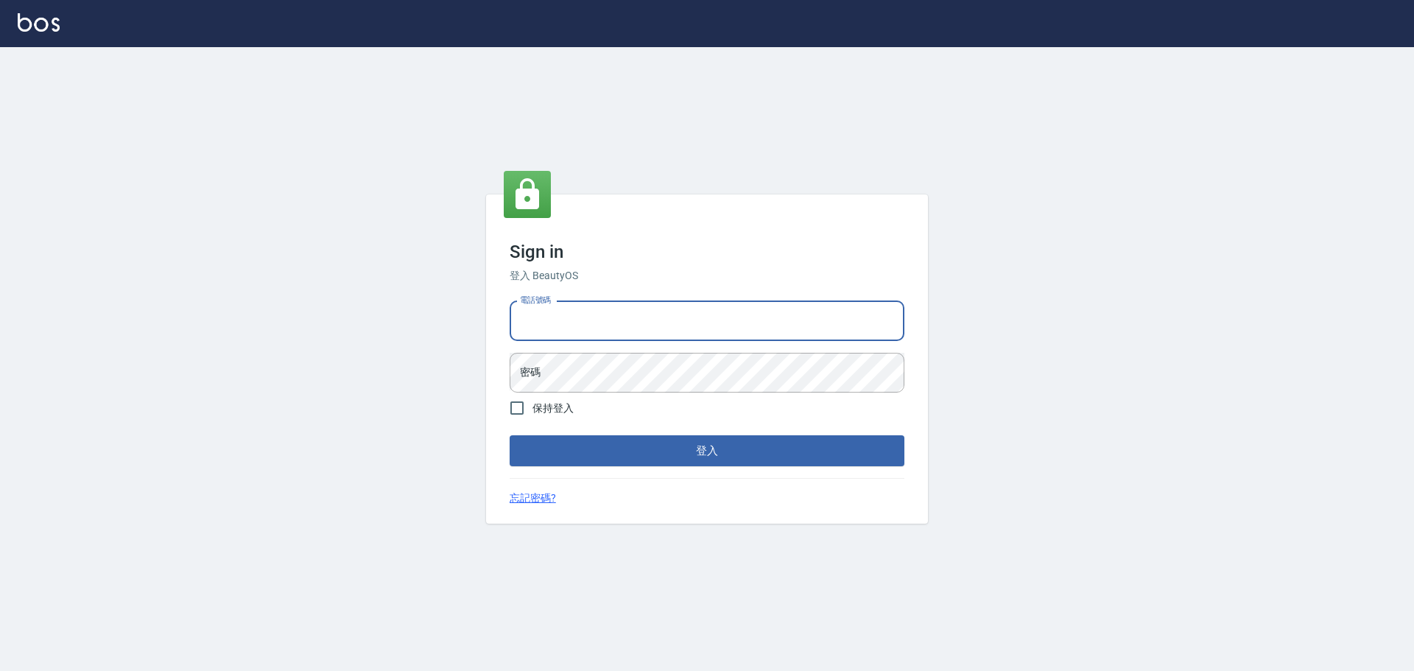
click at [646, 314] on input "電話號碼" at bounding box center [707, 321] width 395 height 40
type input "0922982220"
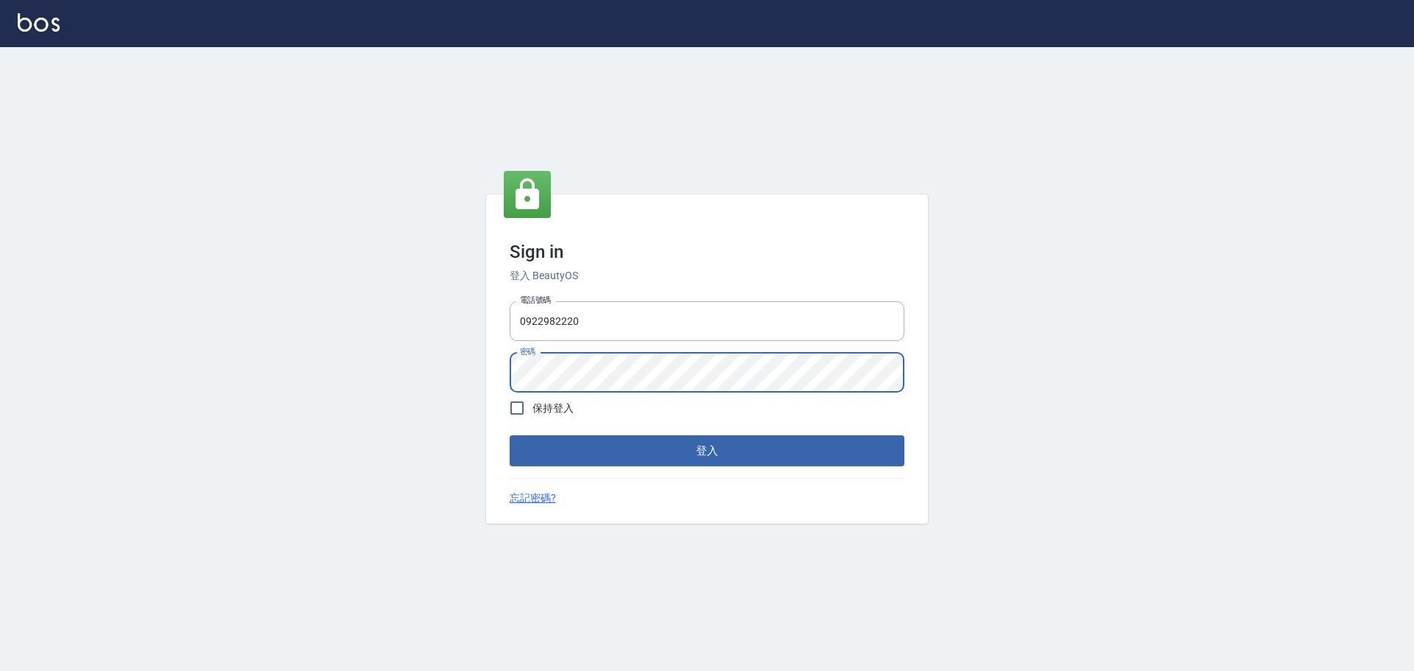
click at [510, 435] on button "登入" at bounding box center [707, 450] width 395 height 31
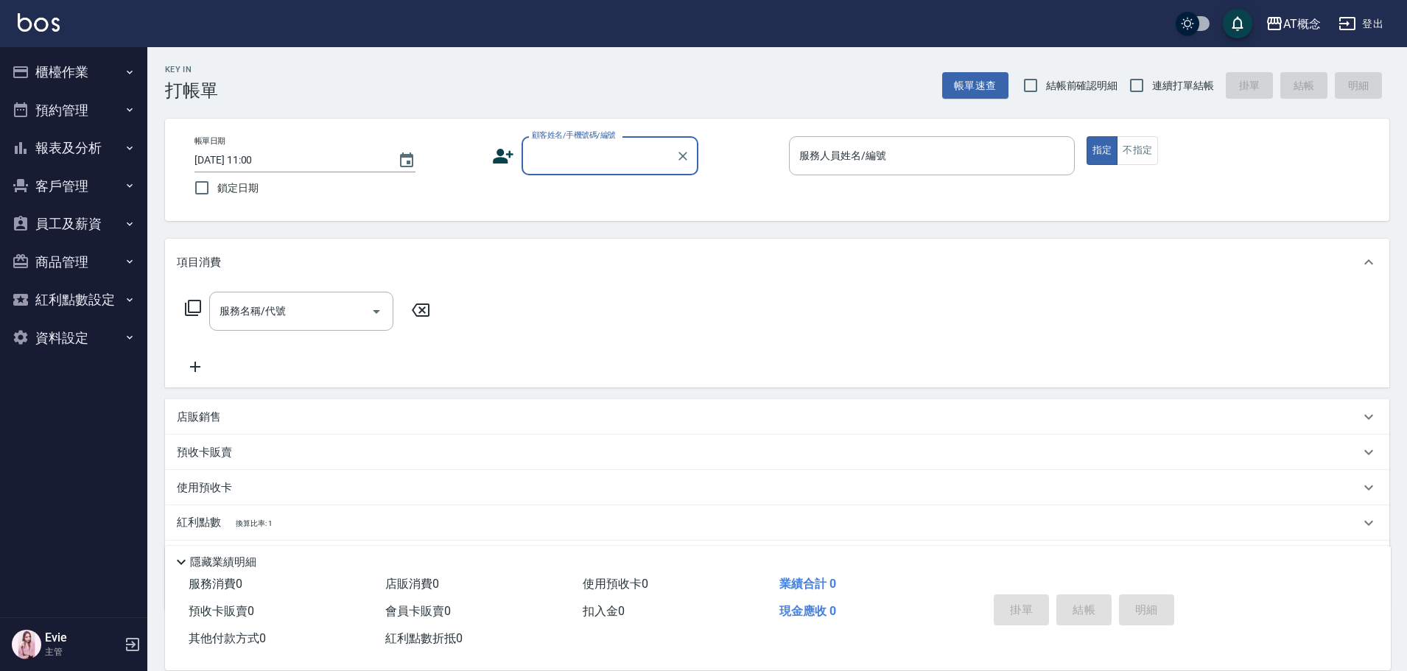
drag, startPoint x: 1293, startPoint y: 240, endPoint x: 413, endPoint y: 67, distance: 897.1
click at [413, 67] on div "Key In 打帳單 帳單速查 結帳前確認明細 連續打單結帳 掛單 結帳 明細" at bounding box center [768, 74] width 1242 height 54
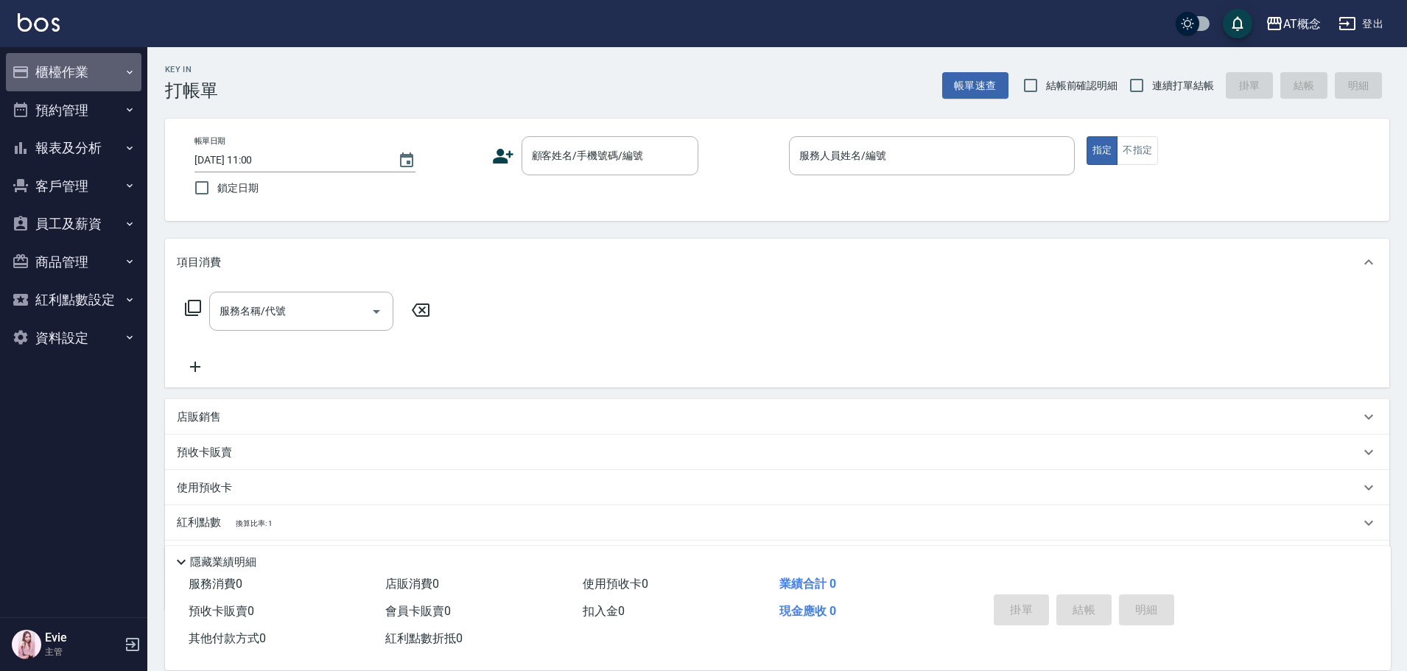
click at [69, 76] on button "櫃檯作業" at bounding box center [74, 72] width 136 height 38
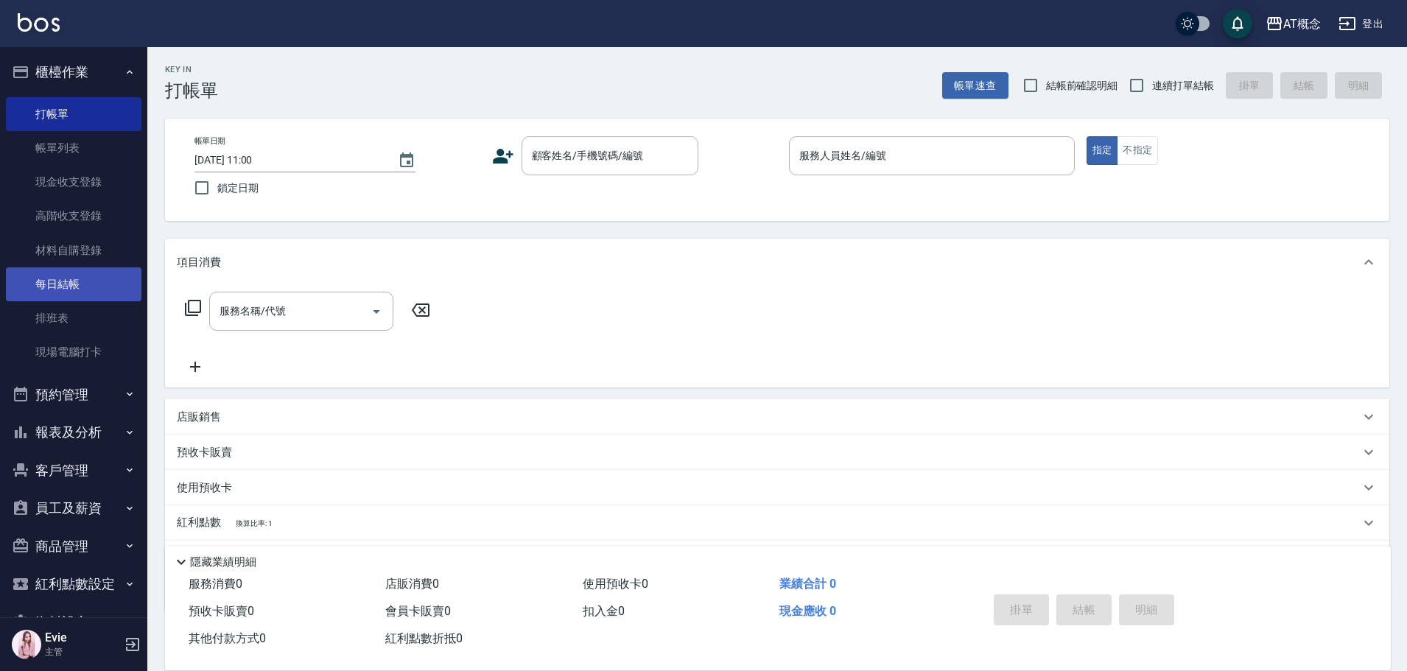
click at [61, 288] on link "每日結帳" at bounding box center [74, 284] width 136 height 34
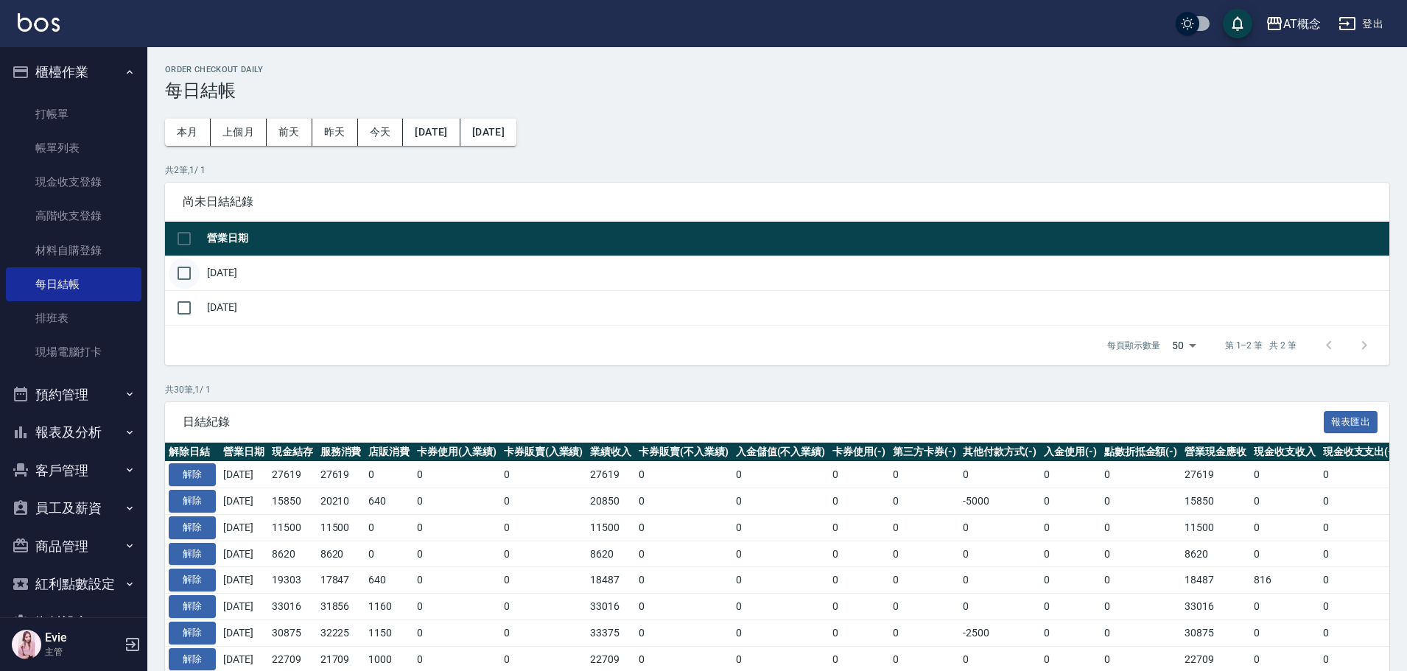
drag, startPoint x: 191, startPoint y: 278, endPoint x: 327, endPoint y: 365, distance: 162.0
click at [191, 278] on input "checkbox" at bounding box center [184, 273] width 31 height 31
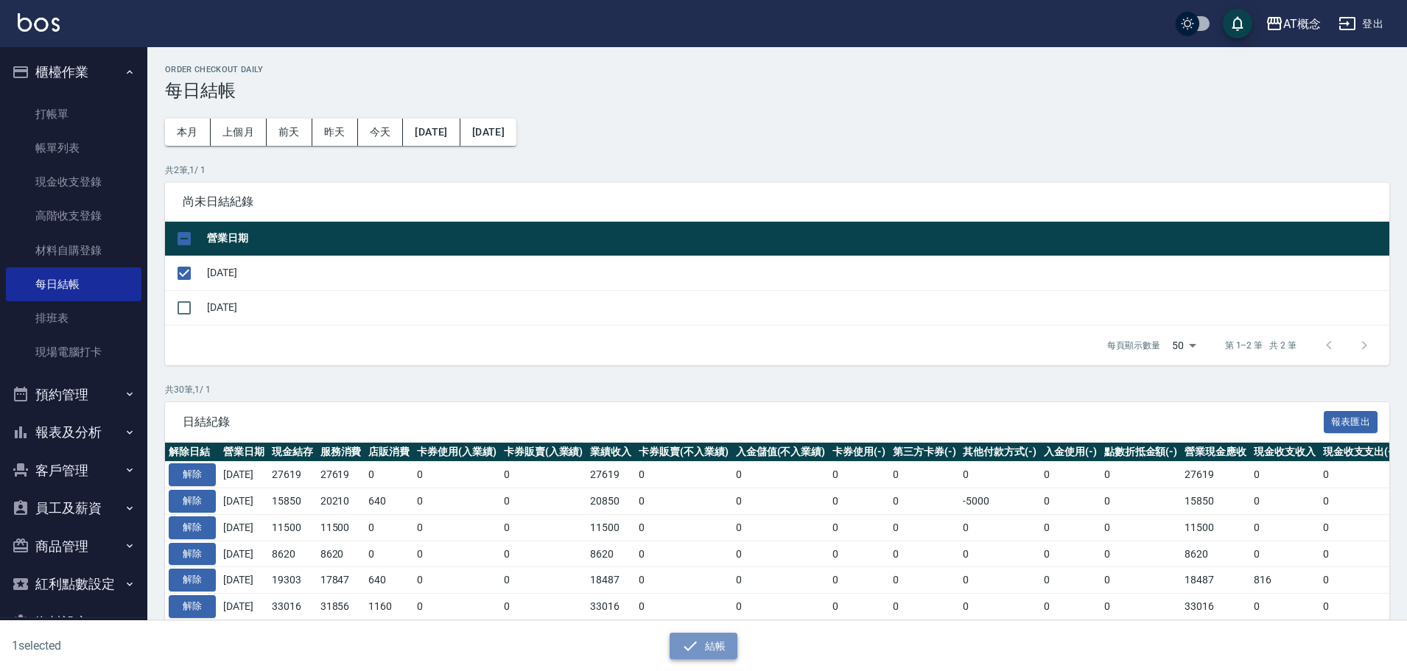
click at [717, 642] on button "結帳" at bounding box center [704, 646] width 69 height 27
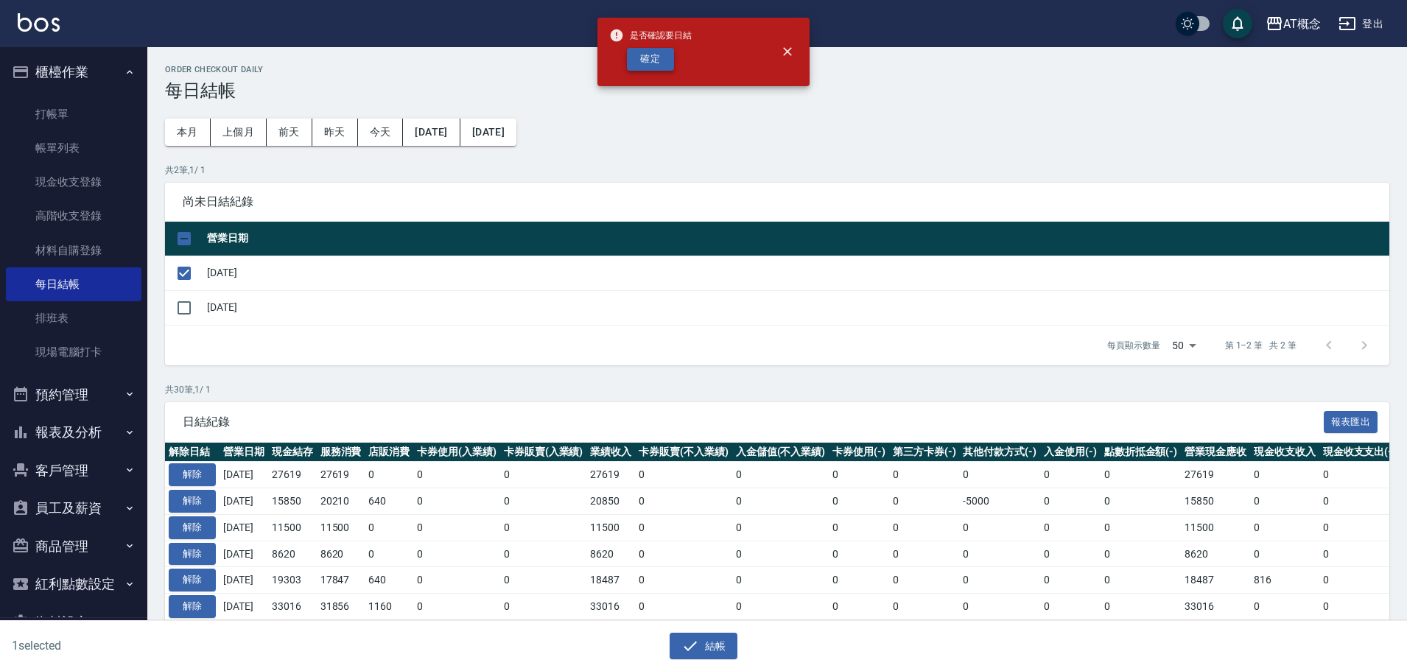
click at [658, 58] on button "確定" at bounding box center [650, 59] width 47 height 23
checkbox input "false"
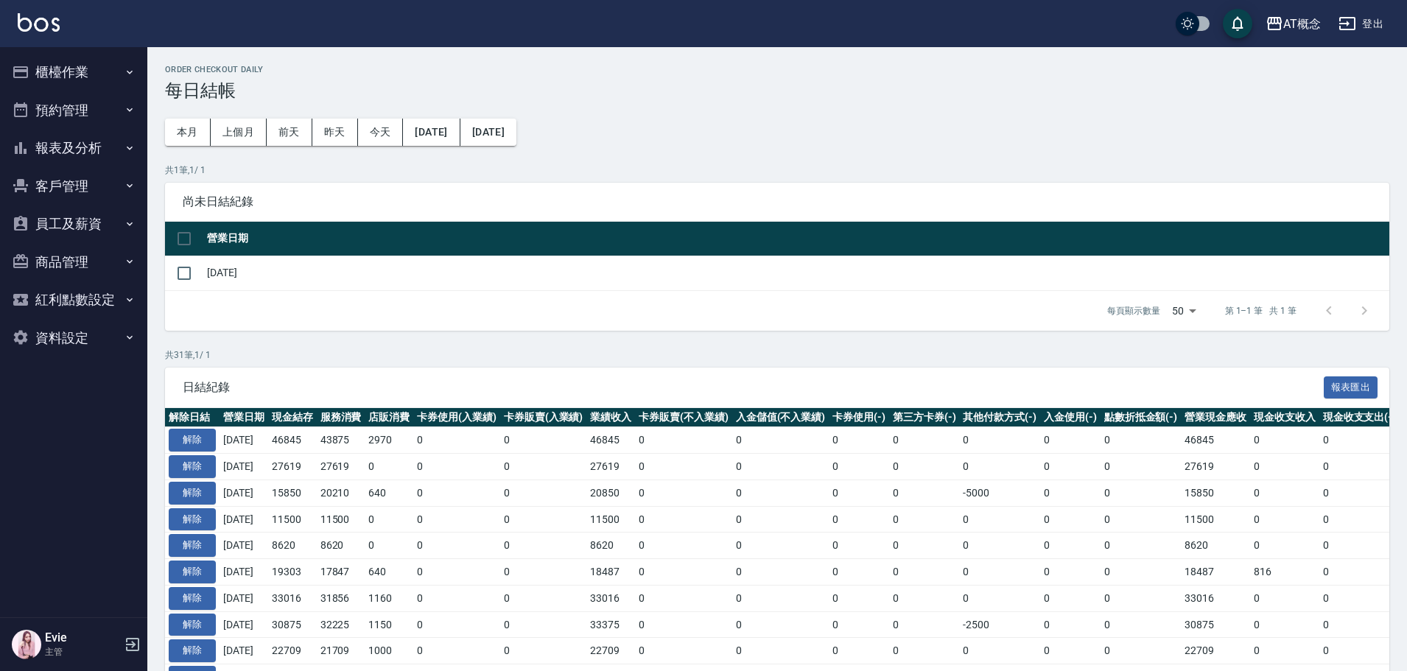
click at [66, 67] on button "櫃檯作業" at bounding box center [74, 72] width 136 height 38
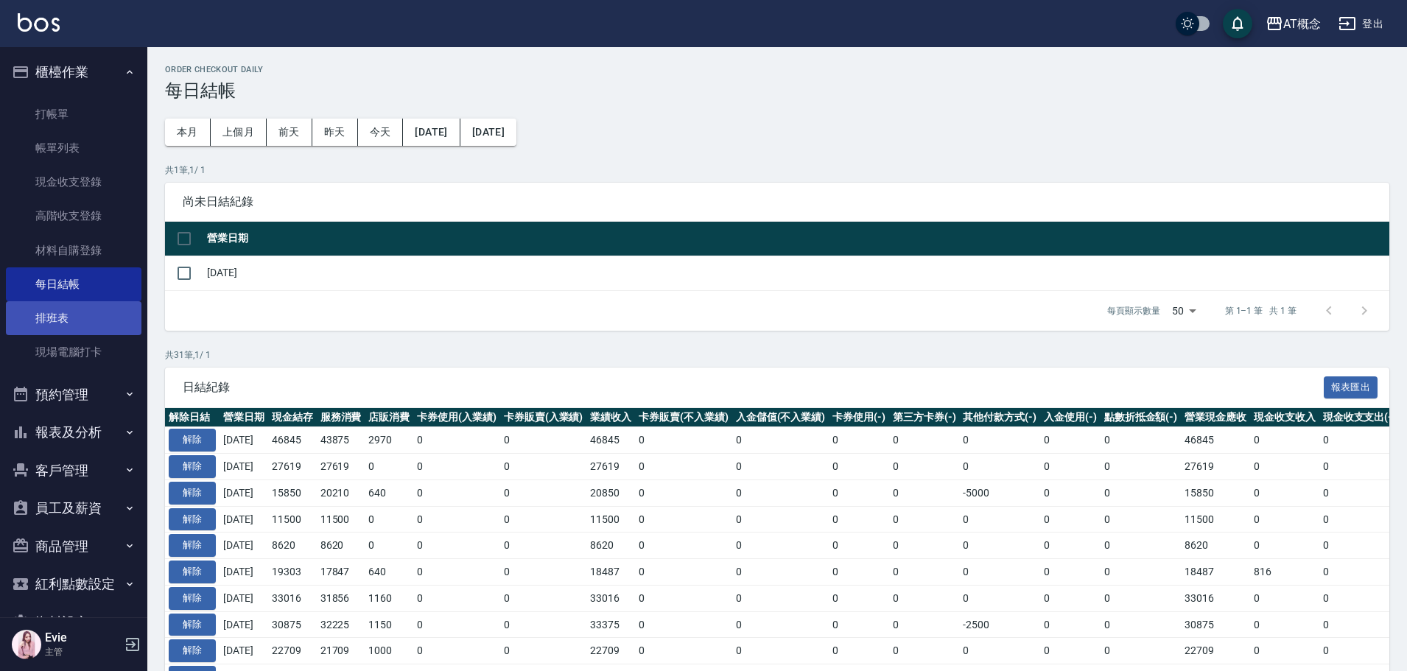
click at [62, 315] on link "排班表" at bounding box center [74, 318] width 136 height 34
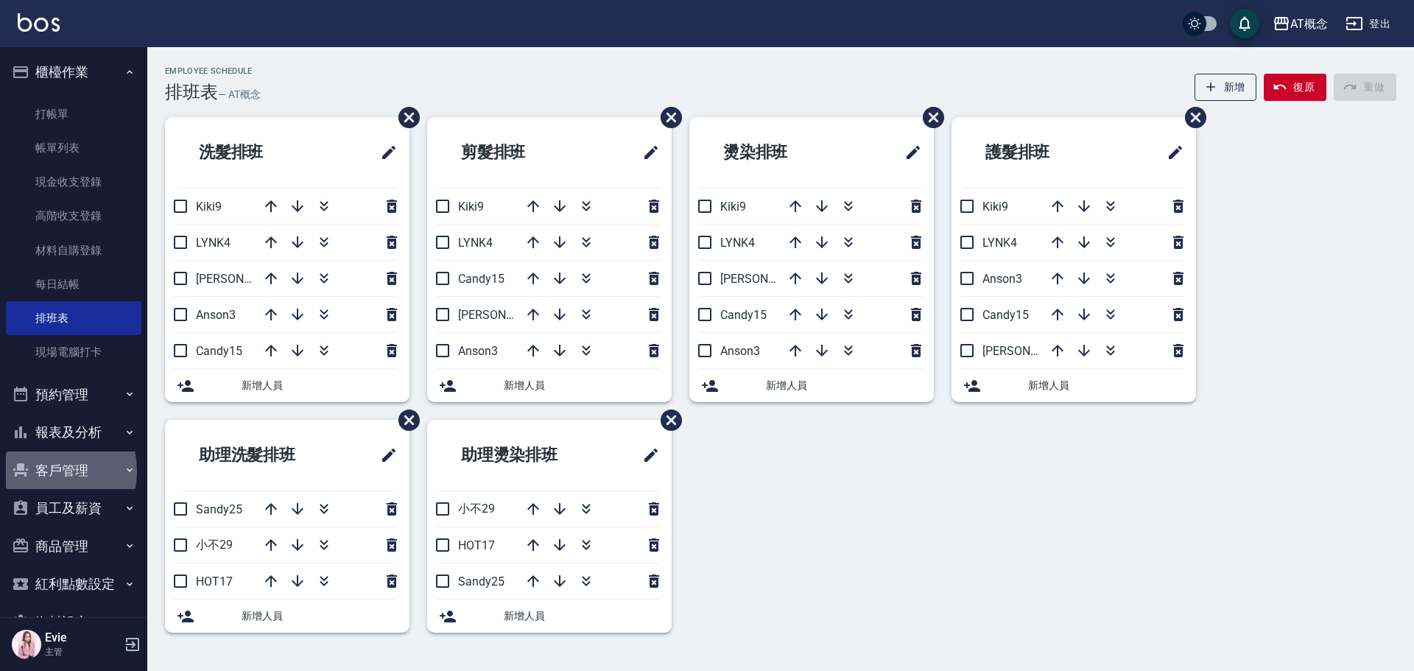
click at [39, 471] on button "客戶管理" at bounding box center [74, 471] width 136 height 38
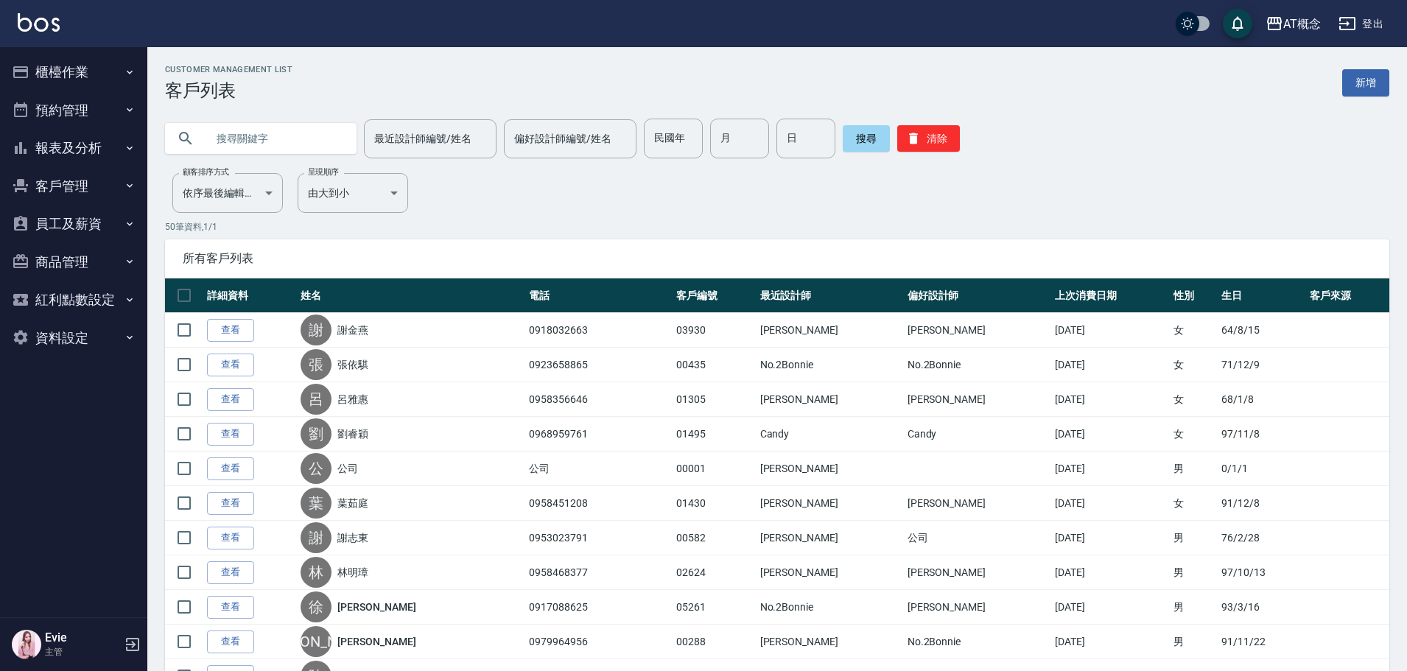
click at [42, 494] on nav "櫃檯作業 打帳單 帳單列表 現金收支登錄 高階收支登錄 材料自購登錄 每日結帳 排班表 現場電腦打卡 預約管理 預約管理 單日預約紀錄 單週預約紀錄 報表及分…" at bounding box center [73, 332] width 147 height 570
click at [303, 141] on input "text" at bounding box center [275, 139] width 138 height 40
type input "i"
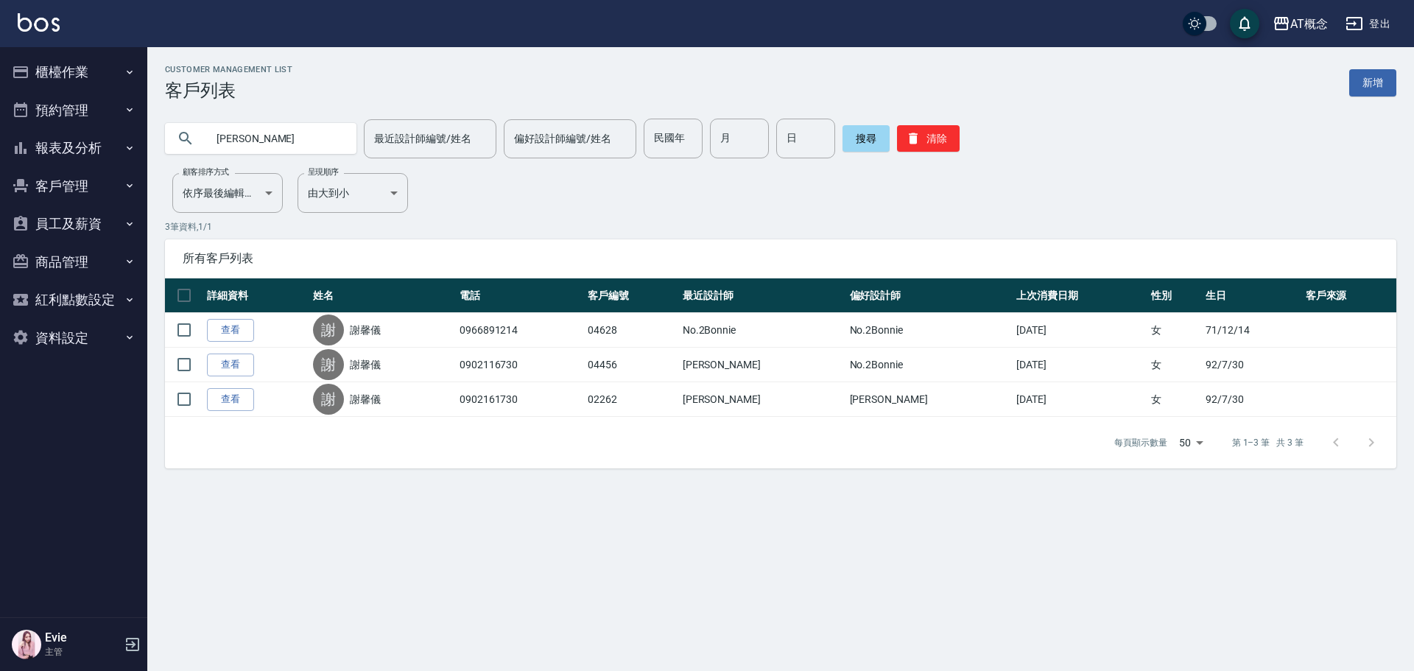
type input "謝"
type input "67"
type input "5"
type input "10"
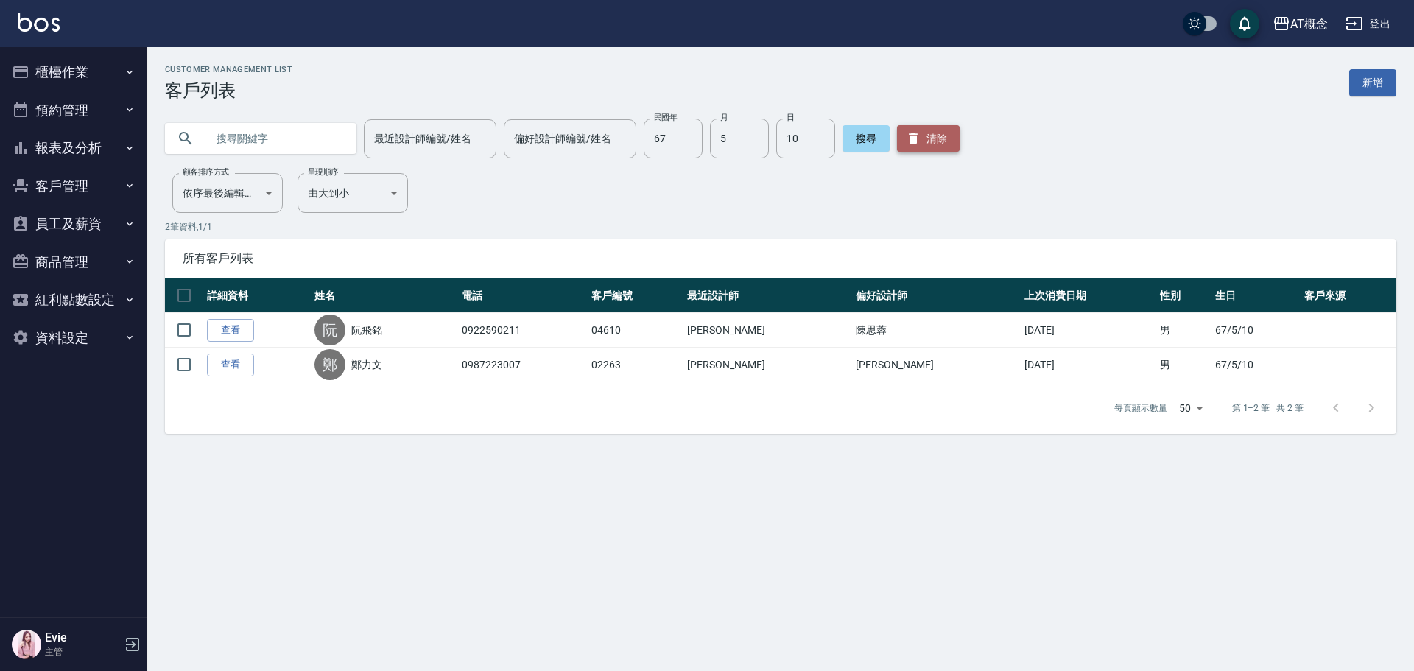
drag, startPoint x: 936, startPoint y: 137, endPoint x: 907, endPoint y: 138, distance: 29.5
click at [936, 137] on button "清除" at bounding box center [928, 138] width 63 height 27
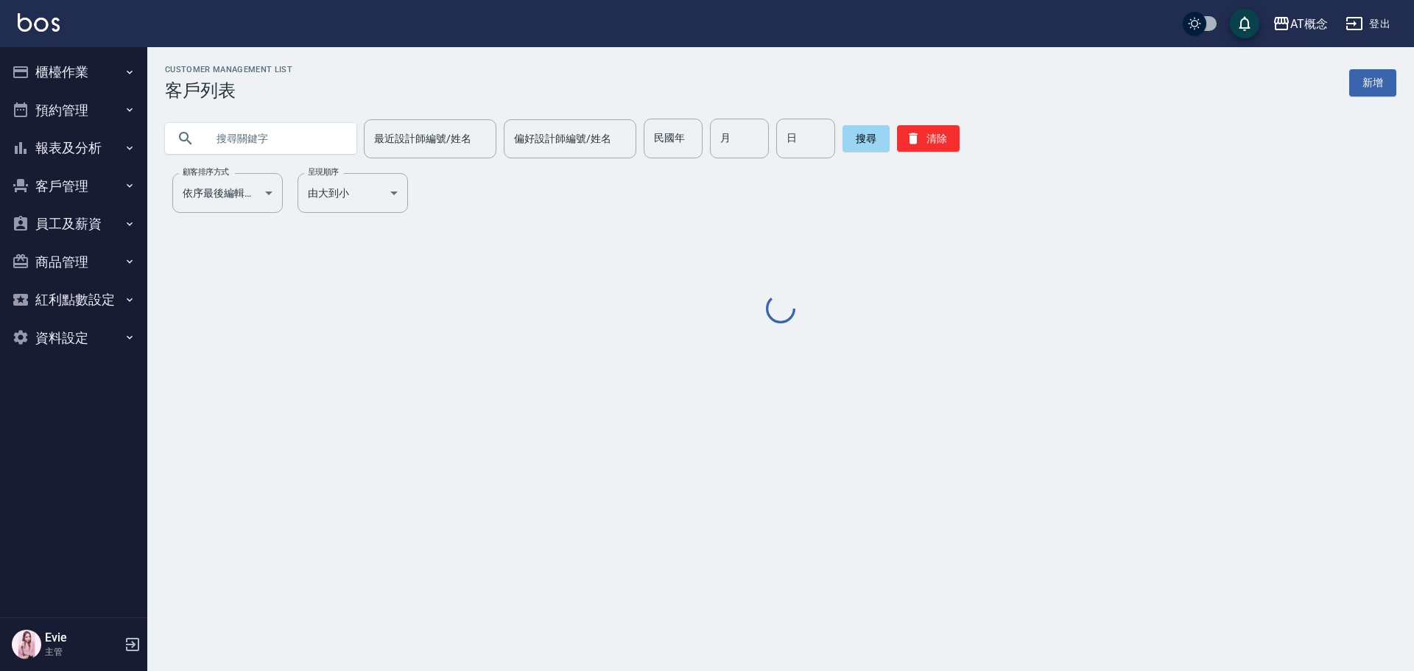
click at [320, 136] on input "text" at bounding box center [275, 139] width 138 height 40
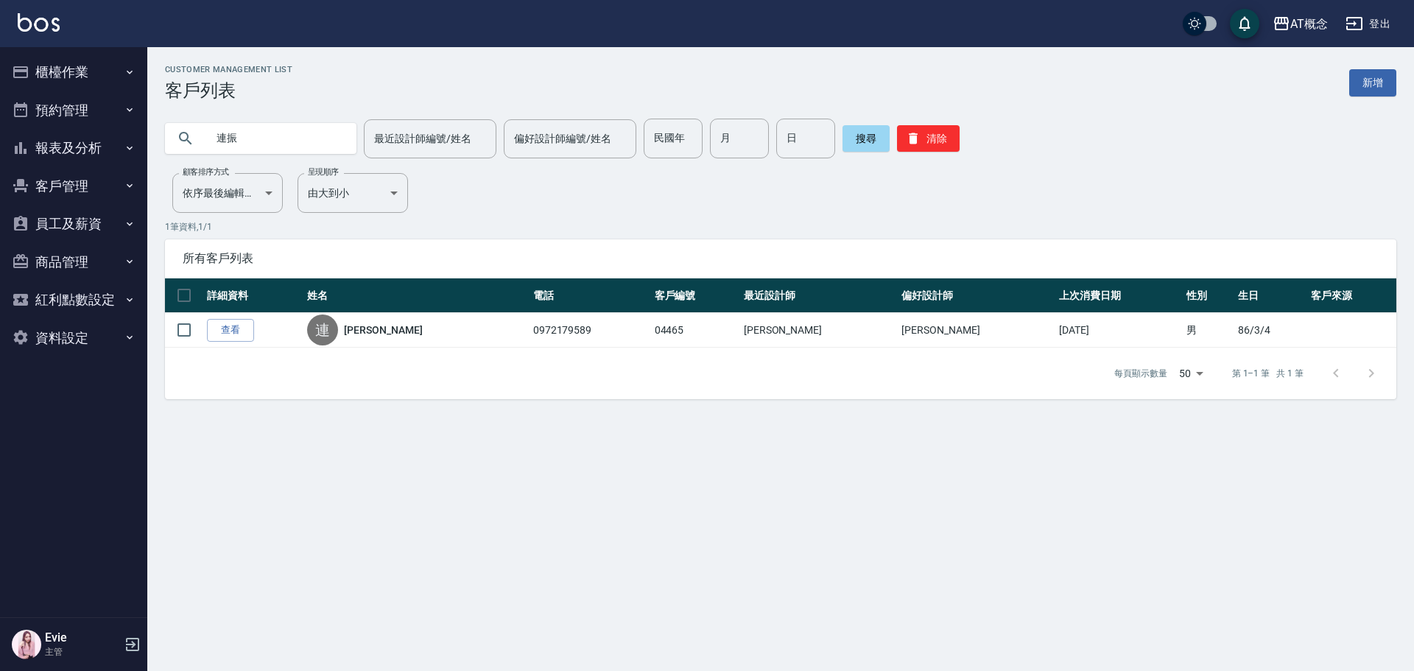
type input "連"
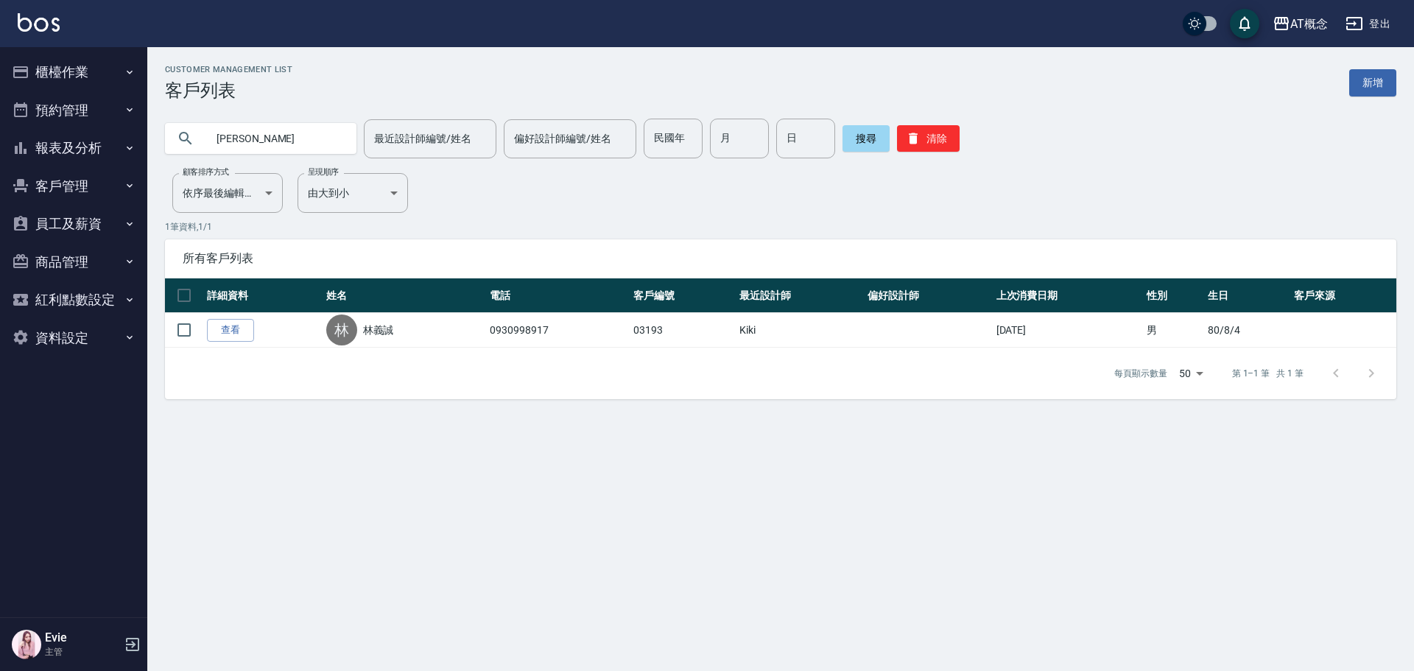
type input "林"
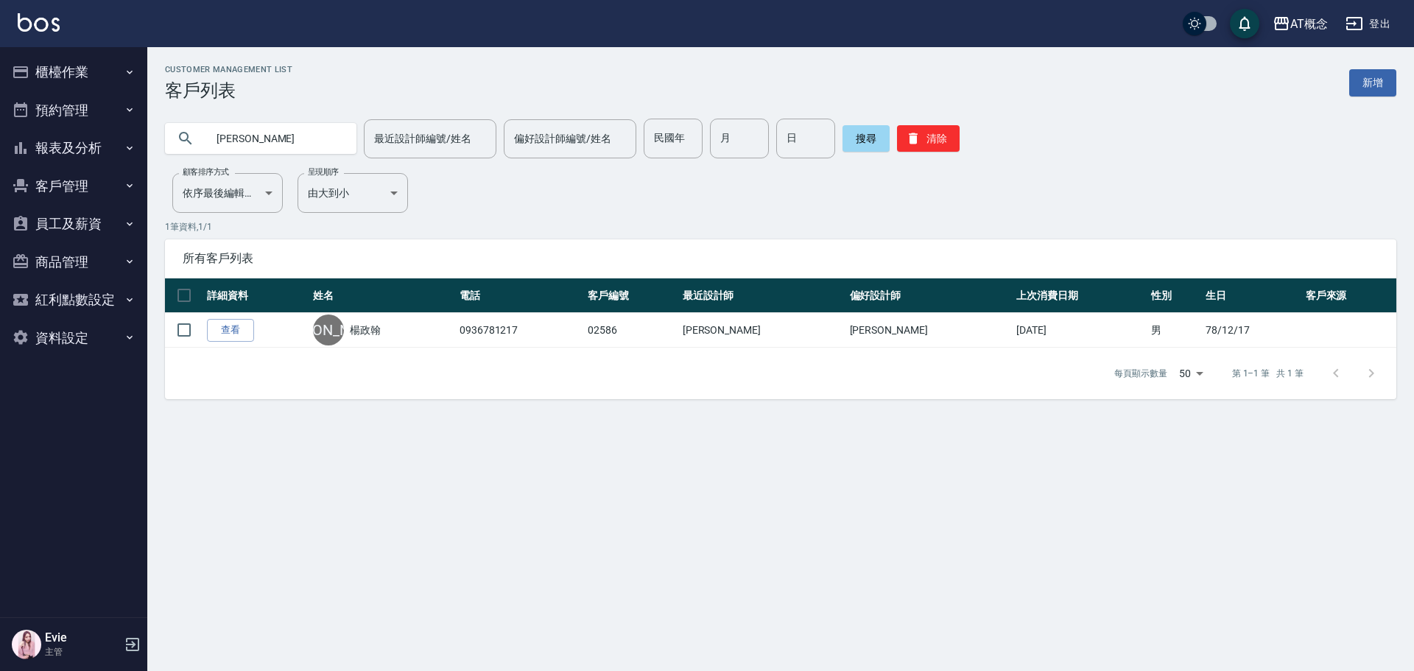
drag, startPoint x: 240, startPoint y: 147, endPoint x: 145, endPoint y: 142, distance: 95.1
click at [145, 142] on div "AT概念 登出 櫃檯作業 打帳單 帳單列表 現金收支登錄 高階收支登錄 材料自購登錄 每日結帳 排班表 現場電腦打卡 預約管理 預約管理 單日預約紀錄 單週預…" at bounding box center [707, 335] width 1414 height 671
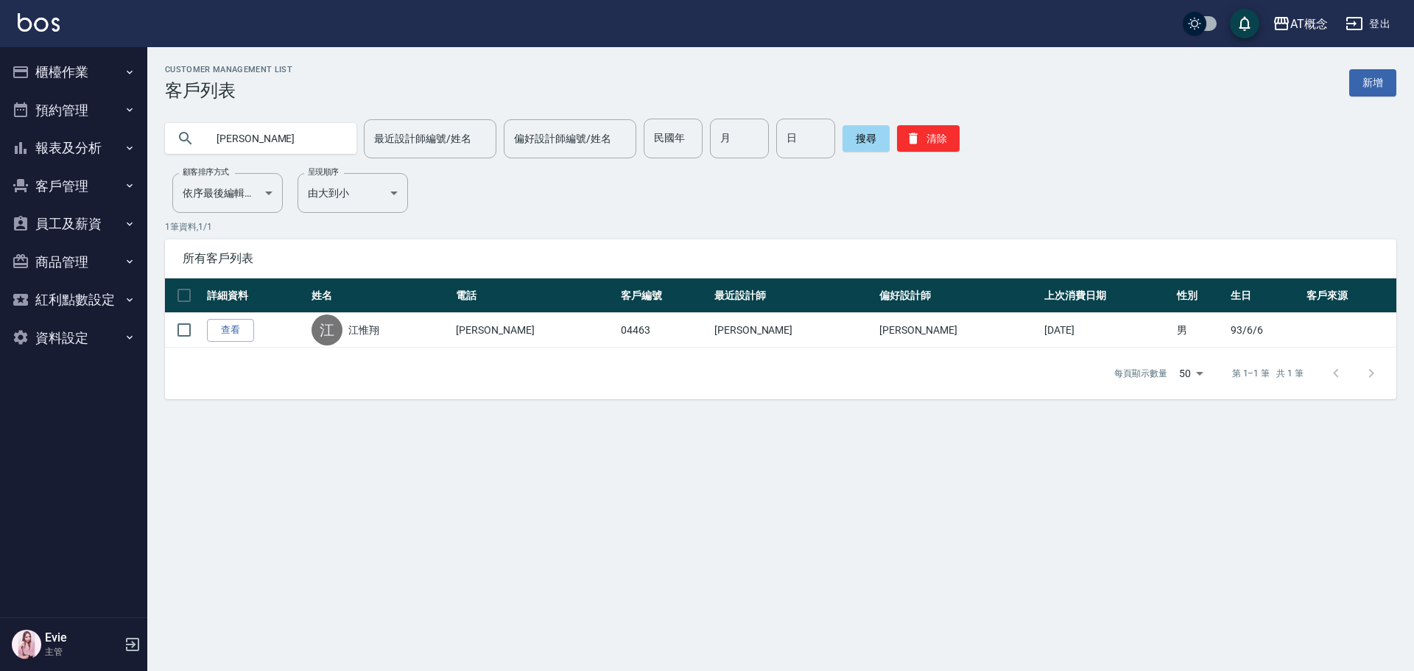
type input "江"
type input "[PERSON_NAME]"
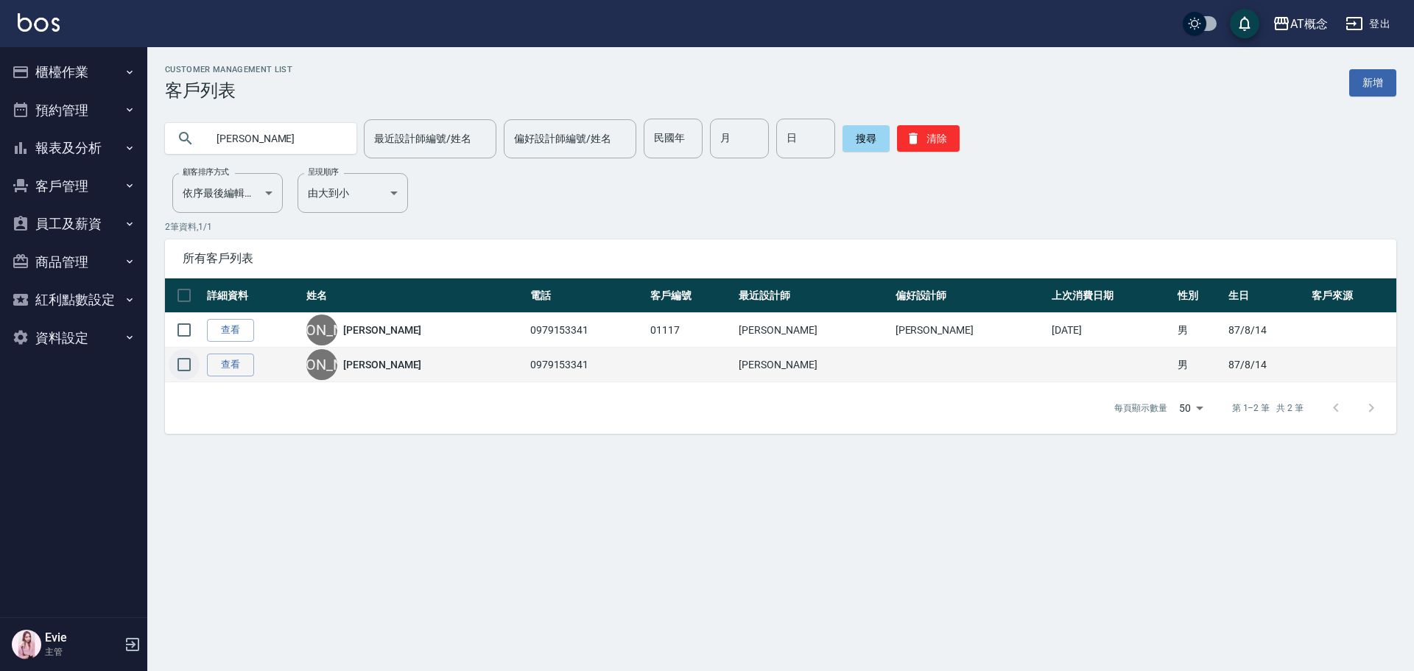
click at [176, 366] on input "checkbox" at bounding box center [184, 364] width 31 height 31
checkbox input "true"
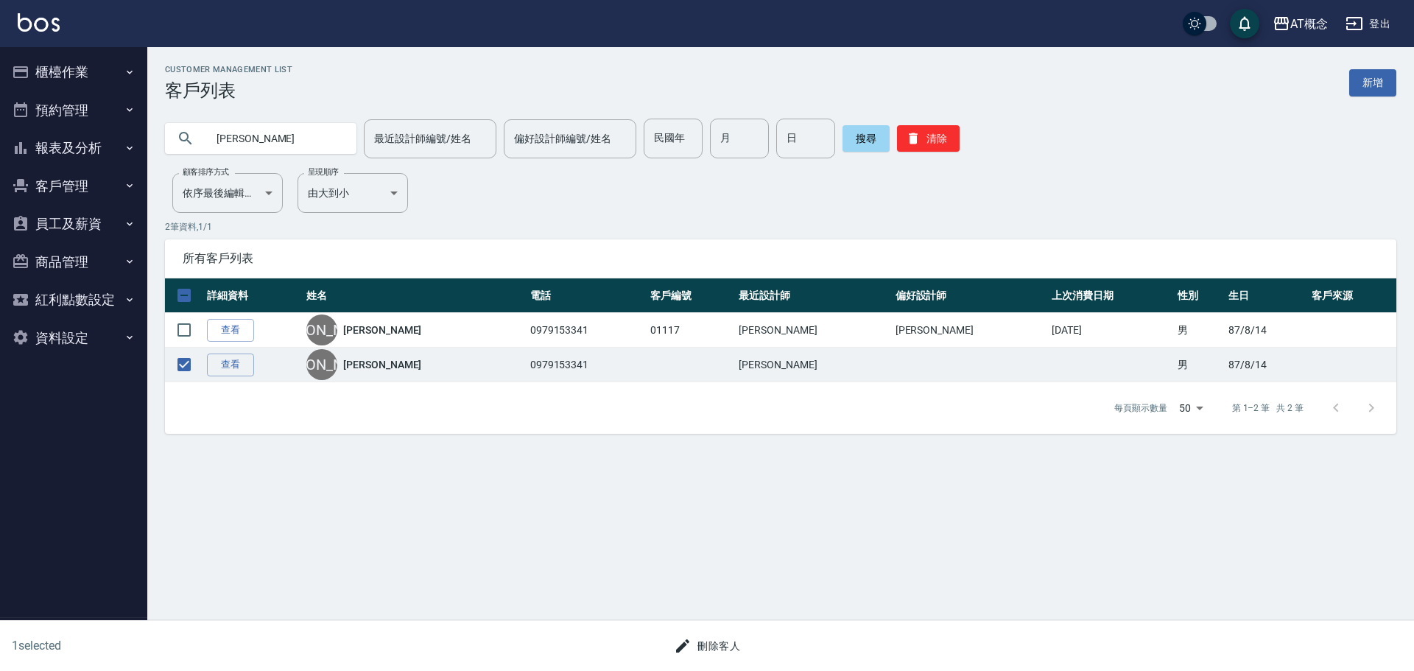
click at [707, 643] on button "刪除客人" at bounding box center [707, 646] width 78 height 27
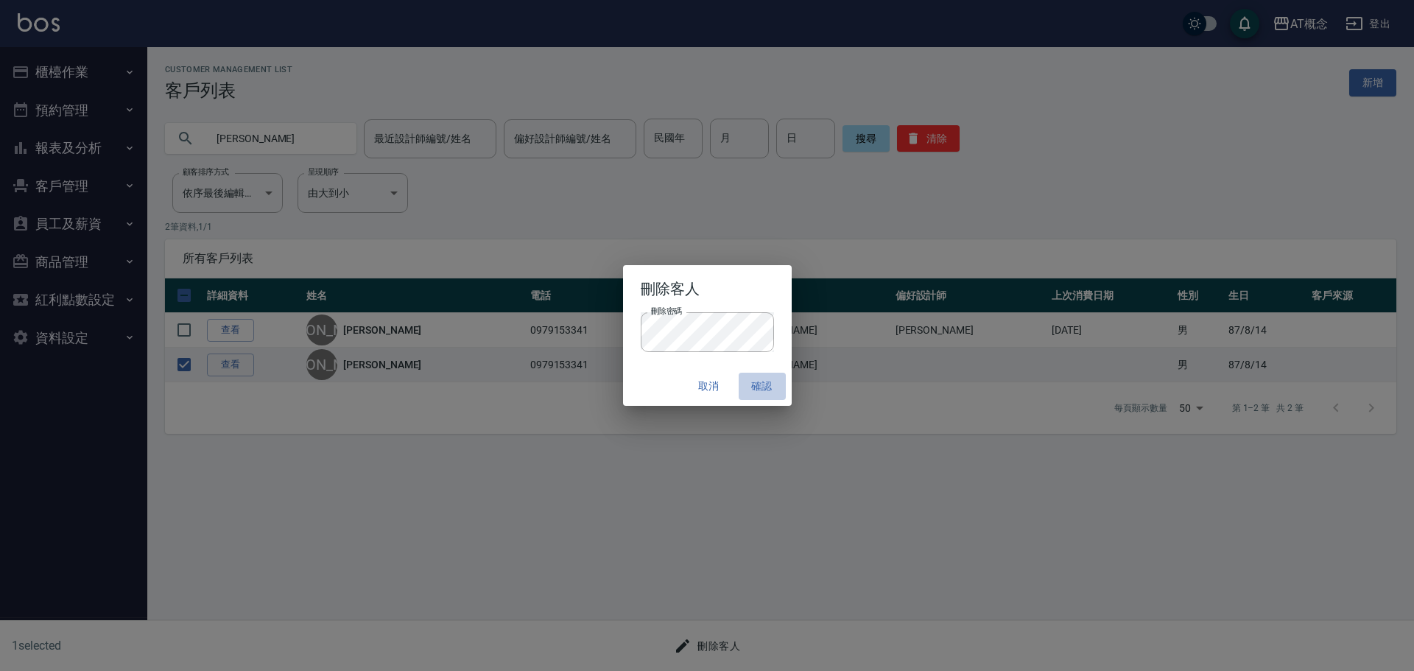
click at [764, 380] on button "確認" at bounding box center [762, 386] width 47 height 27
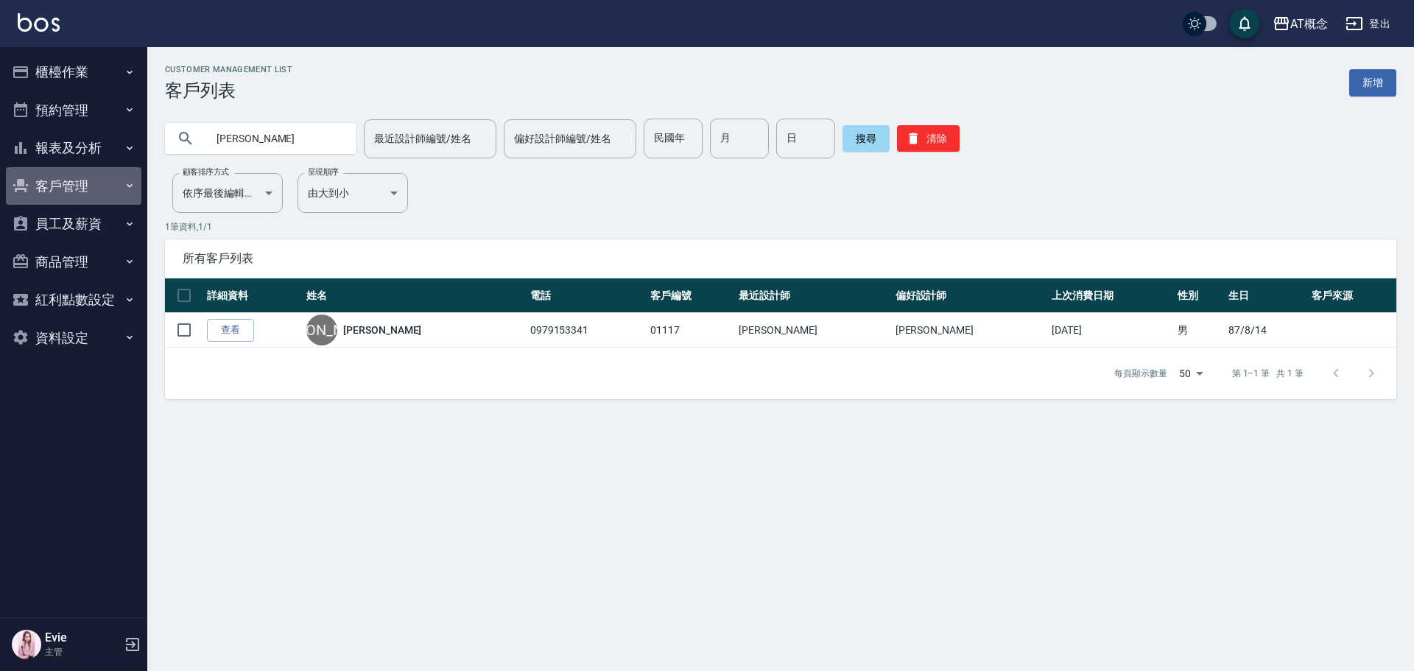
click at [78, 181] on button "客戶管理" at bounding box center [74, 186] width 136 height 38
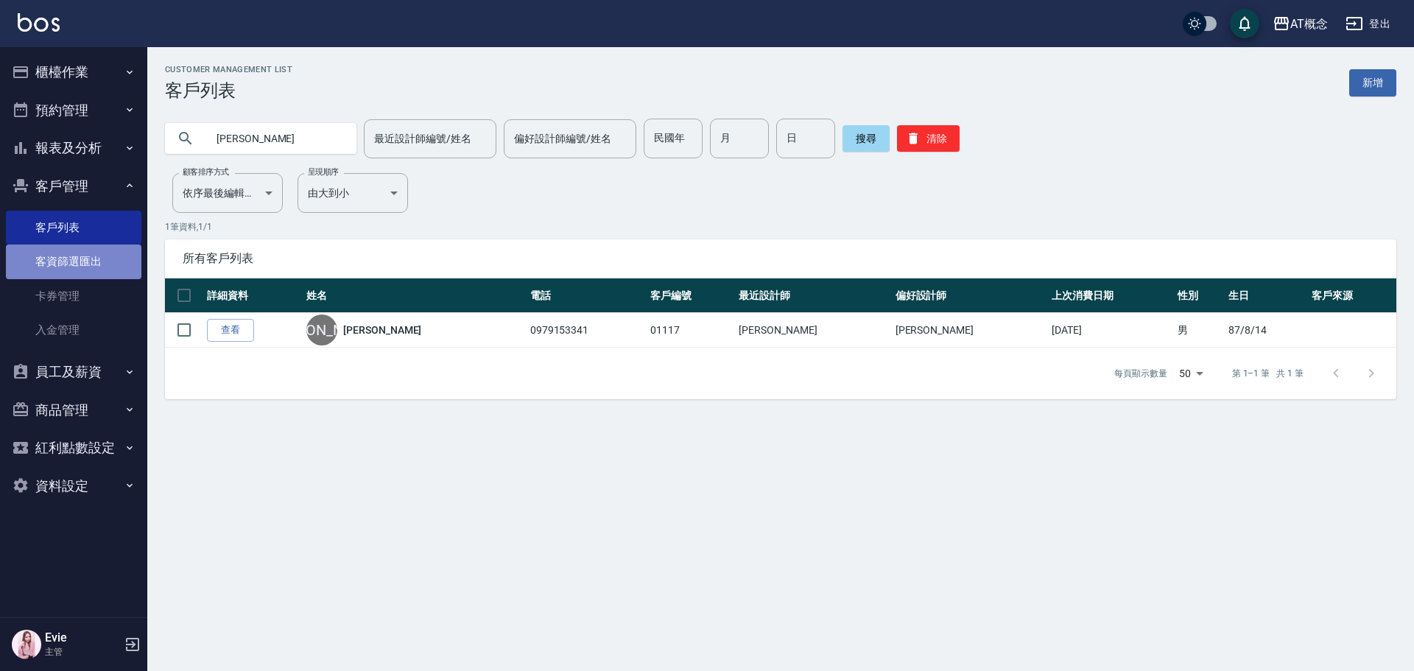
click at [74, 260] on link "客資篩選匯出" at bounding box center [74, 262] width 136 height 34
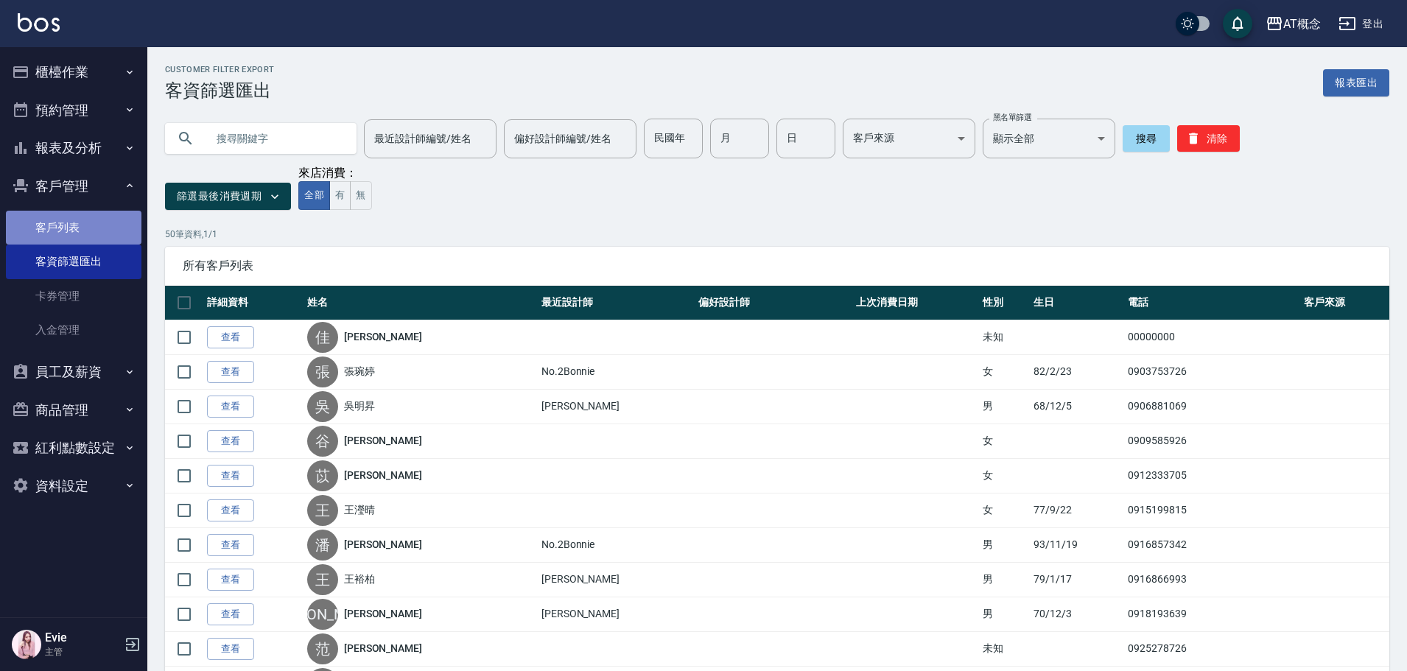
click at [57, 219] on link "客戶列表" at bounding box center [74, 228] width 136 height 34
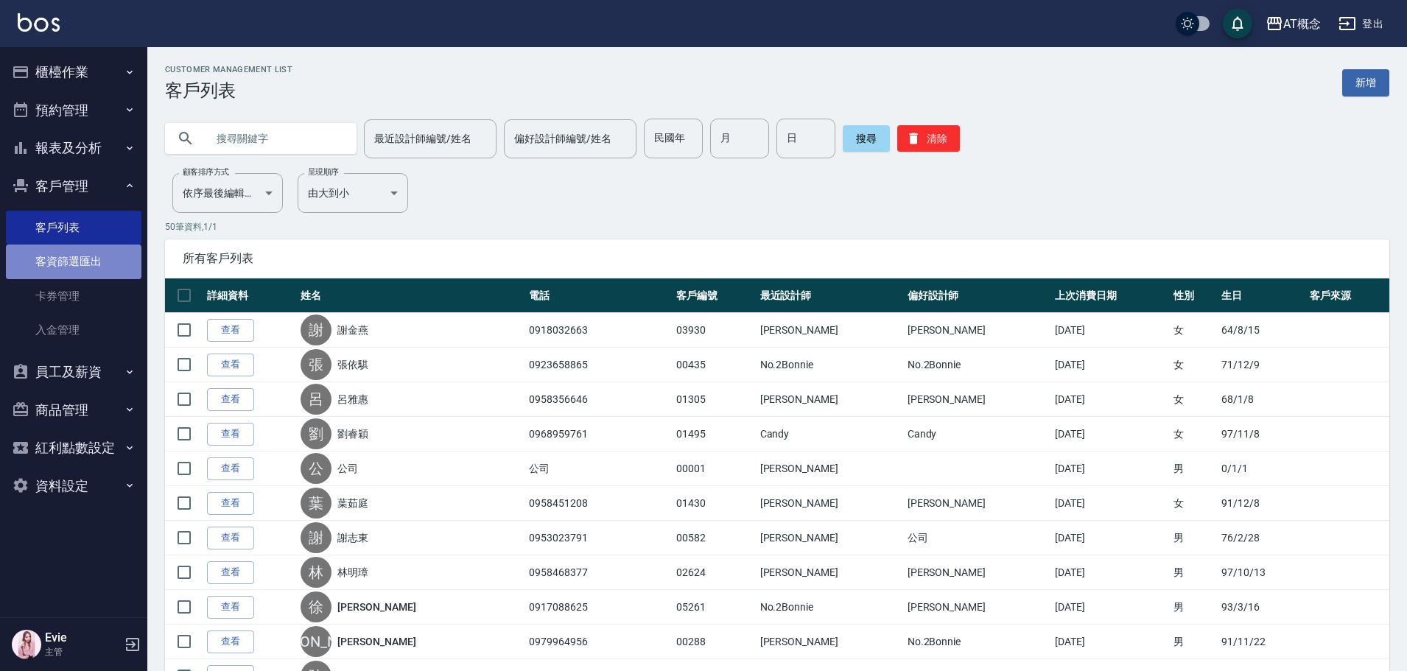
click at [60, 261] on link "客資篩選匯出" at bounding box center [74, 262] width 136 height 34
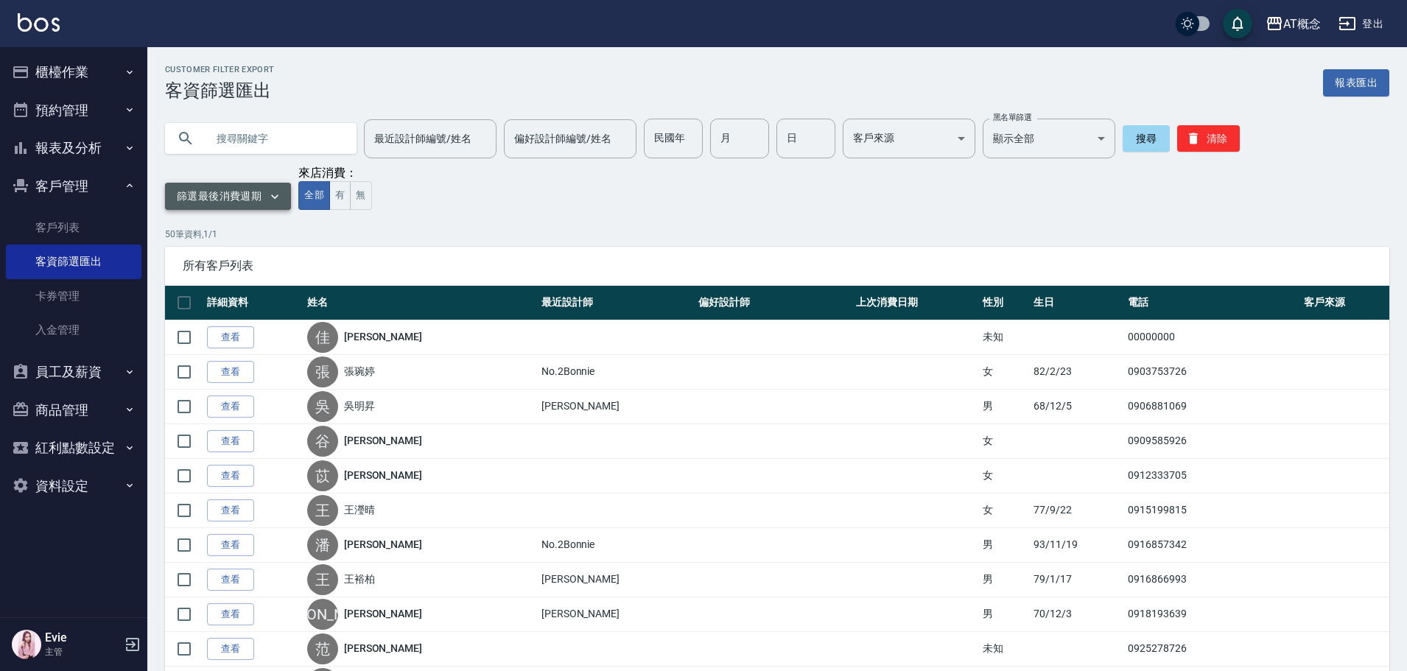
click at [262, 194] on button "篩選最後消費週期" at bounding box center [228, 196] width 126 height 27
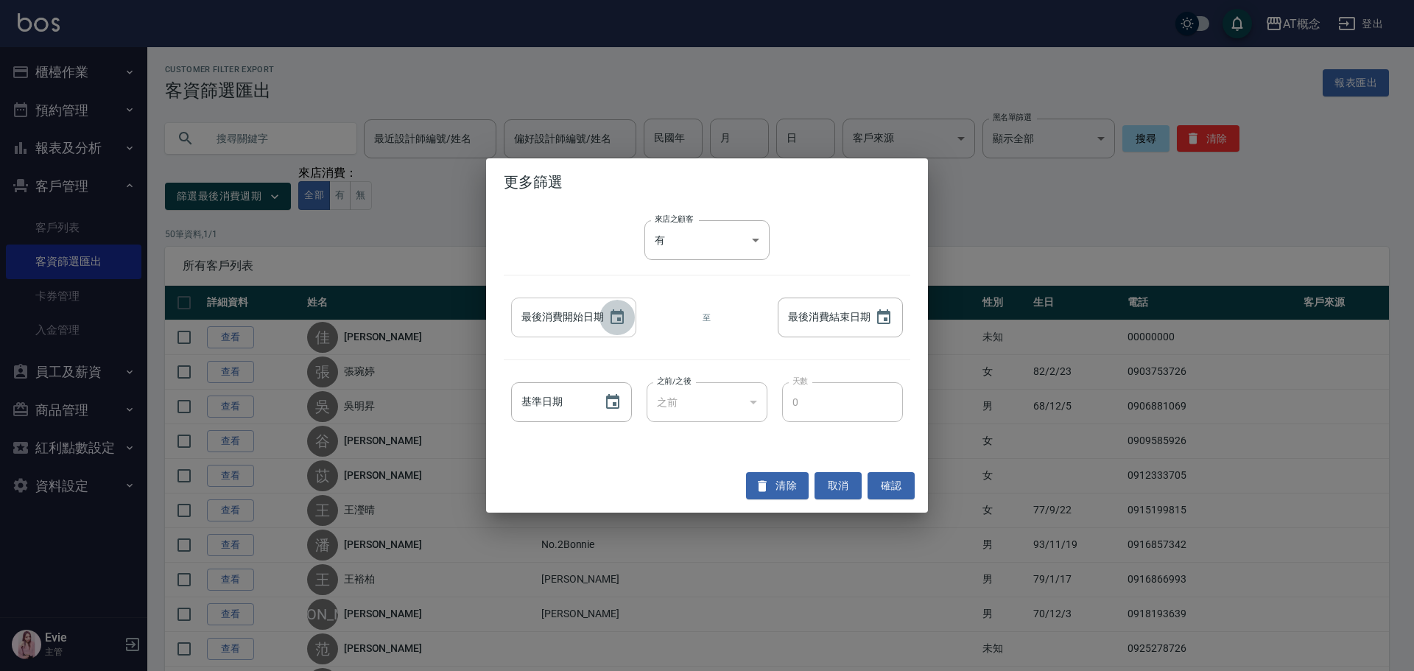
click at [620, 313] on icon "Choose date" at bounding box center [617, 316] width 13 height 15
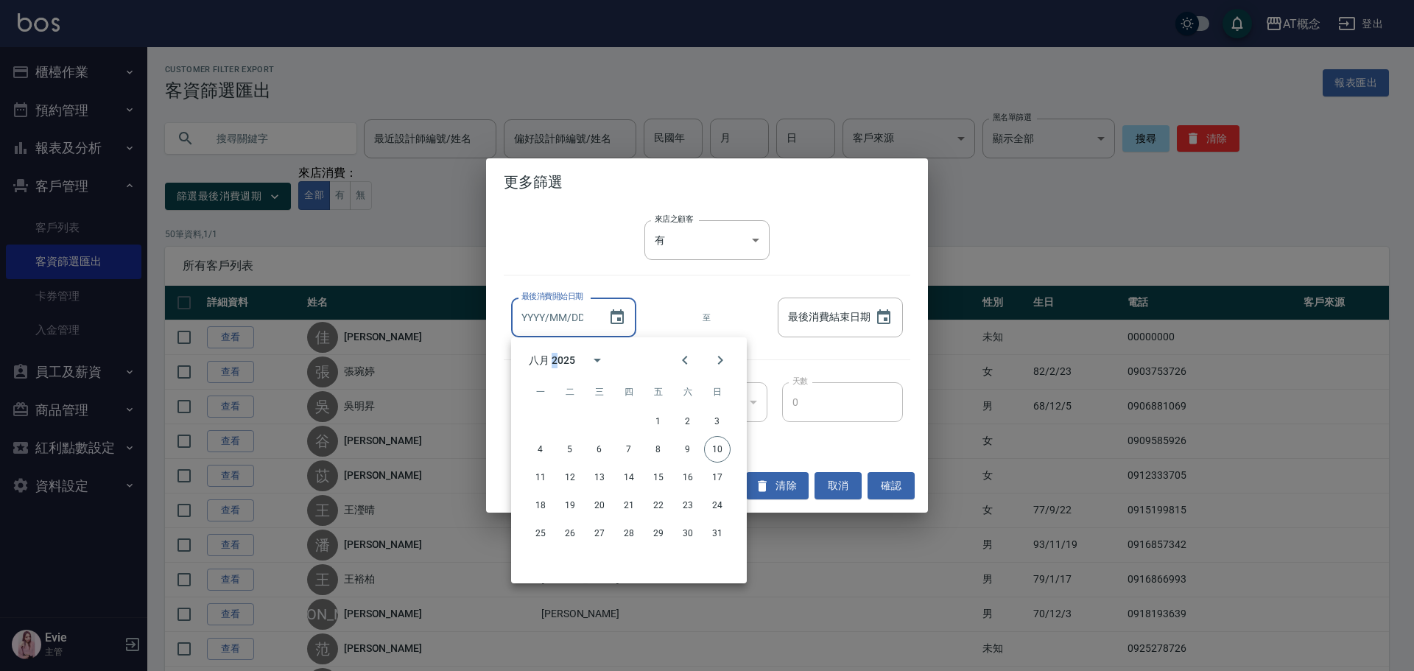
click at [556, 358] on div "八月 2025" at bounding box center [552, 360] width 46 height 15
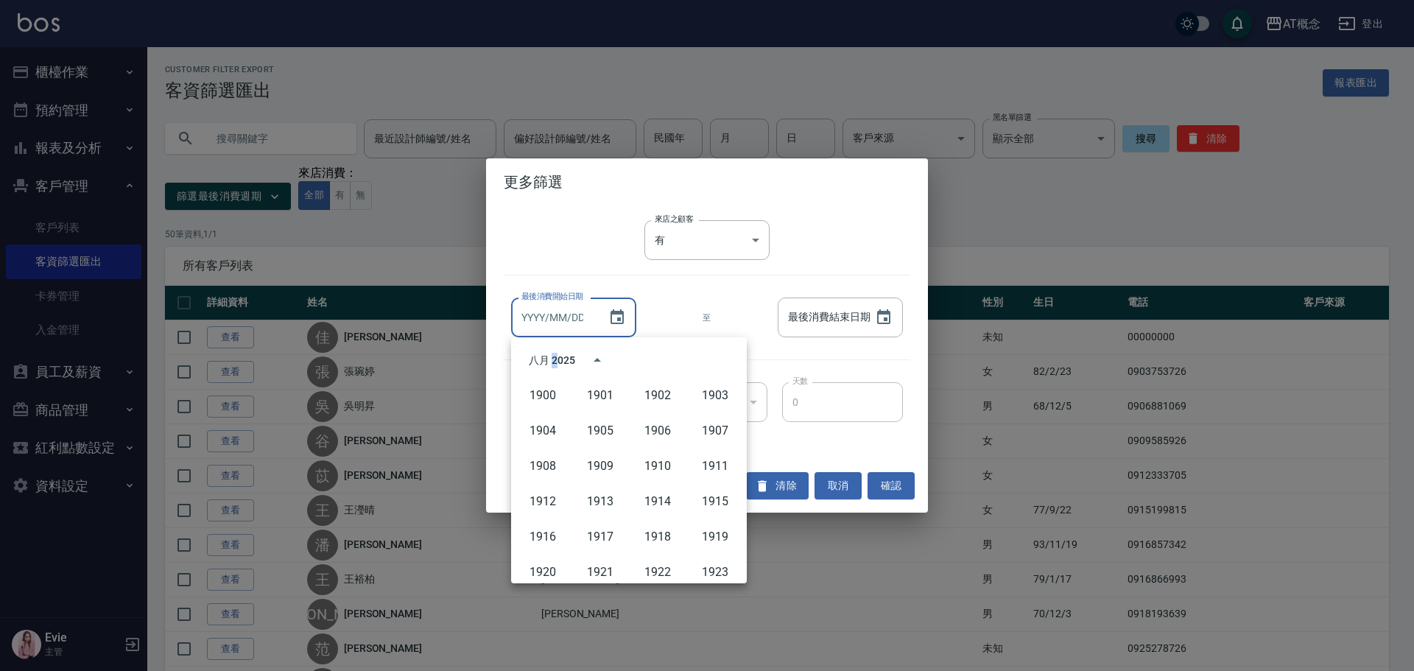
scroll to position [1011, 0]
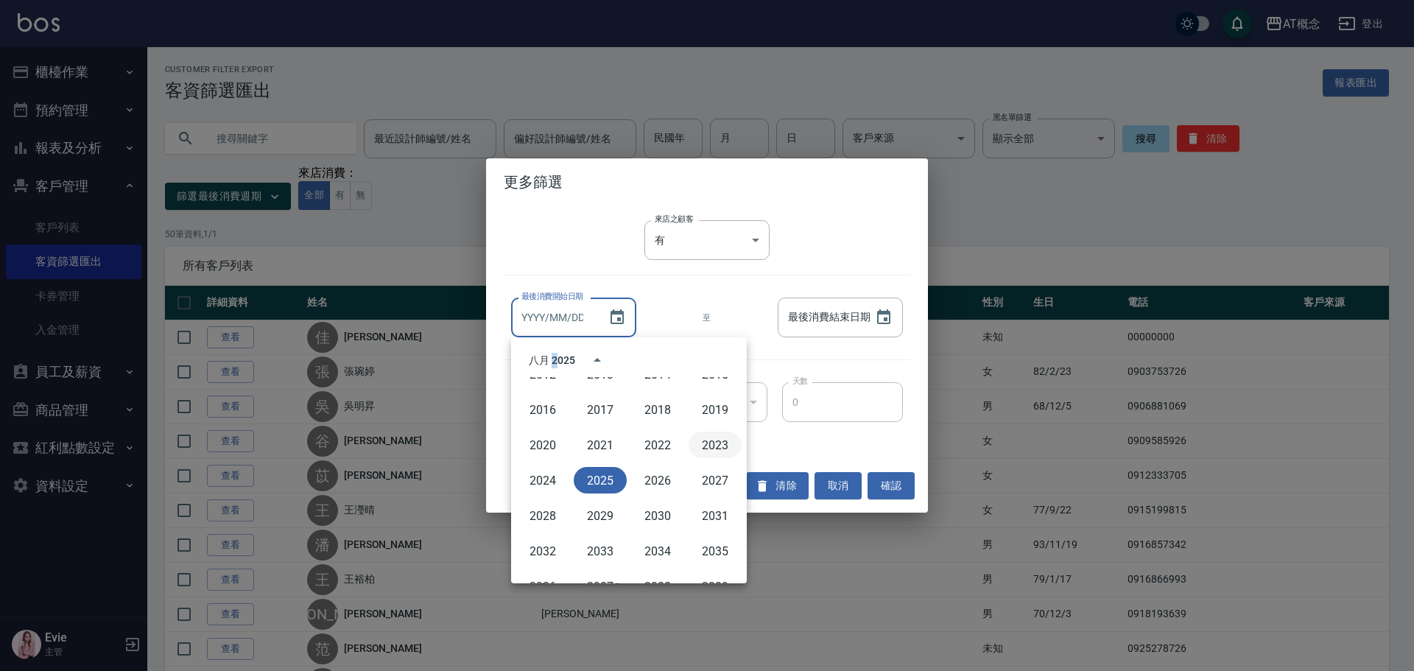
click at [700, 443] on button "2023" at bounding box center [715, 445] width 53 height 27
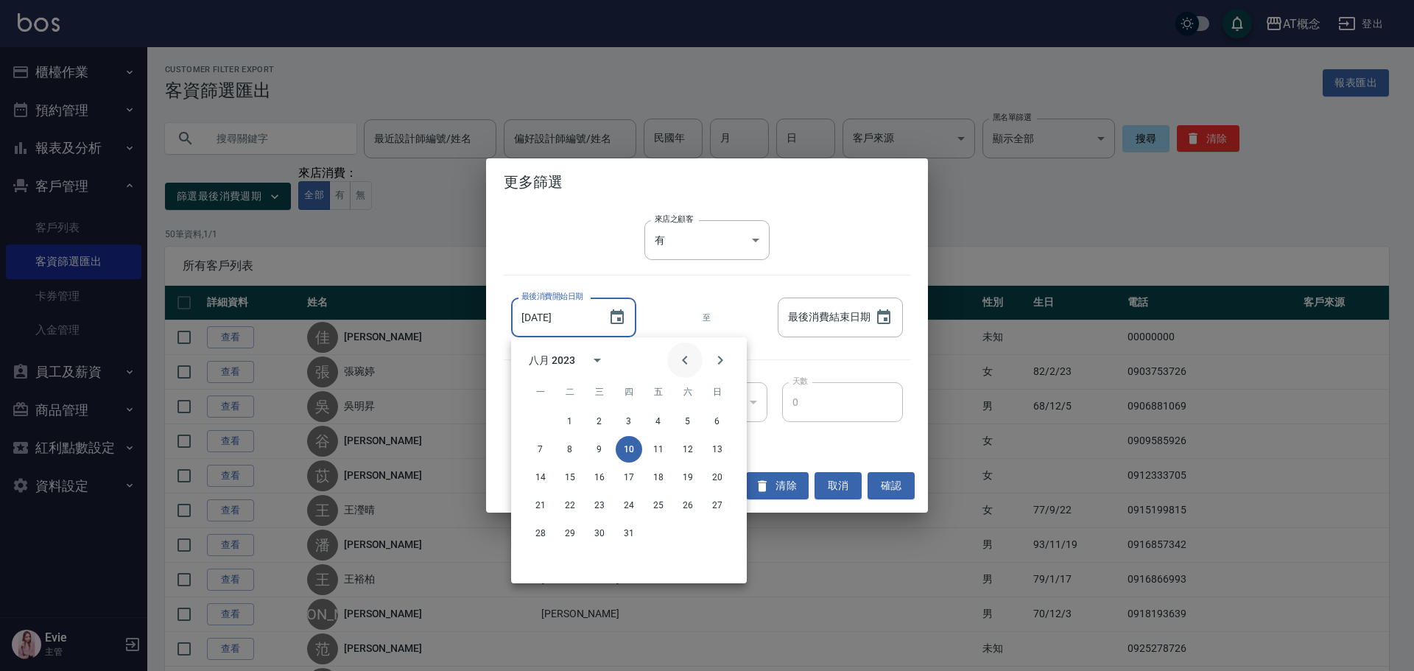
click at [681, 356] on icon "Previous month" at bounding box center [685, 360] width 18 height 18
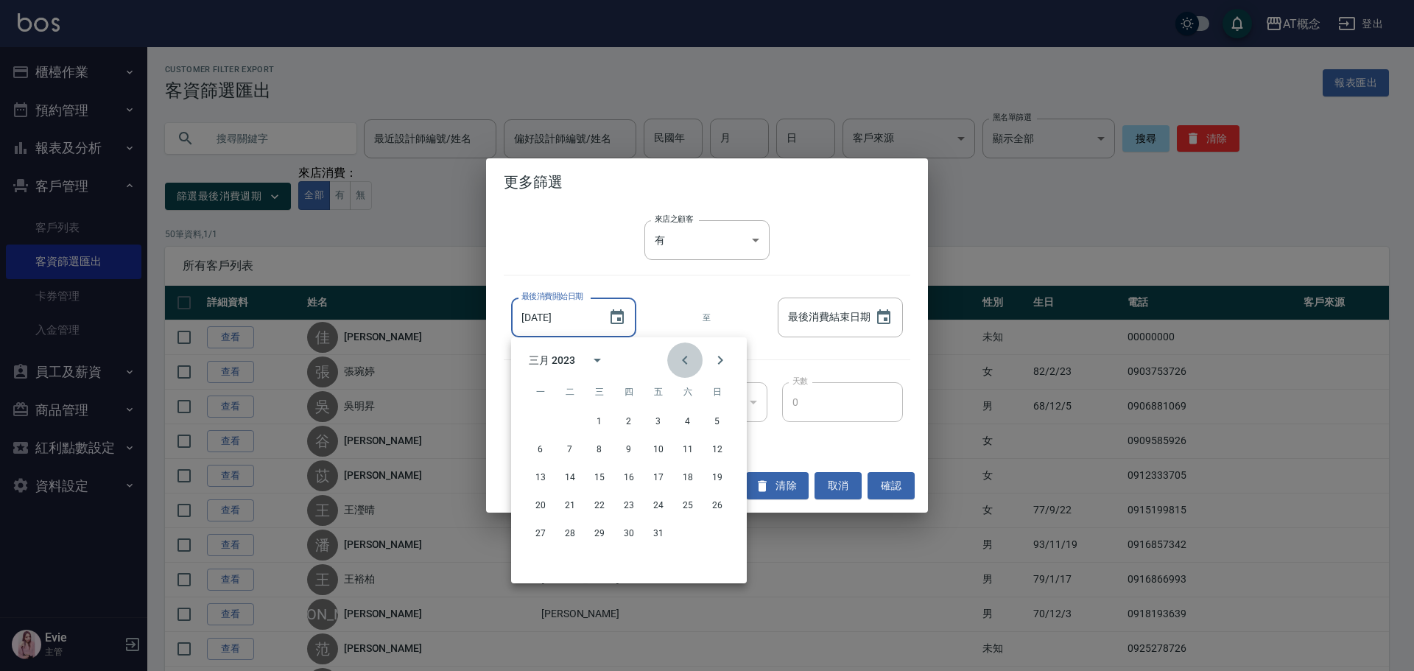
click at [681, 356] on icon "Previous month" at bounding box center [685, 360] width 18 height 18
click at [720, 418] on button "1" at bounding box center [717, 421] width 27 height 27
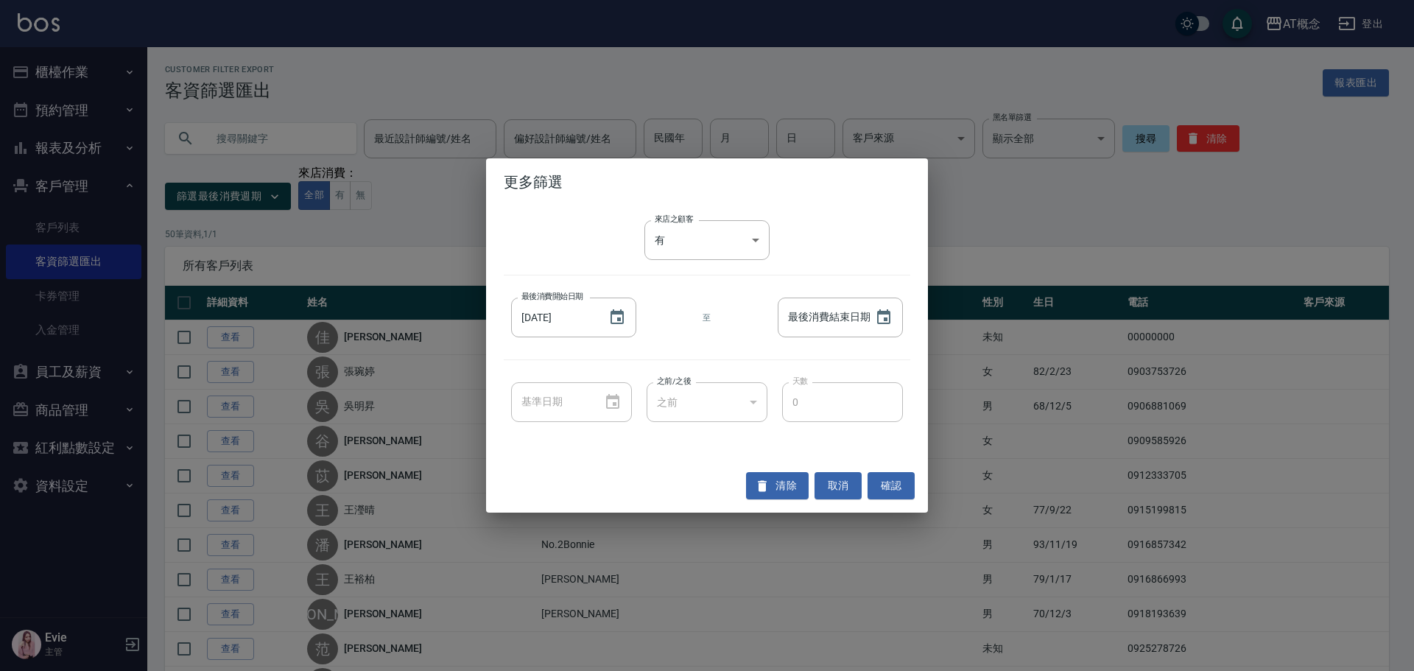
type input "[DATE]"
click at [888, 319] on icon "Choose date" at bounding box center [884, 318] width 18 height 18
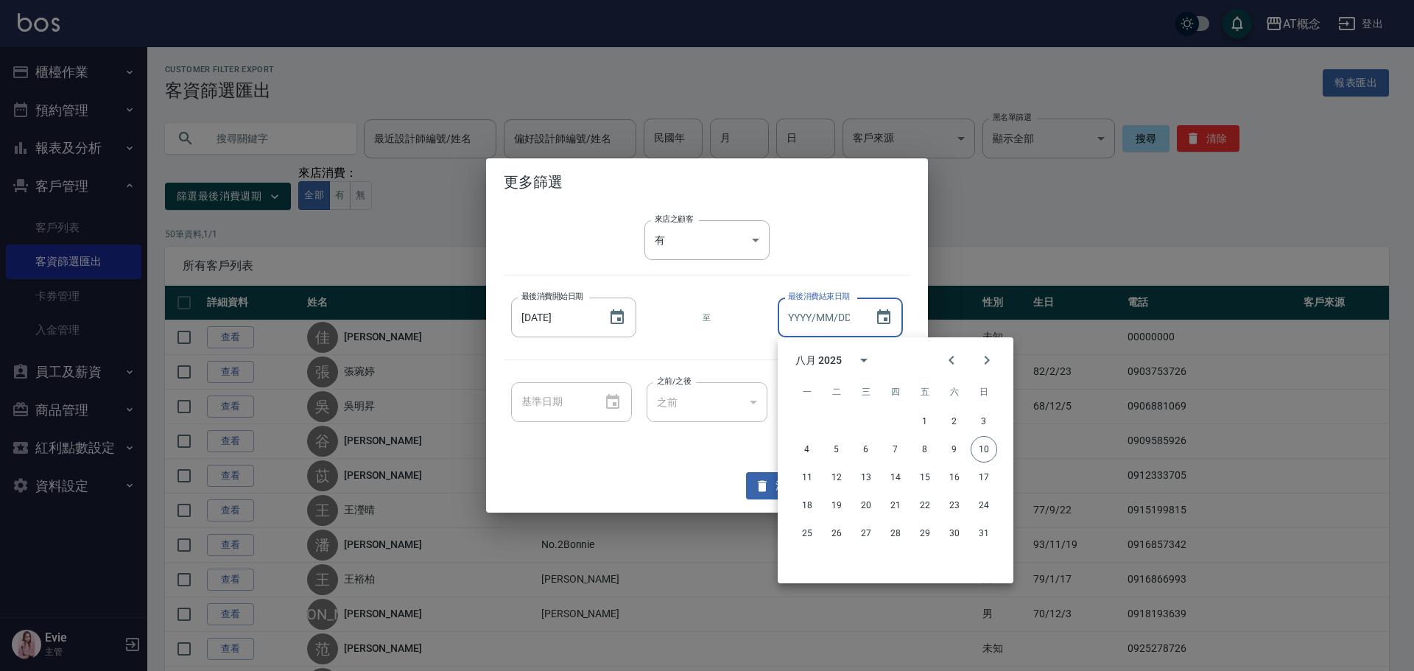
click at [835, 357] on div "八月 2025" at bounding box center [819, 360] width 46 height 15
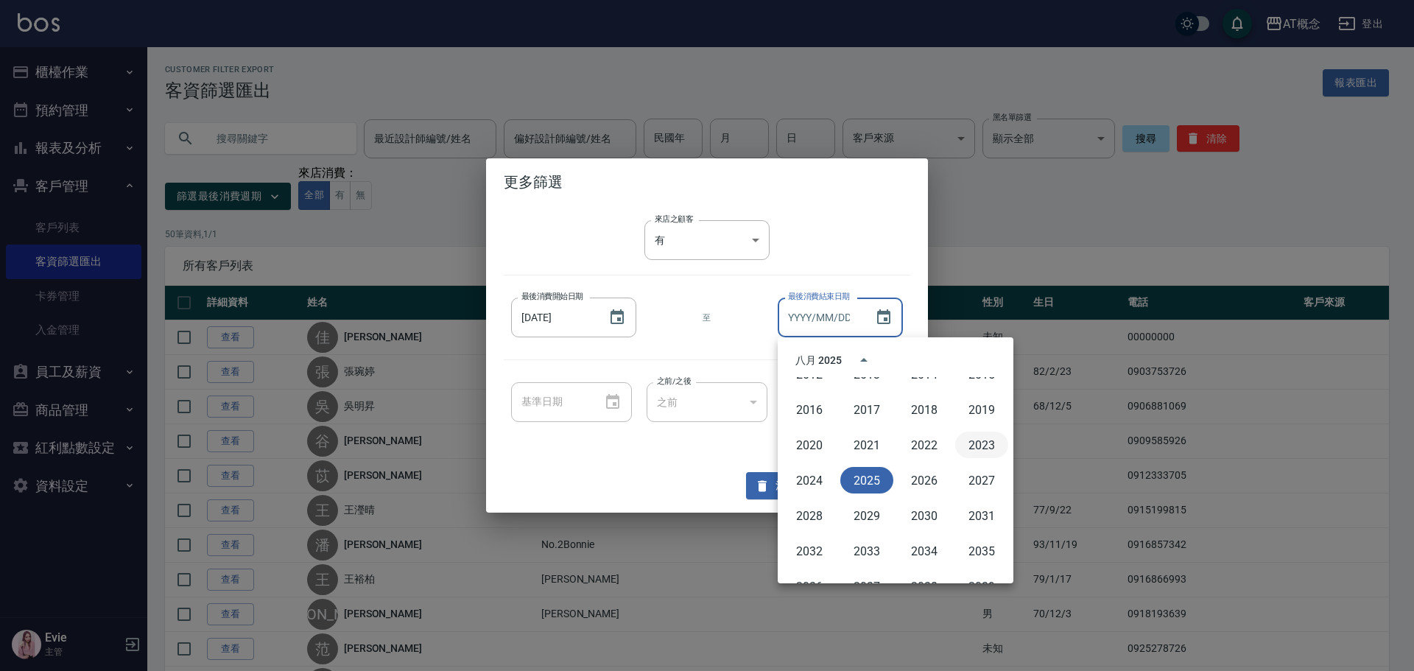
click at [969, 445] on button "2023" at bounding box center [981, 445] width 53 height 27
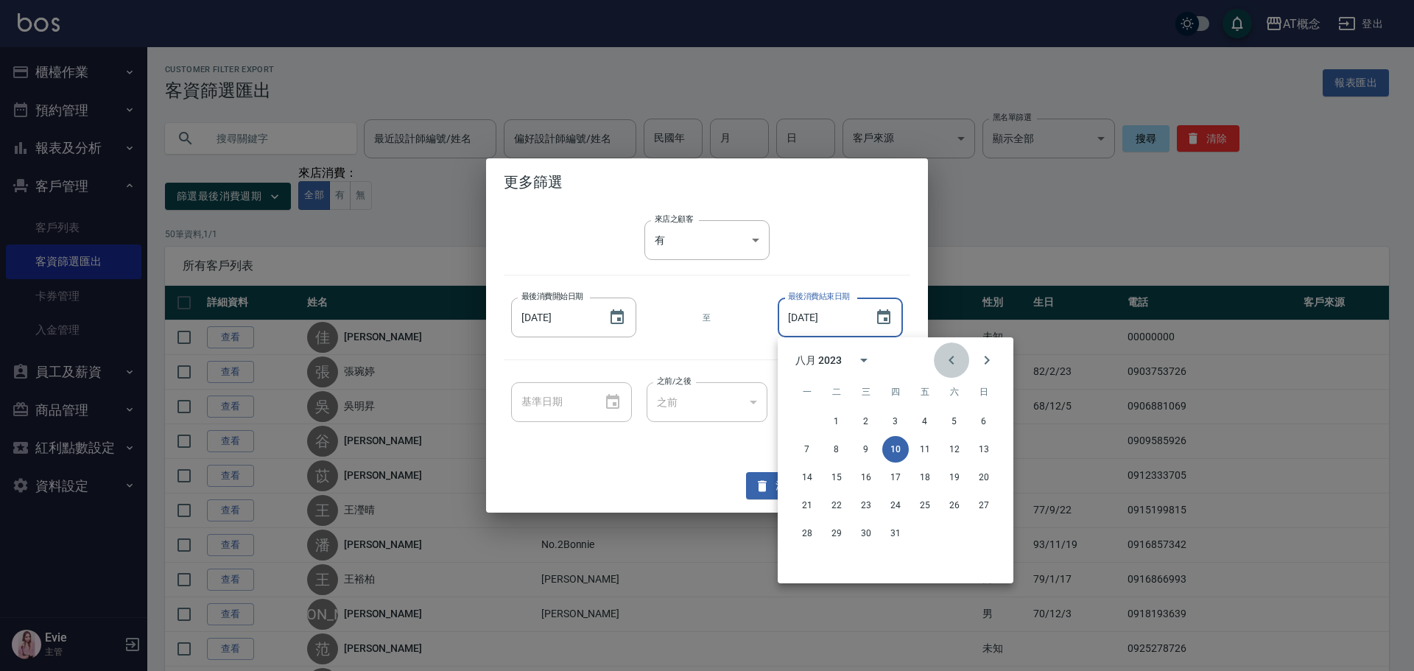
click at [952, 359] on icon "Previous month" at bounding box center [952, 360] width 18 height 18
click at [921, 531] on button "30" at bounding box center [925, 533] width 27 height 27
type input "[DATE]"
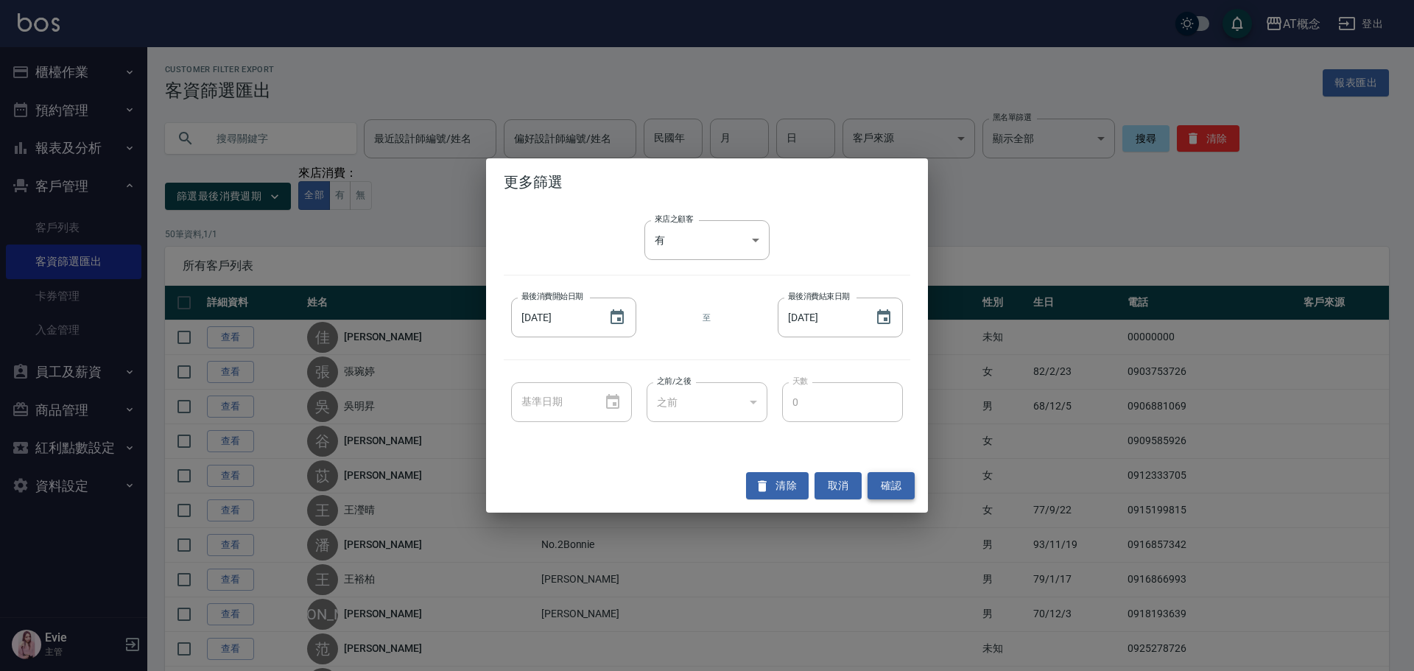
click at [888, 488] on button "確認" at bounding box center [891, 485] width 47 height 27
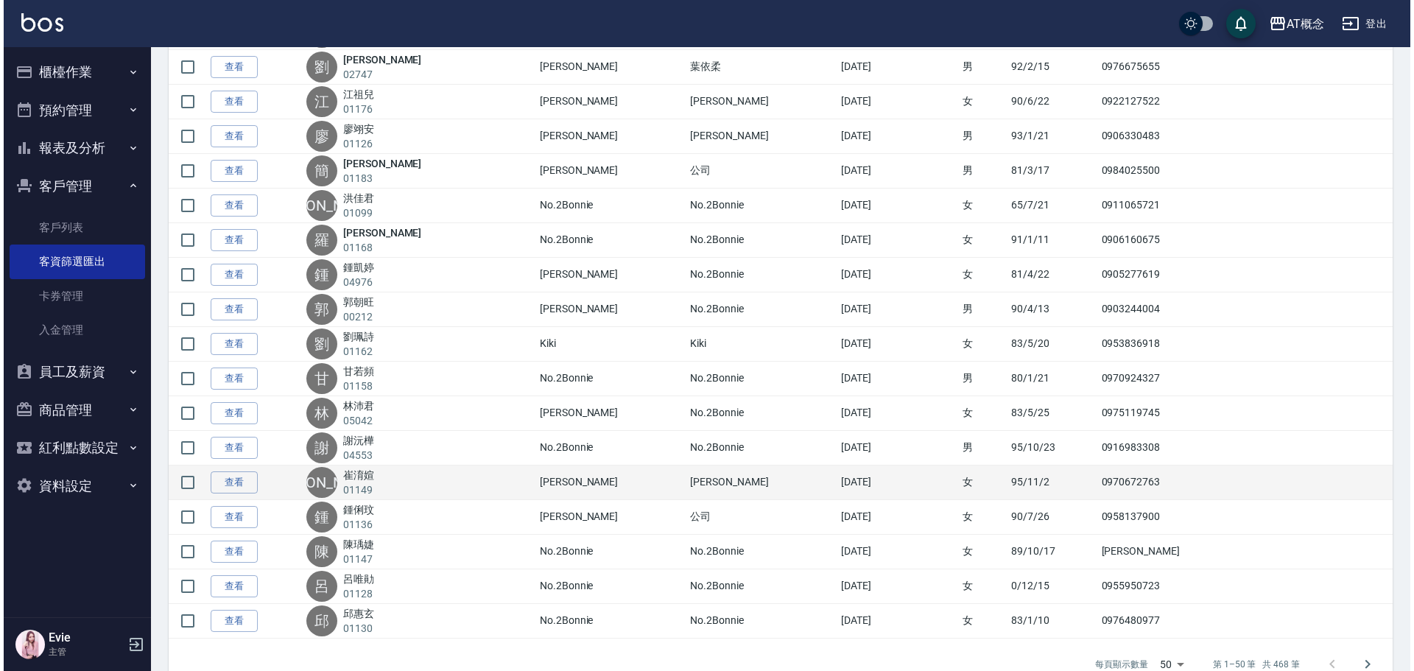
scroll to position [1452, 0]
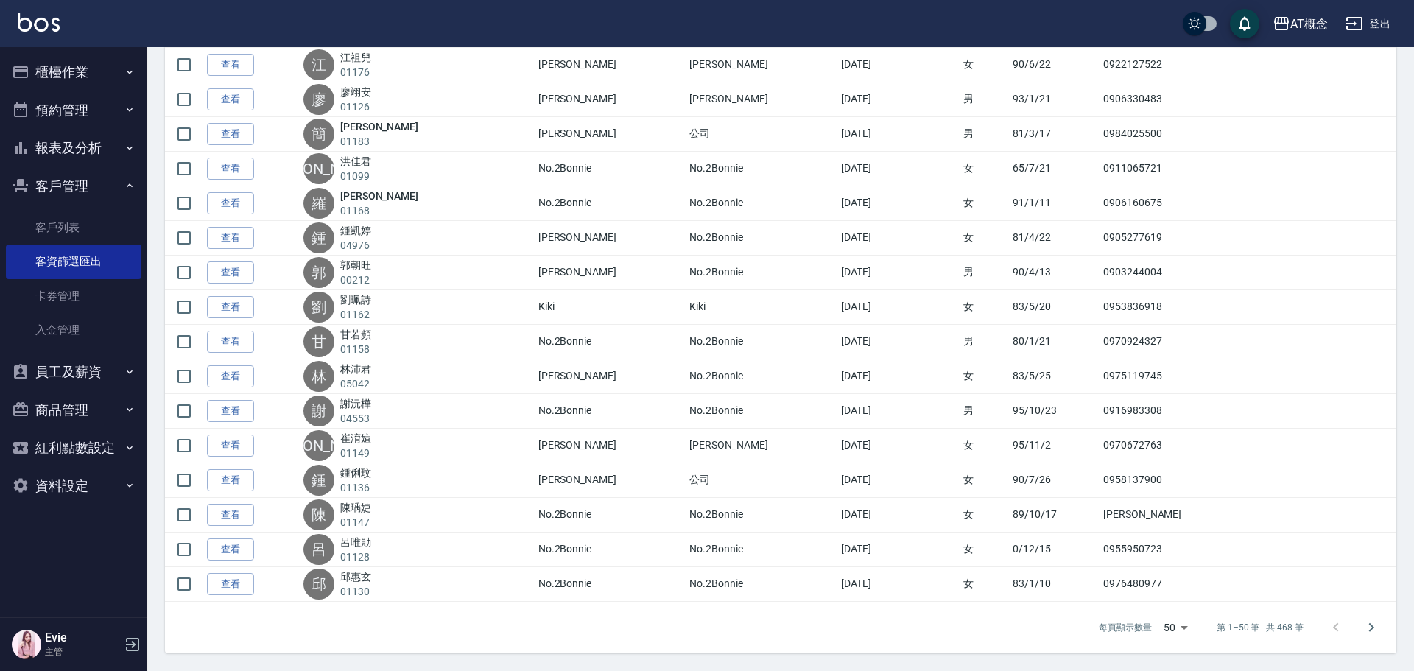
click at [1178, 639] on li "1000" at bounding box center [1169, 641] width 47 height 24
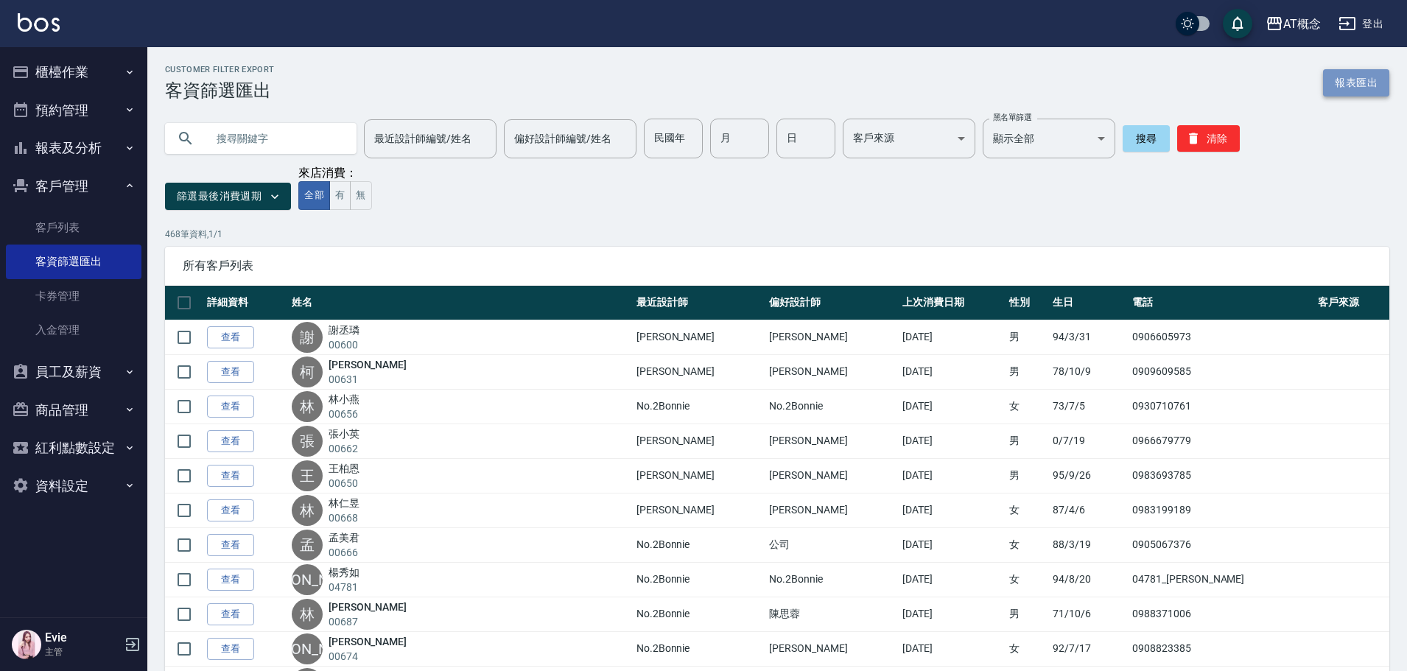
click at [1357, 90] on button "報表匯出" at bounding box center [1356, 82] width 66 height 27
click at [253, 201] on button "篩選最後消費週期" at bounding box center [228, 196] width 126 height 27
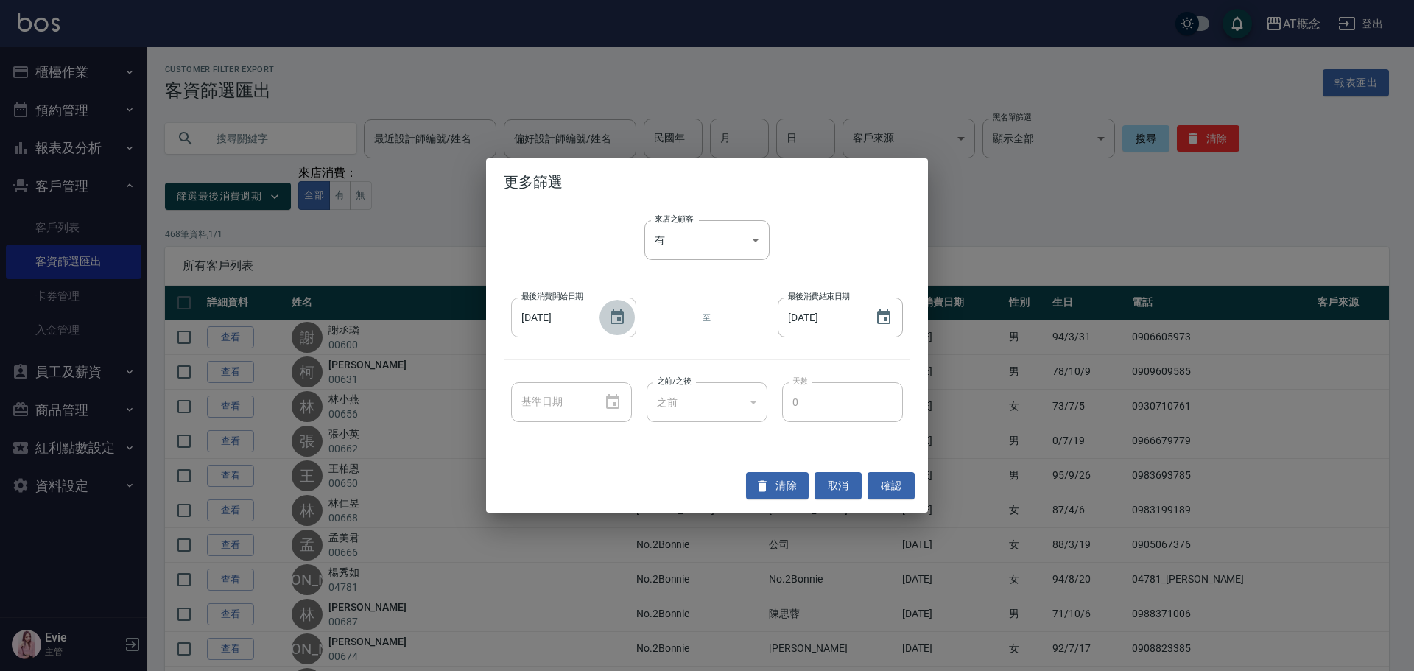
click at [615, 316] on icon "Choose date, selected date is 2023-01-01" at bounding box center [617, 318] width 18 height 18
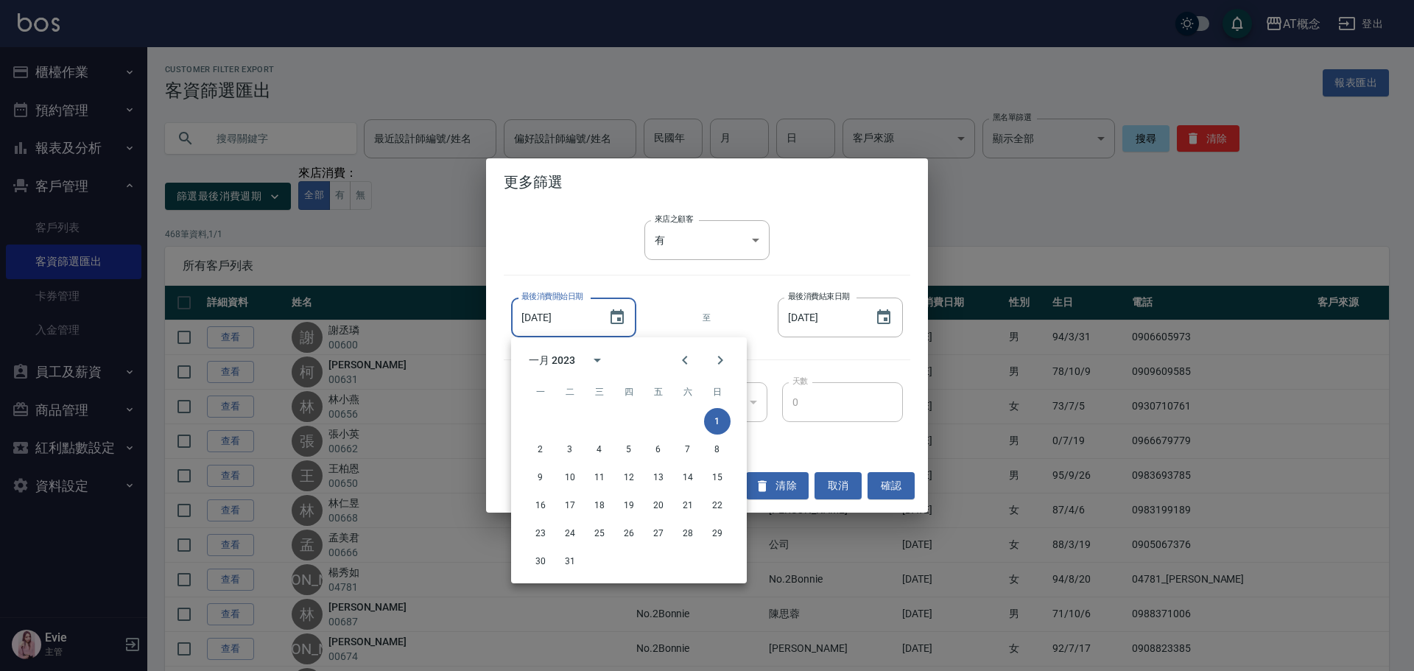
click at [561, 358] on div "一月 2023" at bounding box center [552, 360] width 46 height 15
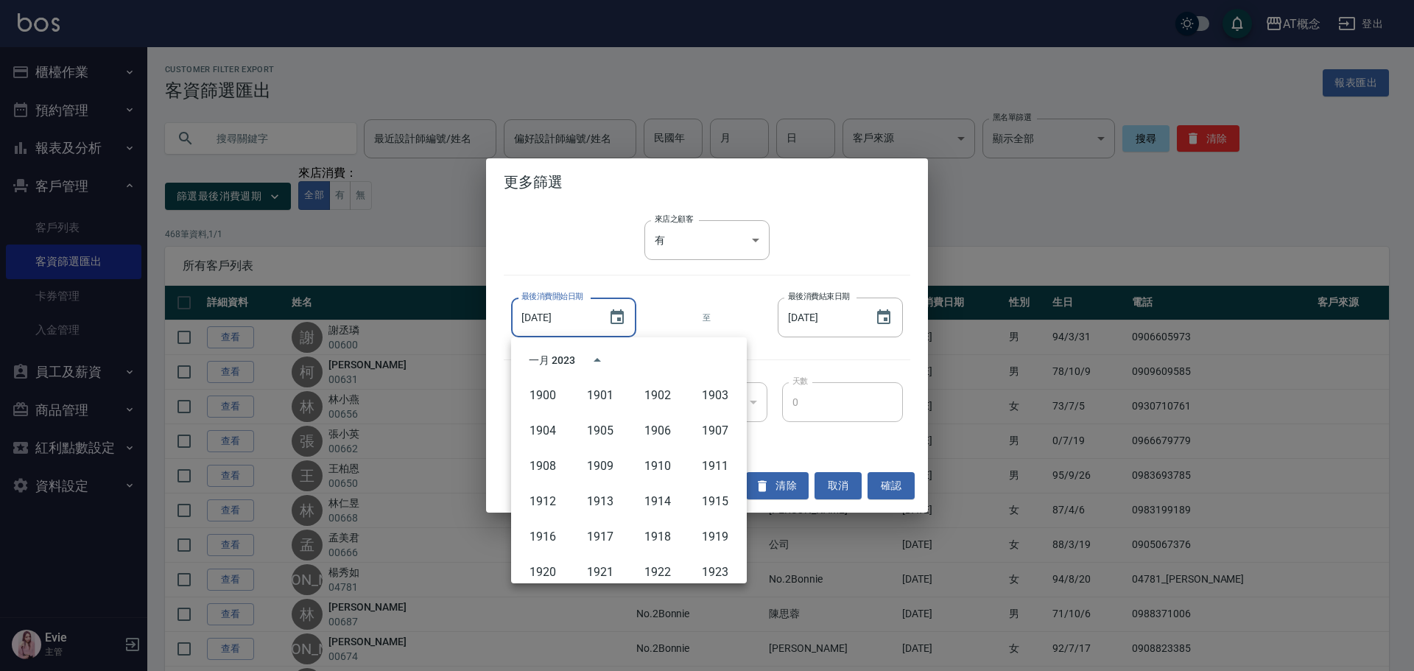
scroll to position [975, 0]
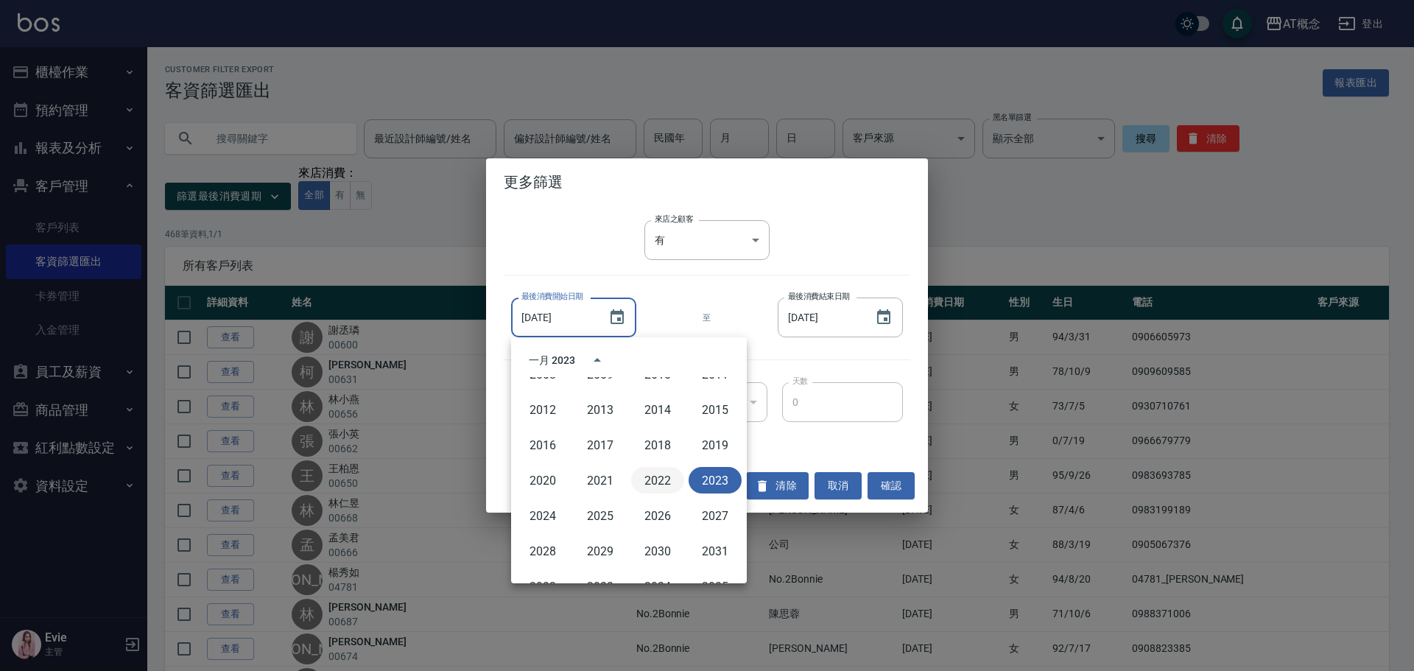
click at [656, 482] on button "2022" at bounding box center [657, 480] width 53 height 27
type input "[DATE]"
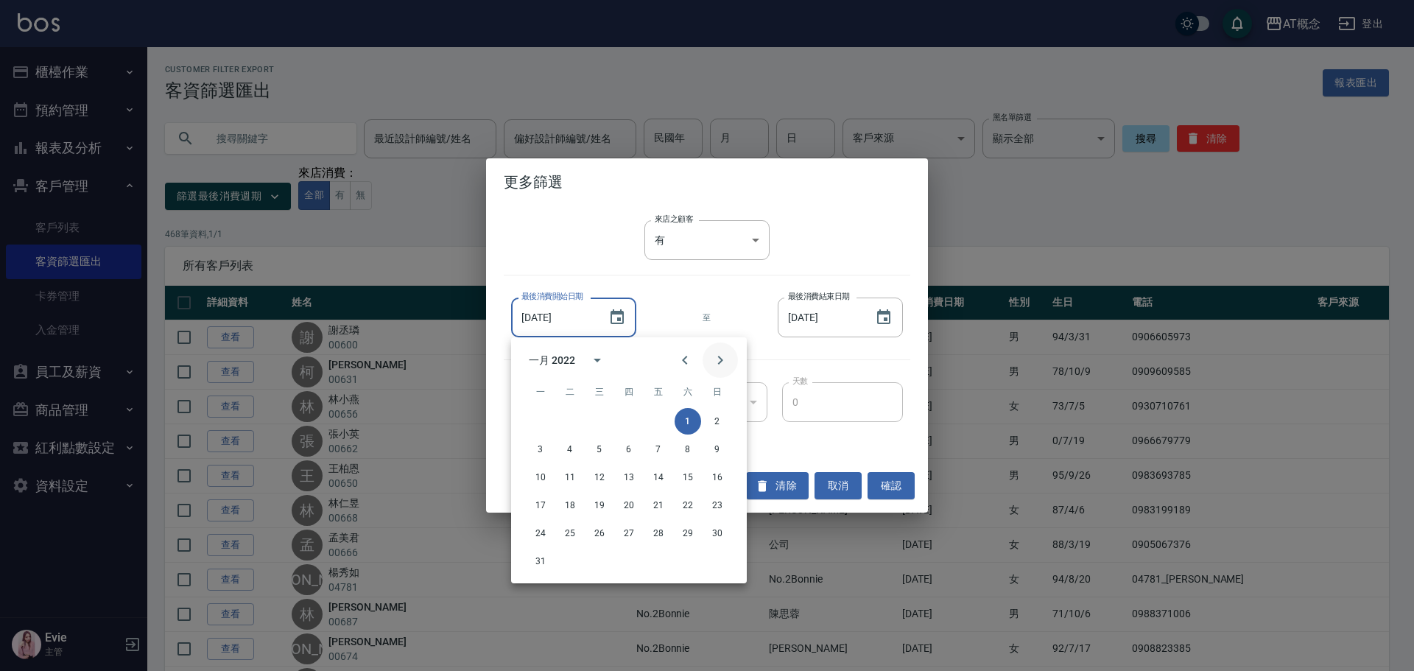
click at [719, 358] on icon "Next month" at bounding box center [721, 360] width 18 height 18
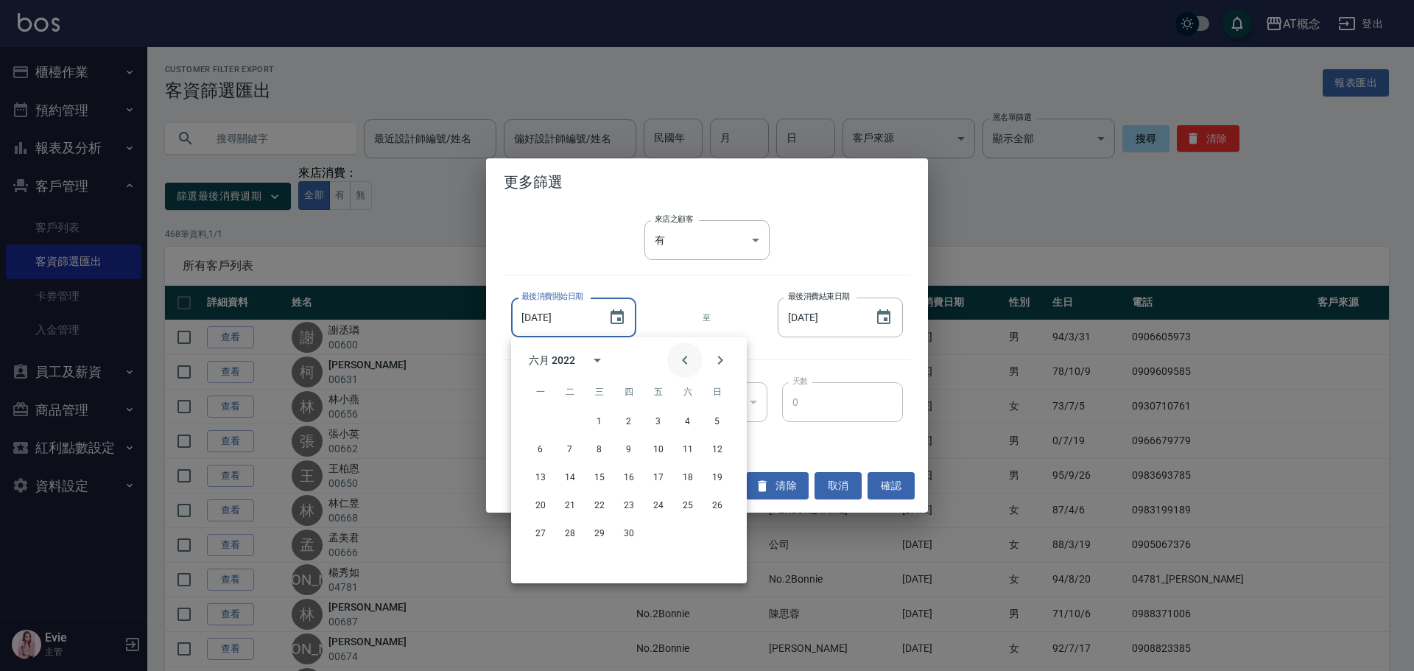
click at [687, 356] on icon "Previous month" at bounding box center [684, 360] width 5 height 9
click at [689, 283] on div "來店之顧客 有 true 來店之顧客 最後消費開始日期 [DATE] 最後消費開始日期 至 最後消費結束日期 [DATE] 最後消費結束日期 基準日期 基準日…" at bounding box center [707, 332] width 442 height 253
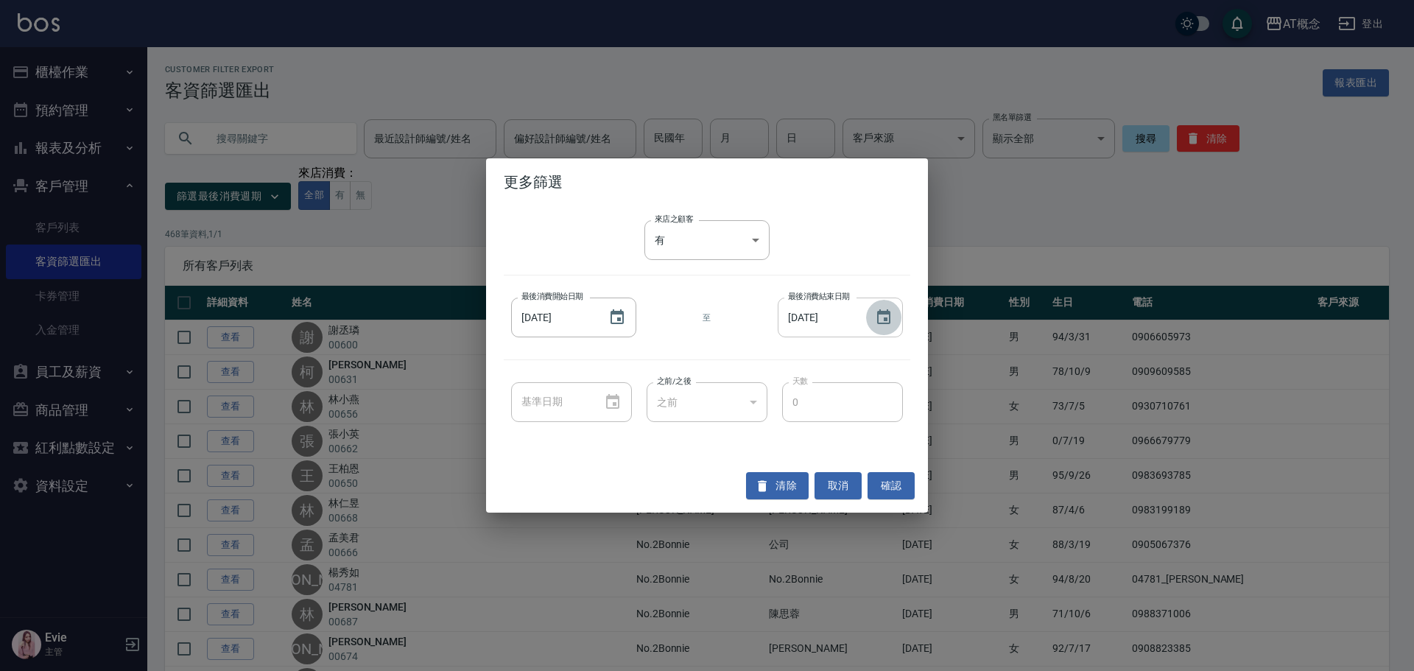
click at [878, 321] on icon "Choose date, selected date is 2023-06-30" at bounding box center [883, 316] width 13 height 15
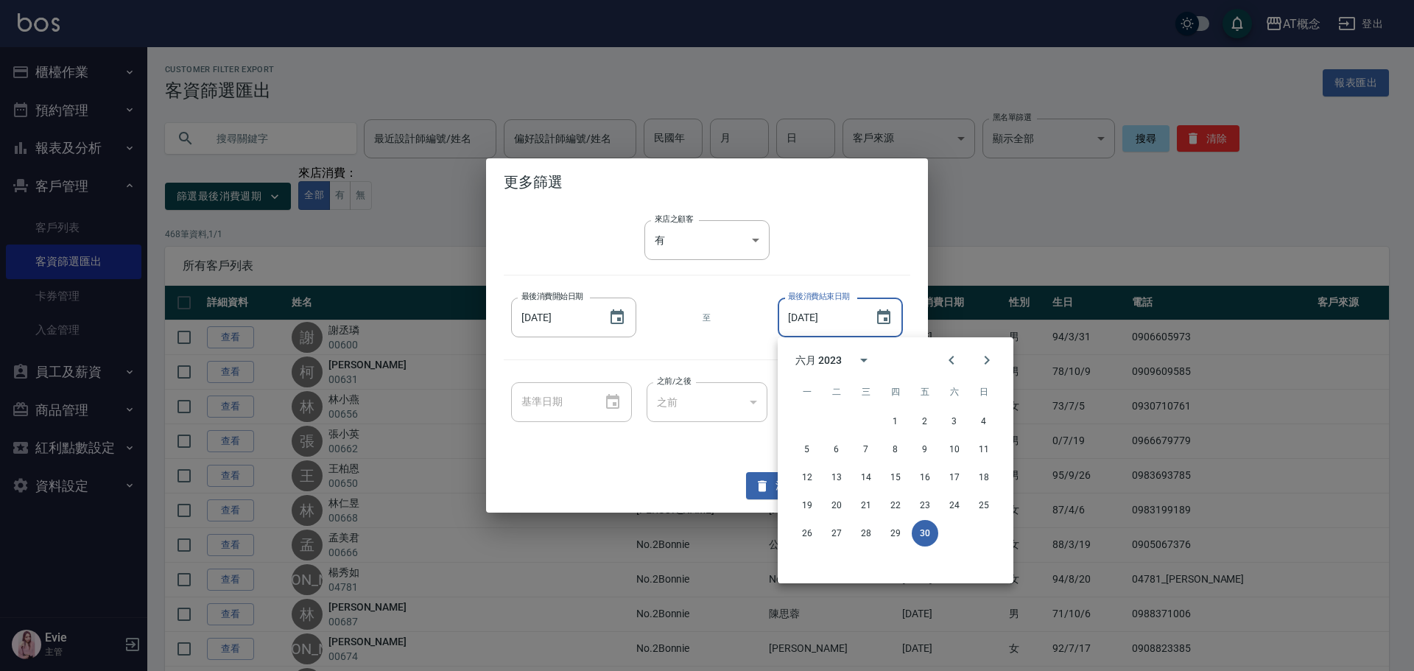
click at [838, 356] on div "六月 2023" at bounding box center [819, 360] width 46 height 15
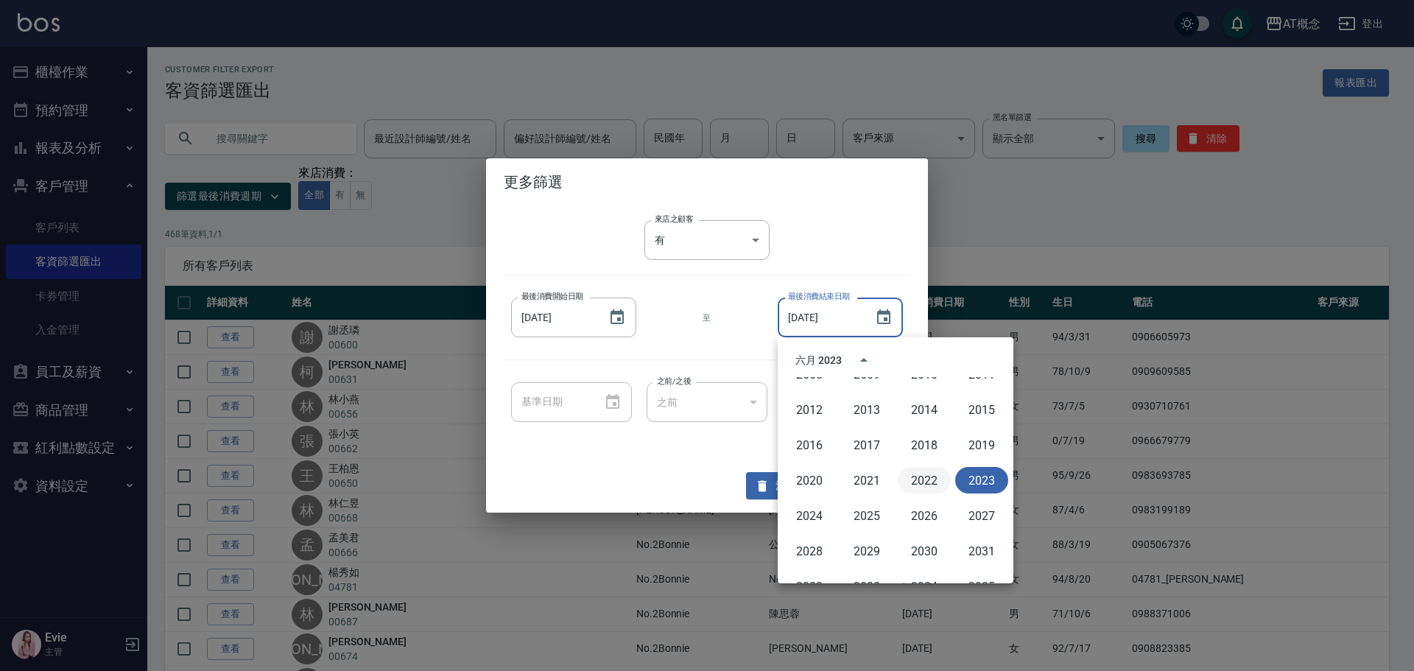
click at [919, 477] on button "2022" at bounding box center [924, 480] width 53 height 27
type input "[DATE]"
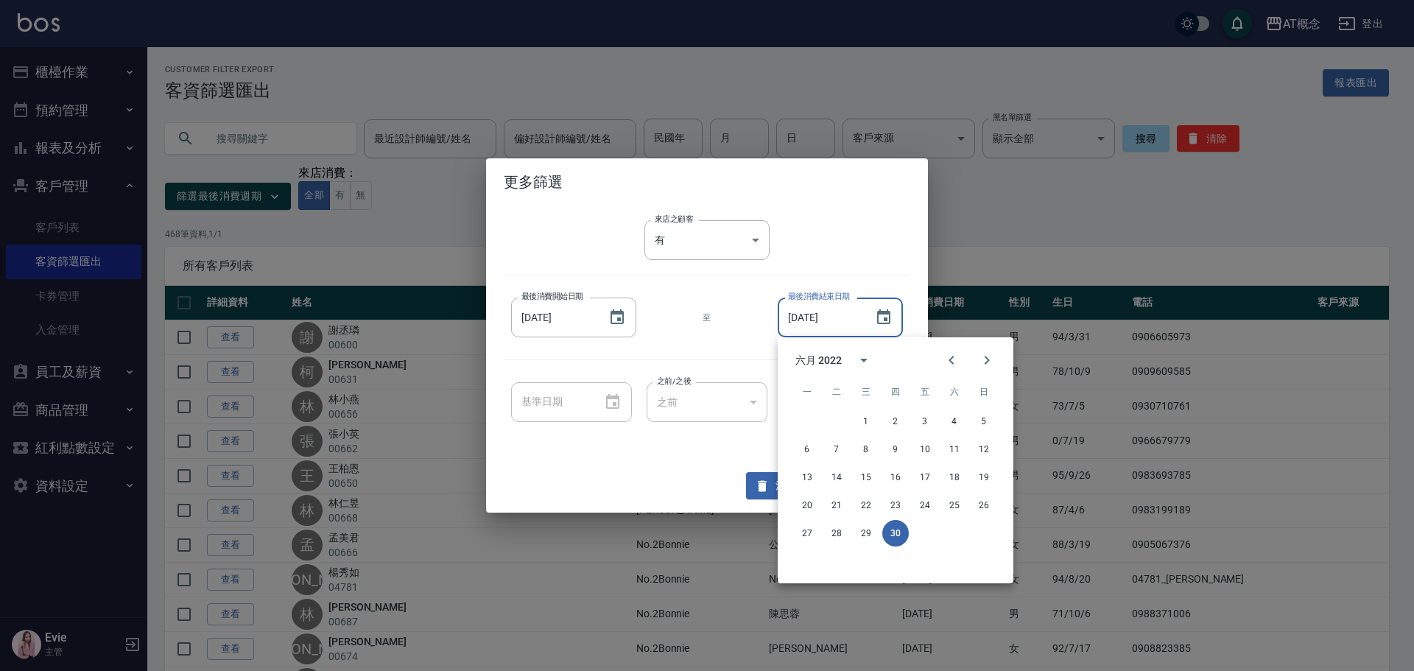
click at [974, 530] on div "27 28 29 30" at bounding box center [896, 533] width 236 height 27
click at [721, 447] on div "來店之顧客 有 true 來店之顧客 最後消費開始日期 [DATE] 最後消費開始日期 至 最後消費結束日期 [DATE] 最後消費結束日期 基準日期 基準日…" at bounding box center [707, 332] width 442 height 253
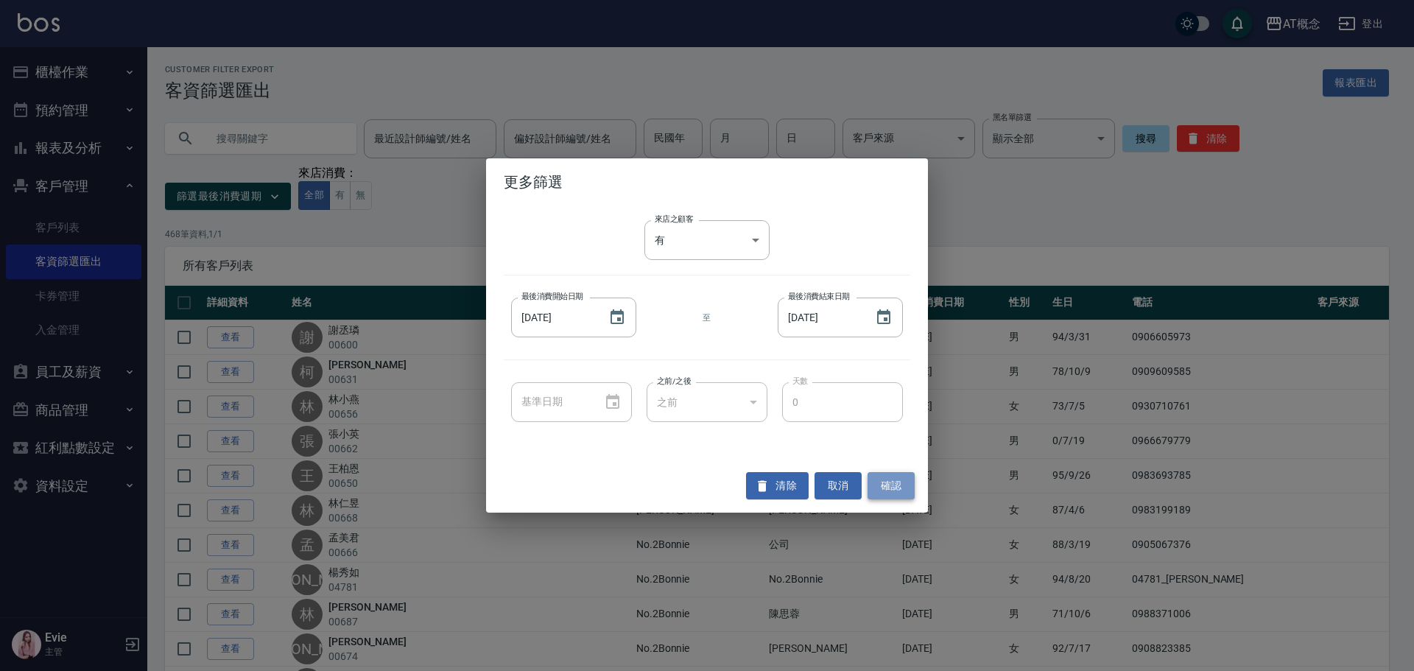
drag, startPoint x: 900, startPoint y: 487, endPoint x: 875, endPoint y: 494, distance: 26.1
click at [901, 487] on button "確認" at bounding box center [891, 485] width 47 height 27
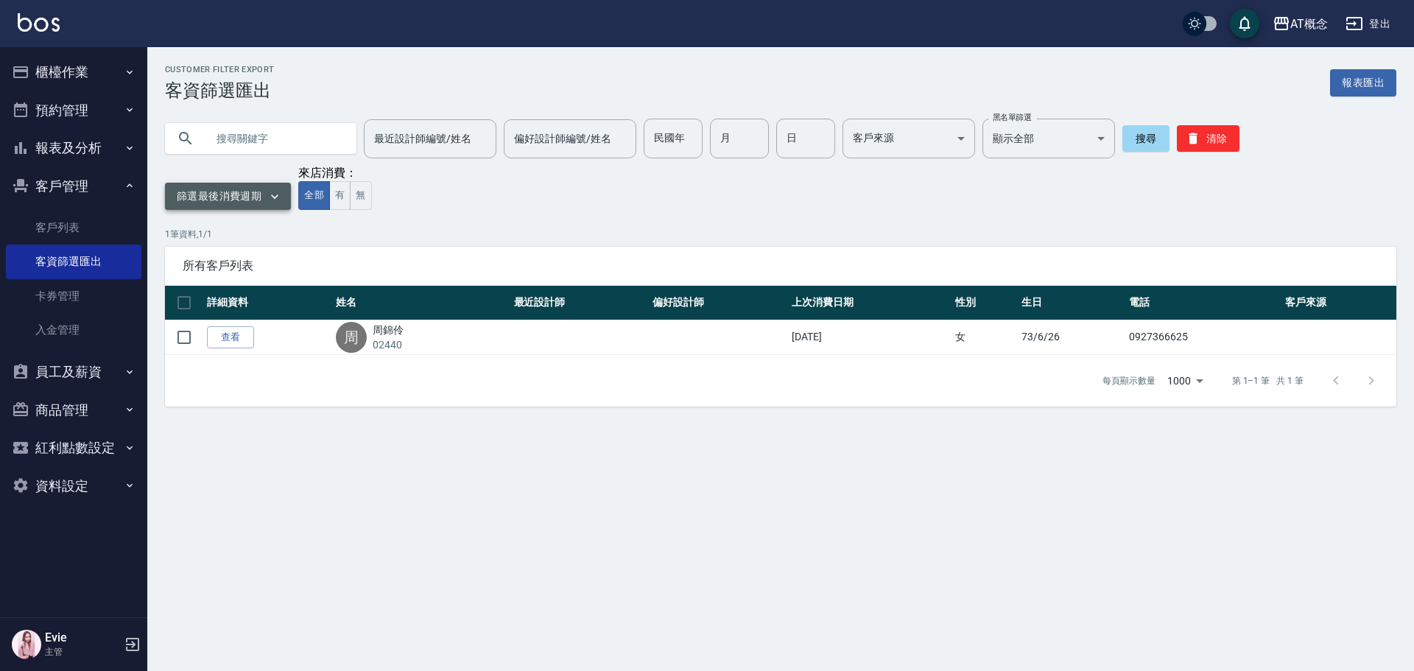
click at [246, 200] on button "篩選最後消費週期" at bounding box center [228, 196] width 126 height 27
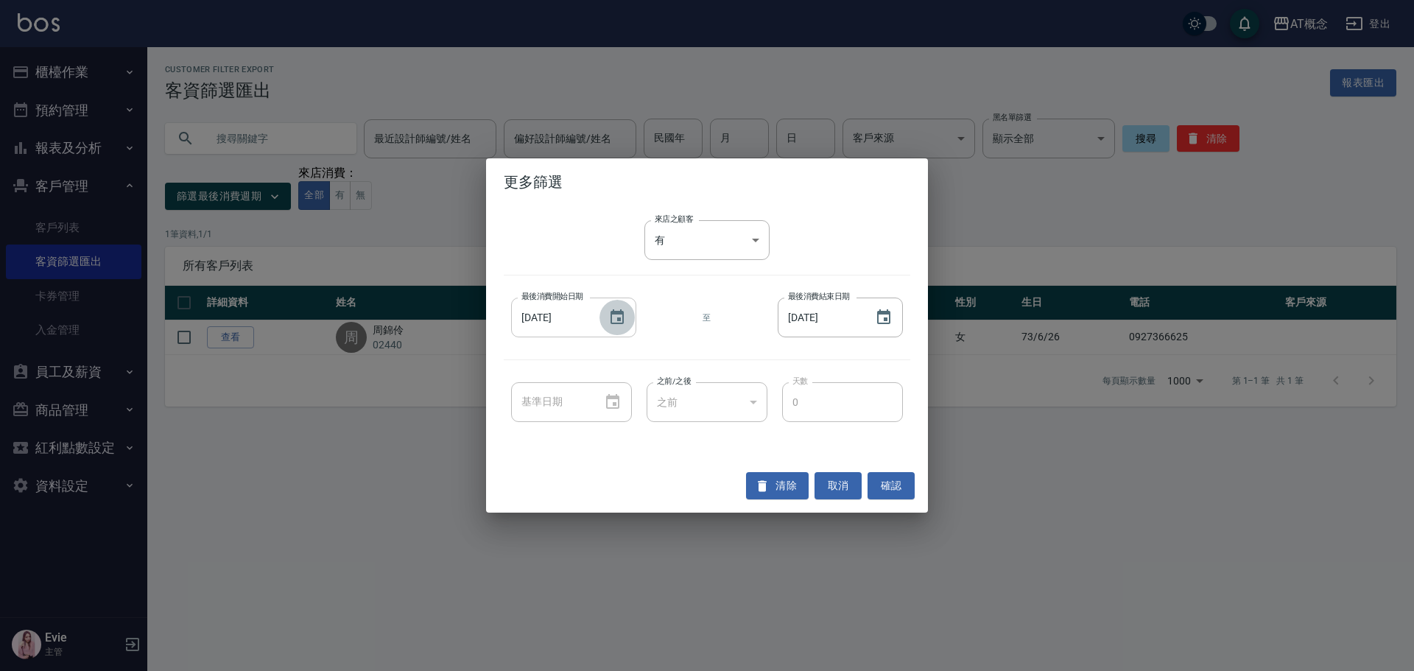
click at [620, 316] on icon "Choose date, selected date is 2022-01-01" at bounding box center [617, 318] width 18 height 18
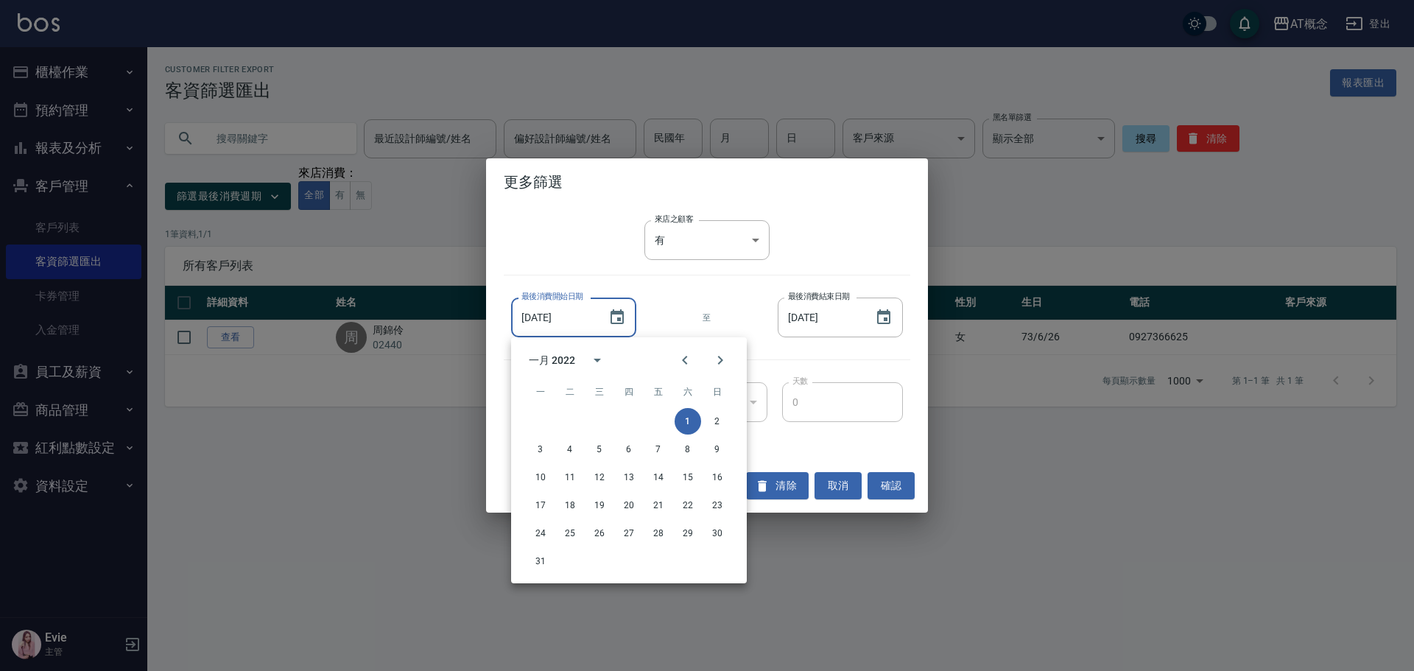
click at [562, 359] on div "一月 2022" at bounding box center [552, 360] width 46 height 15
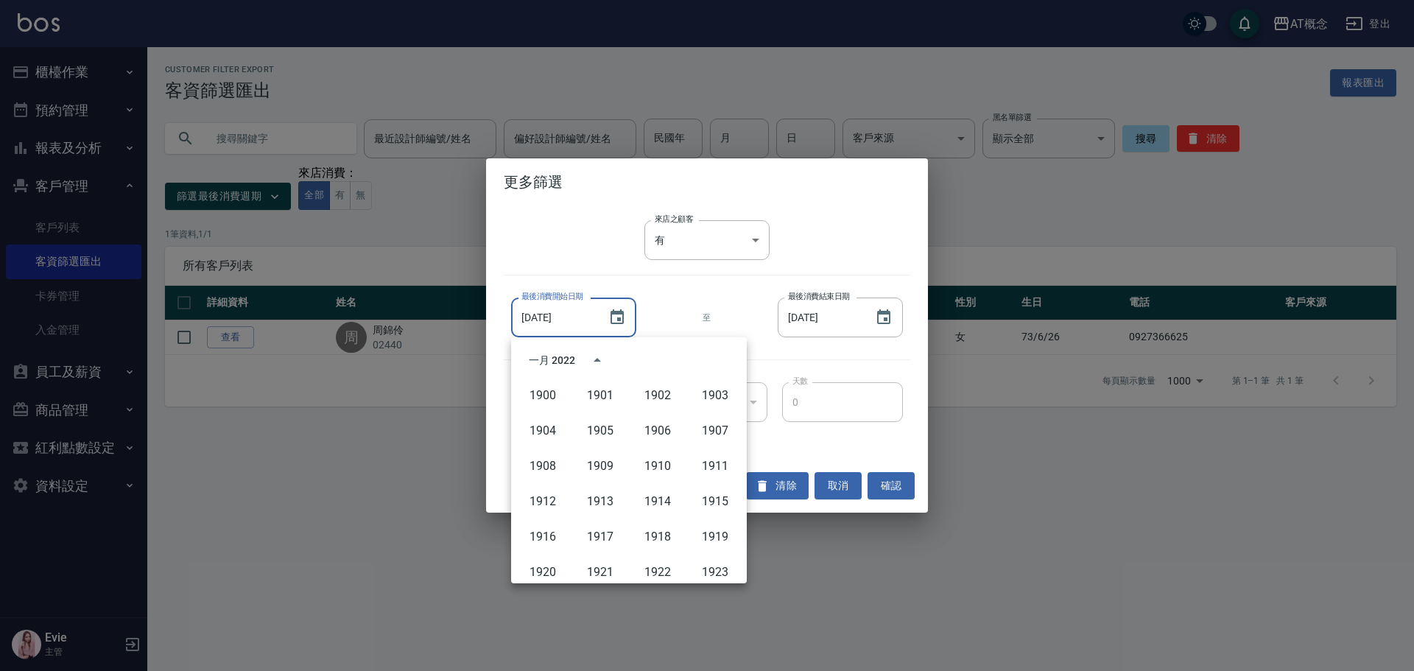
scroll to position [975, 0]
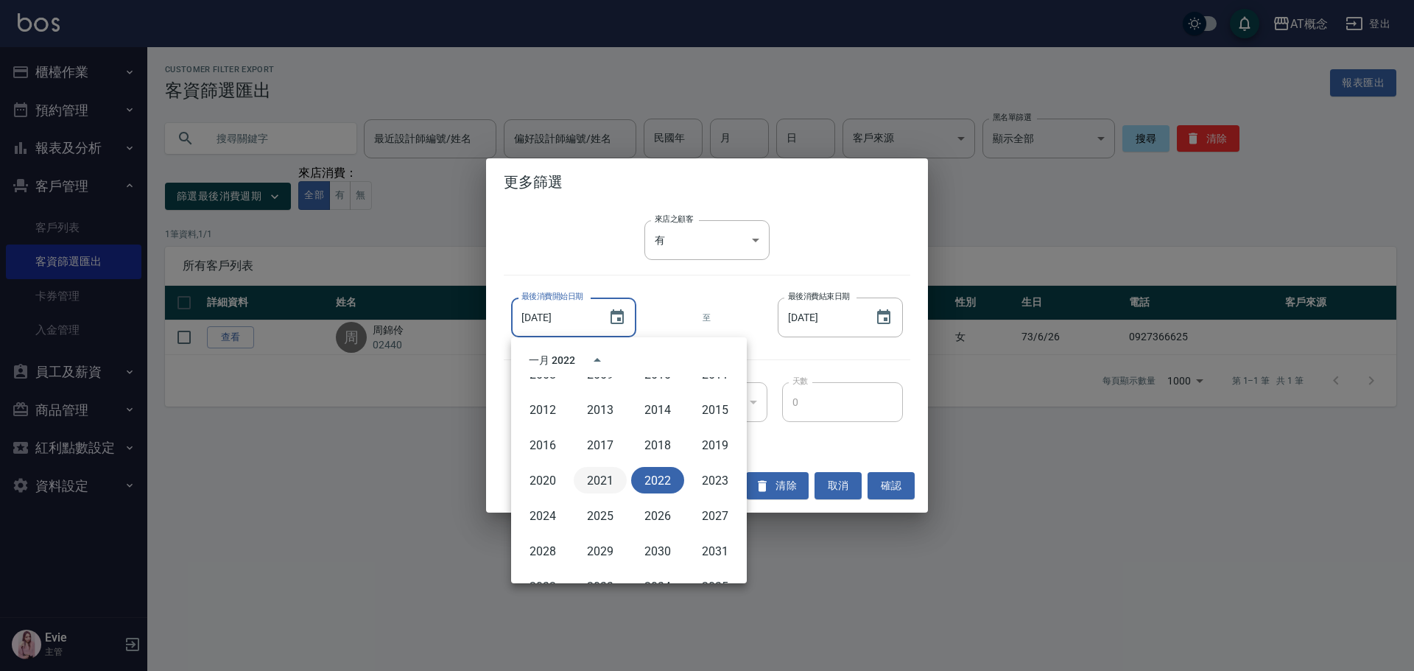
click at [596, 475] on button "2021" at bounding box center [600, 480] width 53 height 27
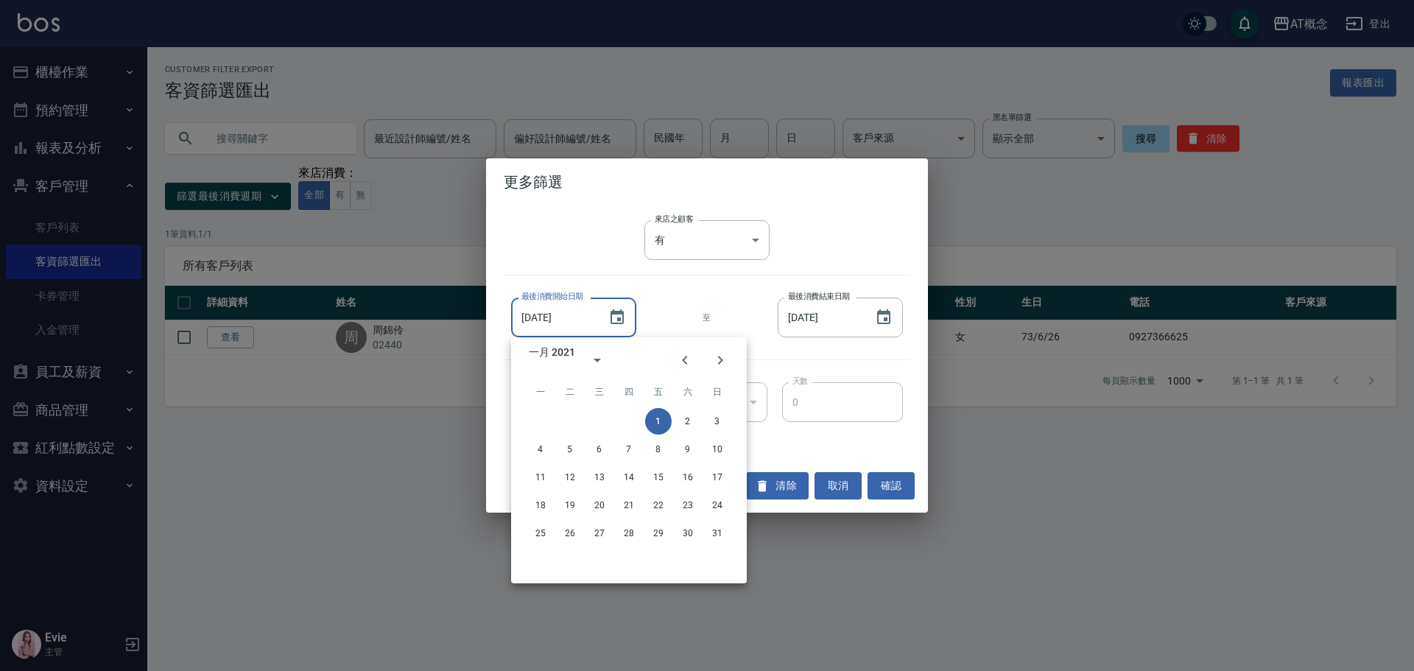
type input "[DATE]"
click at [879, 320] on icon "Choose date, selected date is 2022-06-30" at bounding box center [883, 316] width 13 height 15
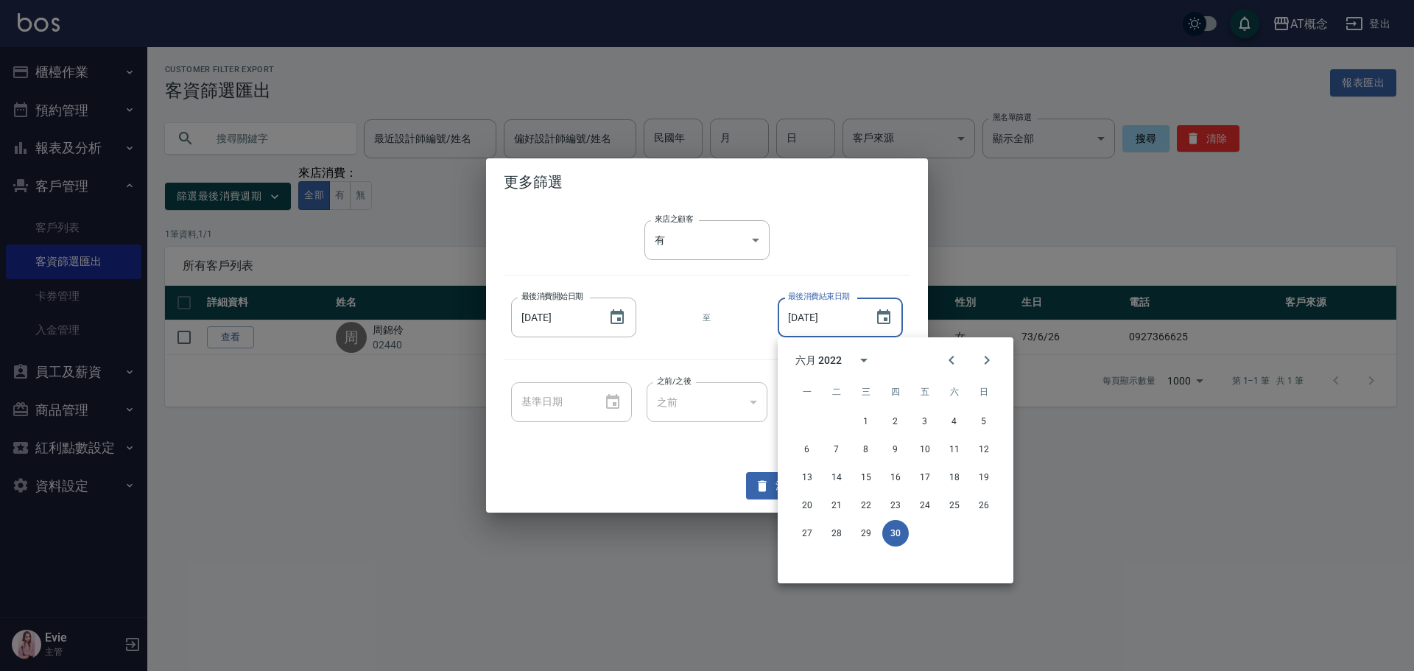
click at [829, 359] on div "六月 2022" at bounding box center [819, 360] width 46 height 15
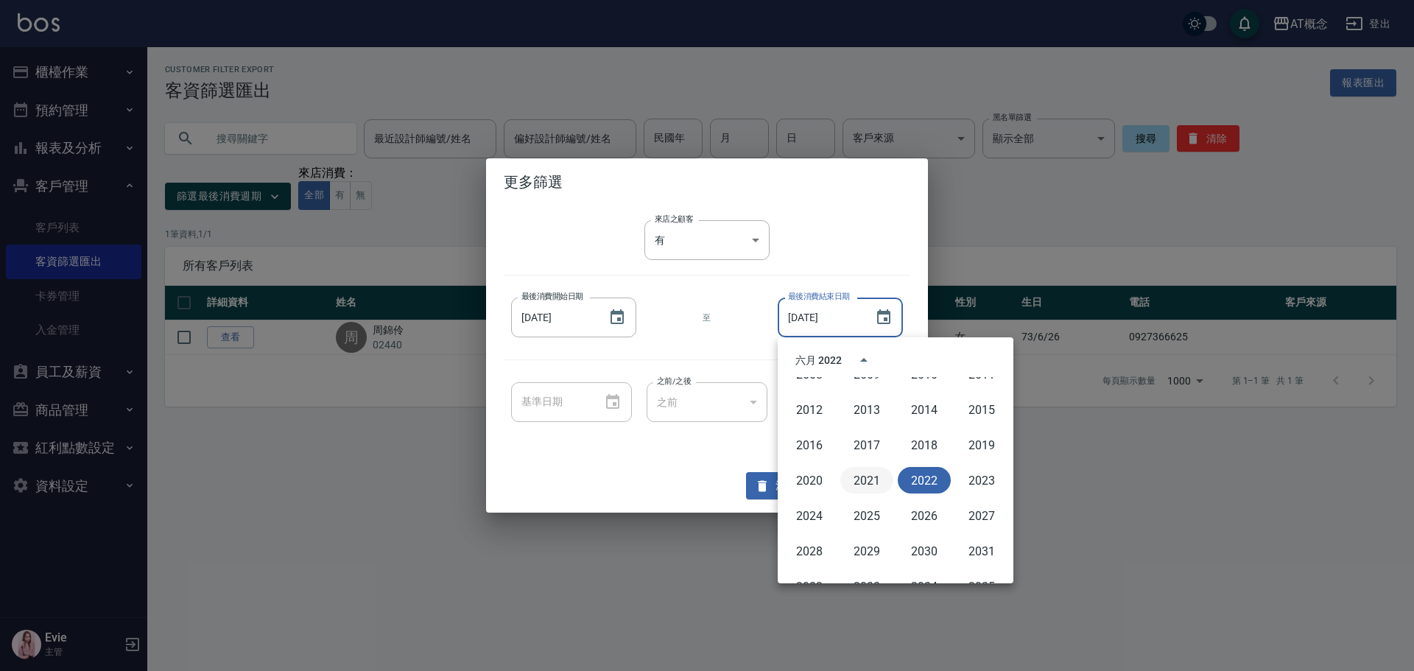
click at [861, 479] on button "2021" at bounding box center [867, 480] width 53 height 27
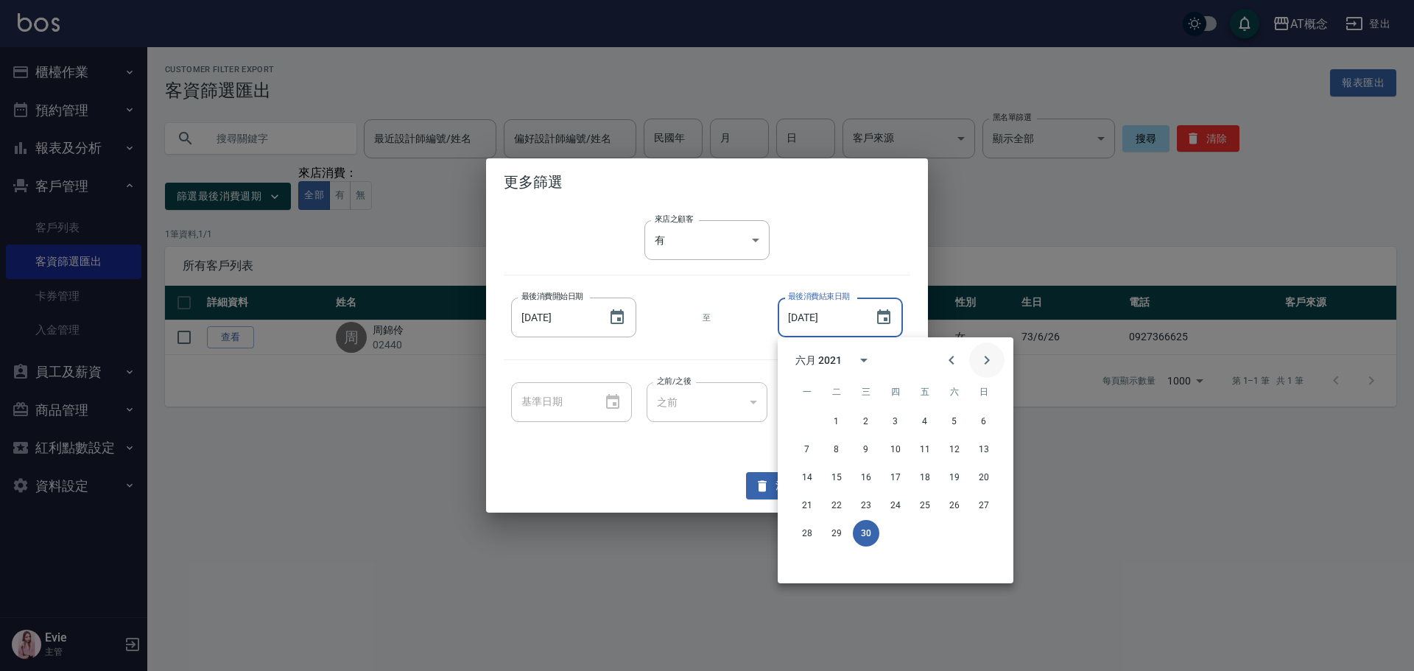
click at [984, 358] on icon "Next month" at bounding box center [987, 360] width 18 height 18
click at [985, 358] on icon "Next month" at bounding box center [987, 360] width 18 height 18
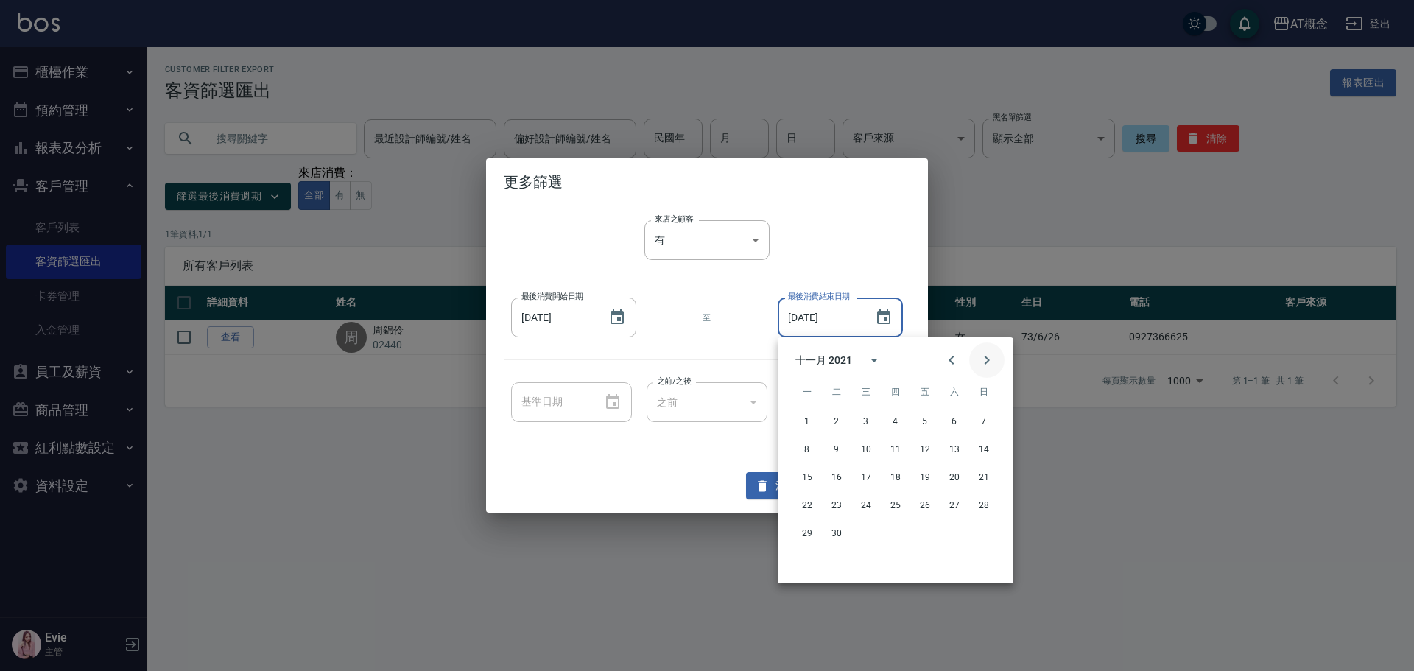
click at [985, 358] on icon "Next month" at bounding box center [987, 360] width 18 height 18
click at [921, 530] on button "31" at bounding box center [925, 533] width 27 height 27
type input "[DATE]"
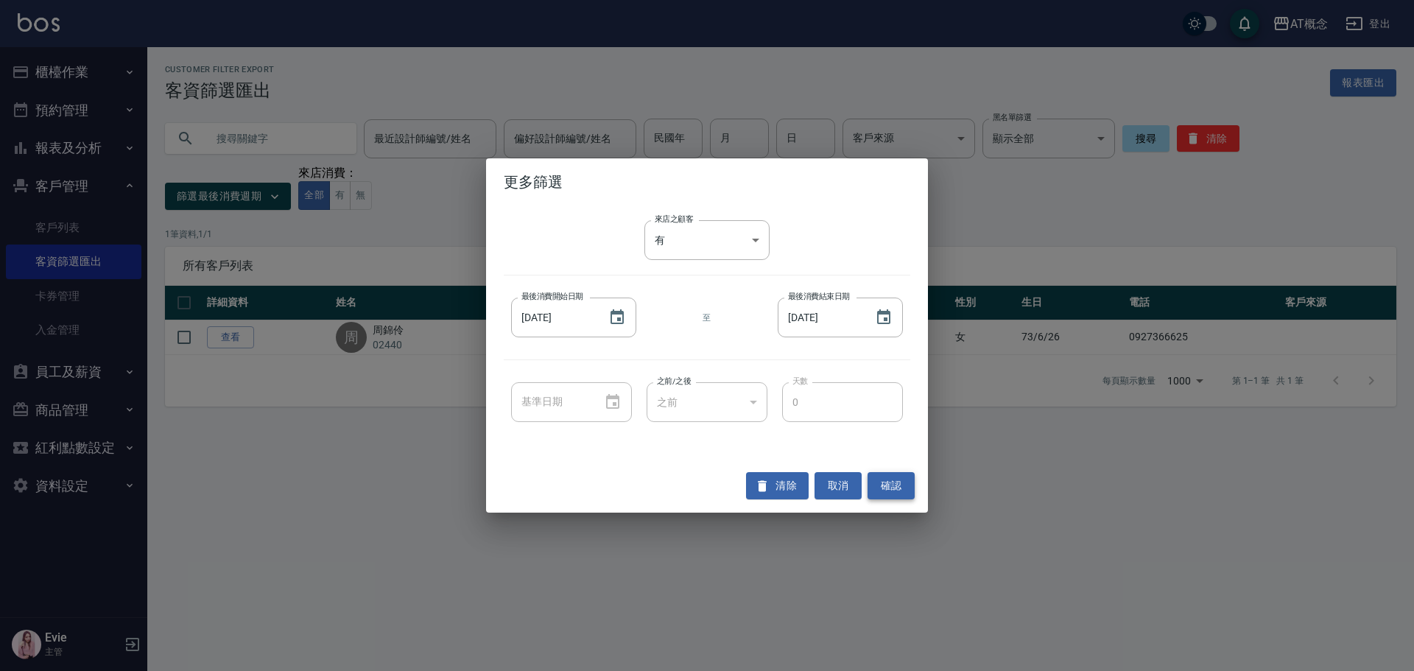
click at [888, 482] on button "確認" at bounding box center [891, 485] width 47 height 27
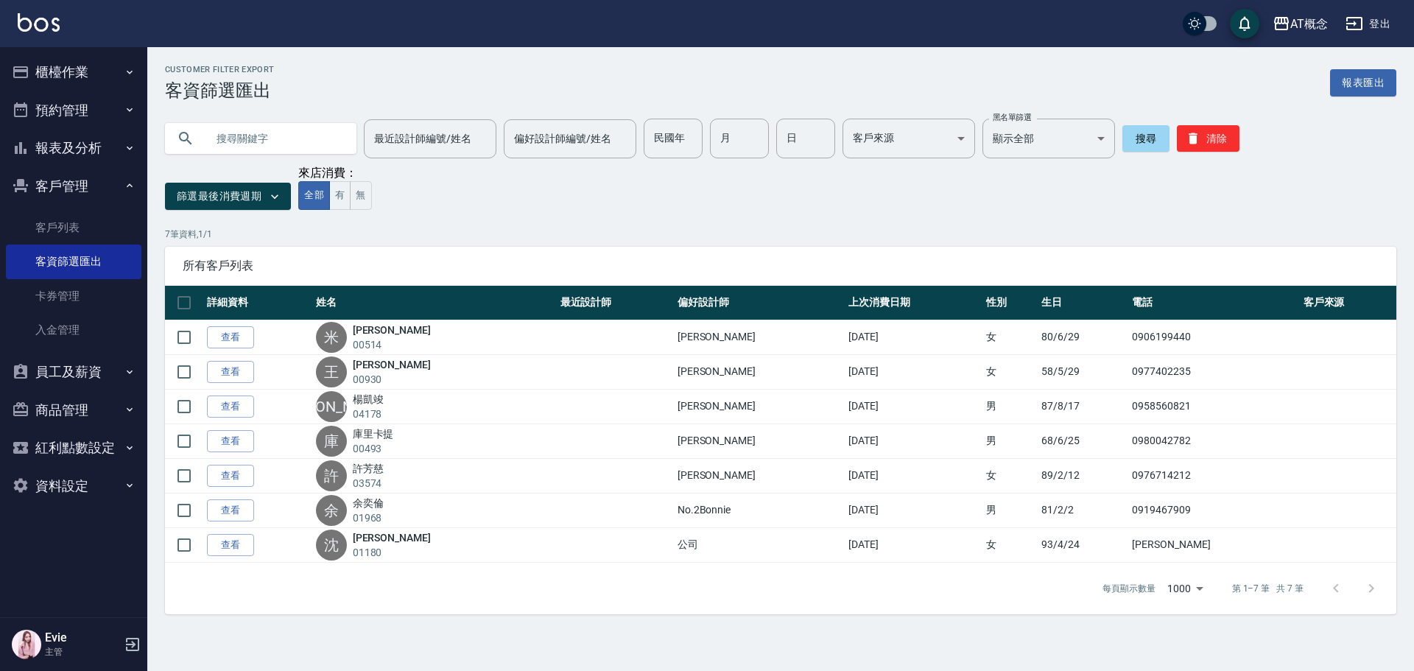
click at [239, 133] on input "text" at bounding box center [275, 139] width 138 height 40
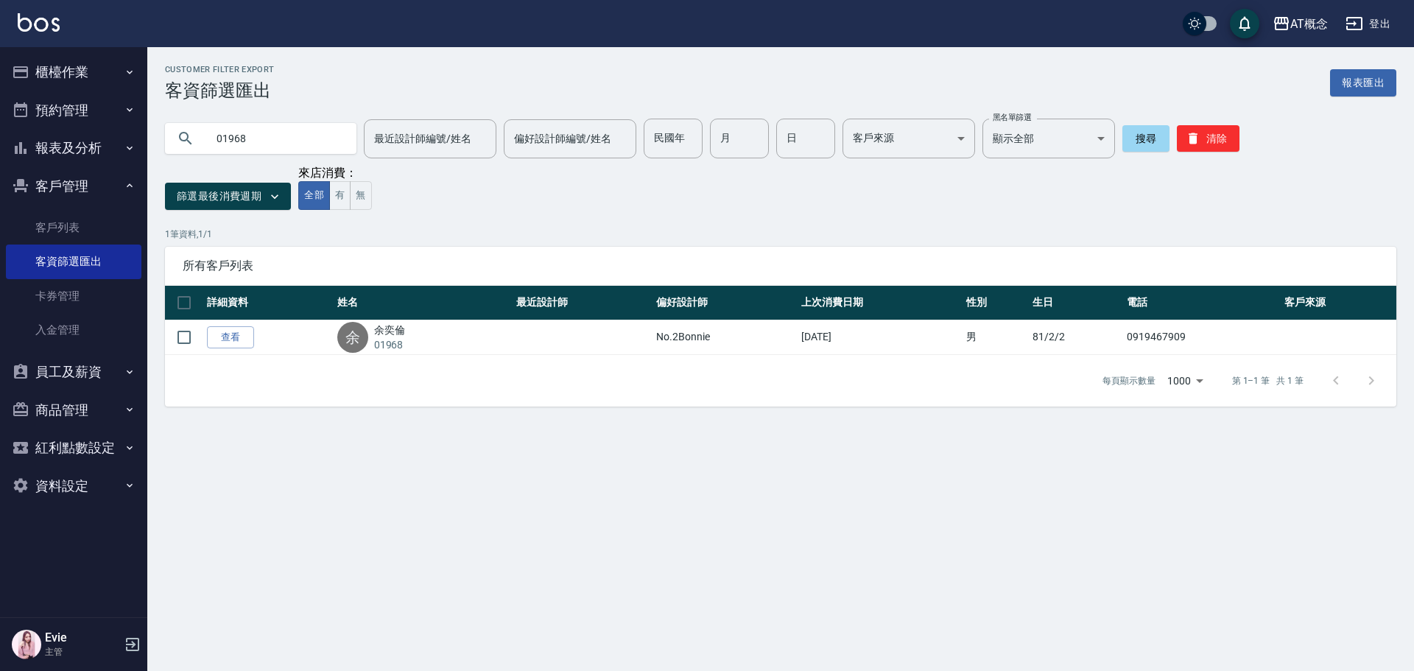
drag, startPoint x: 260, startPoint y: 139, endPoint x: 147, endPoint y: 160, distance: 114.6
click at [80, 128] on div "AT概念 登出 櫃檯作業 打帳單 帳單列表 現金收支登錄 高階收支登錄 材料自購登錄 每日結帳 排班表 現場電腦打卡 預約管理 預約管理 單日預約紀錄 單週預…" at bounding box center [707, 335] width 1414 height 671
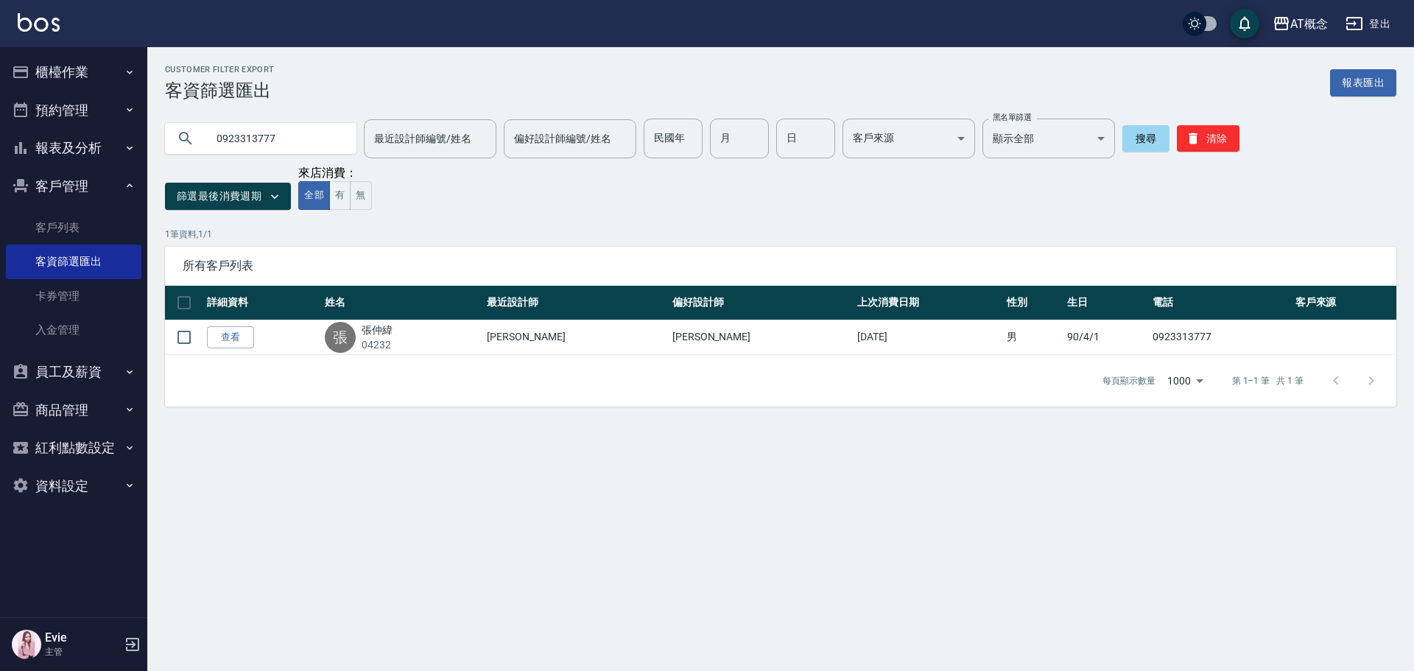
drag, startPoint x: 300, startPoint y: 132, endPoint x: 203, endPoint y: 159, distance: 100.3
click at [146, 148] on div "AT概念 登出 櫃檯作業 打帳單 帳單列表 現金收支登錄 高階收支登錄 材料自購登錄 每日結帳 排班表 現場電腦打卡 預約管理 預約管理 單日預約紀錄 單週預…" at bounding box center [707, 335] width 1414 height 671
type input "01968"
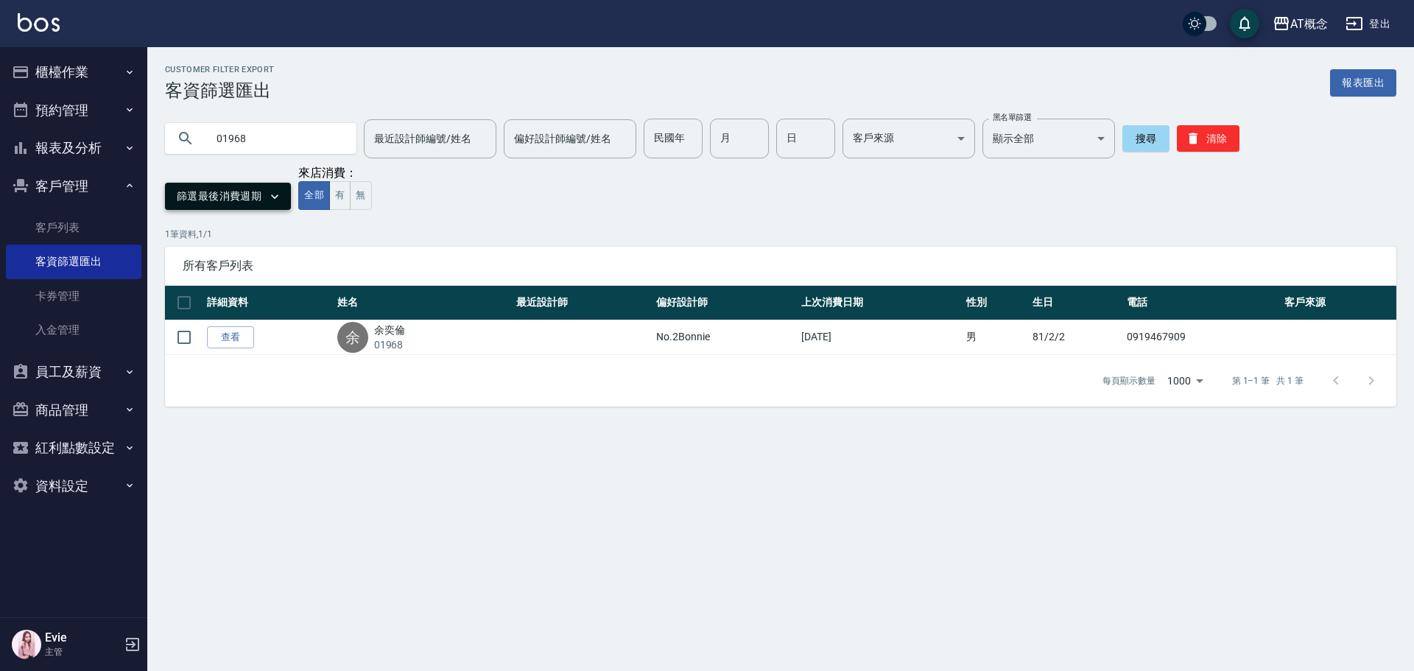
click at [236, 200] on button "篩選最後消費週期" at bounding box center [228, 196] width 126 height 27
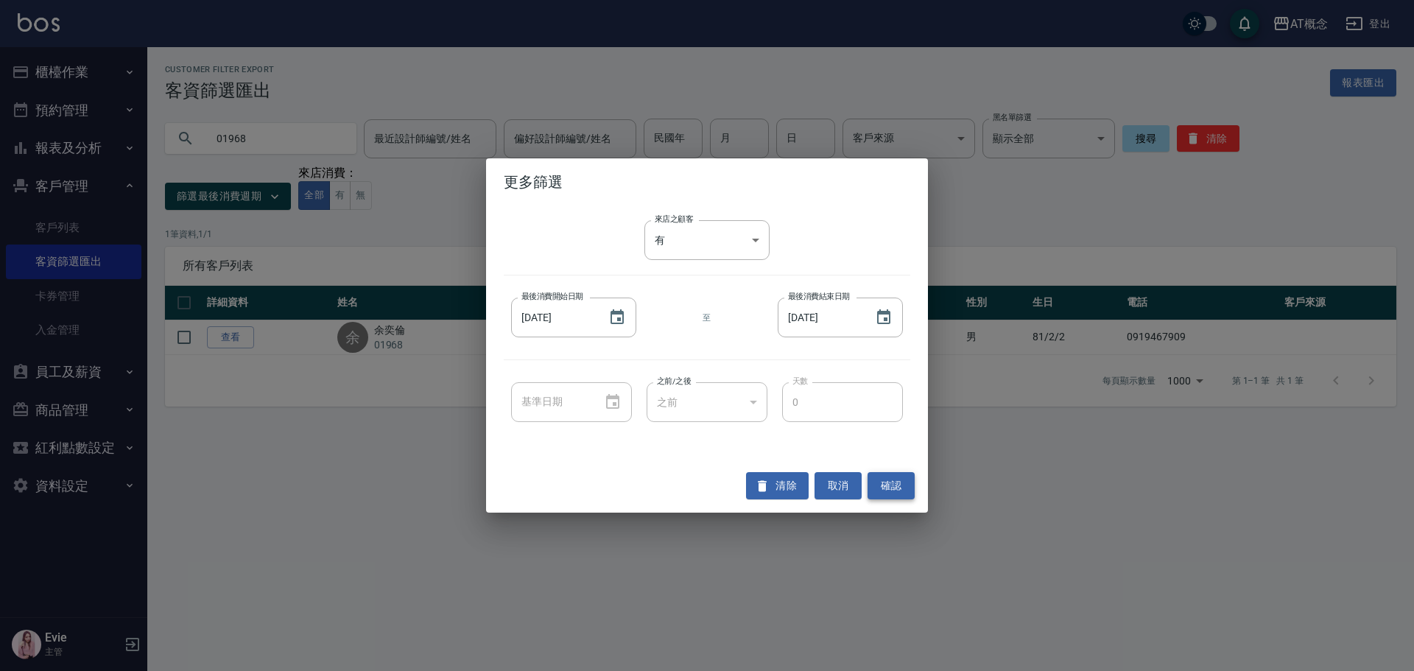
click at [903, 486] on button "確認" at bounding box center [891, 485] width 47 height 27
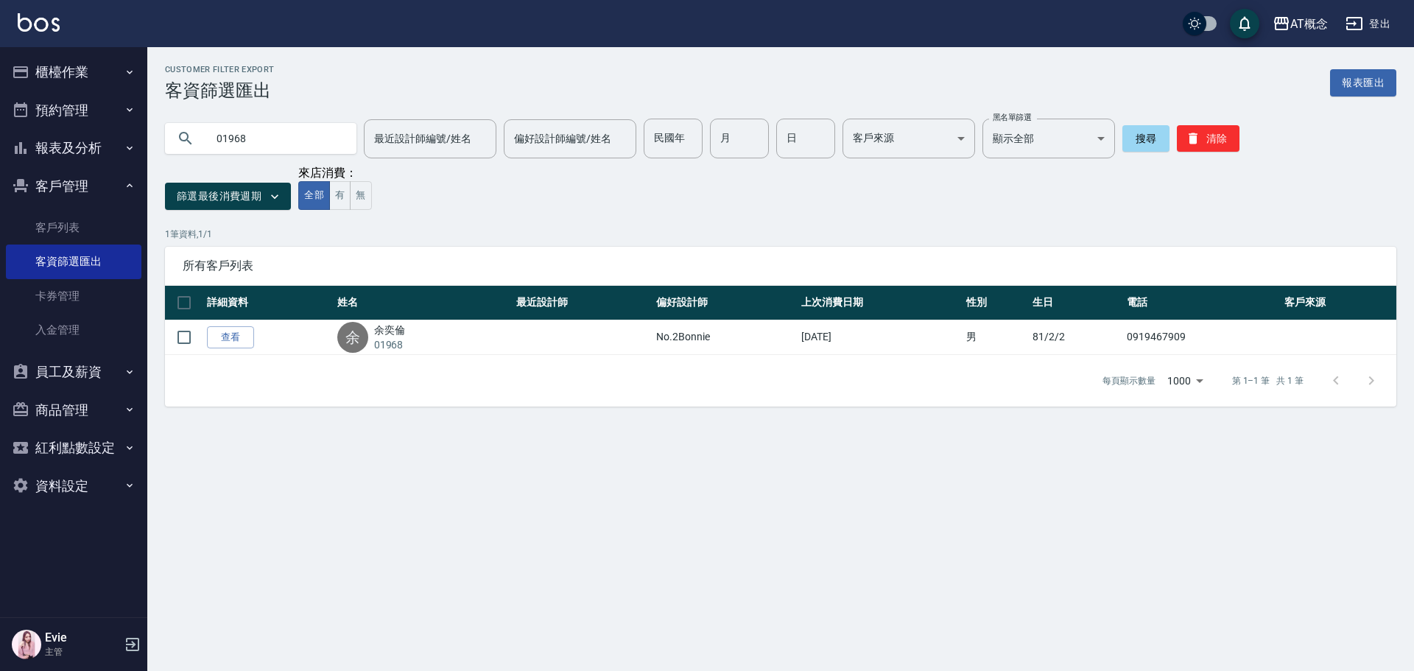
drag, startPoint x: 127, startPoint y: 160, endPoint x: 0, endPoint y: 193, distance: 131.0
click at [0, 194] on div "AT概念 登出 櫃檯作業 打帳單 帳單列表 現金收支登錄 高階收支登錄 材料自購登錄 每日結帳 排班表 現場電腦打卡 預約管理 預約管理 單日預約紀錄 單週預…" at bounding box center [707, 335] width 1414 height 671
drag, startPoint x: 244, startPoint y: 203, endPoint x: 253, endPoint y: 203, distance: 8.8
click at [253, 203] on button "篩選最後消費週期" at bounding box center [228, 196] width 126 height 27
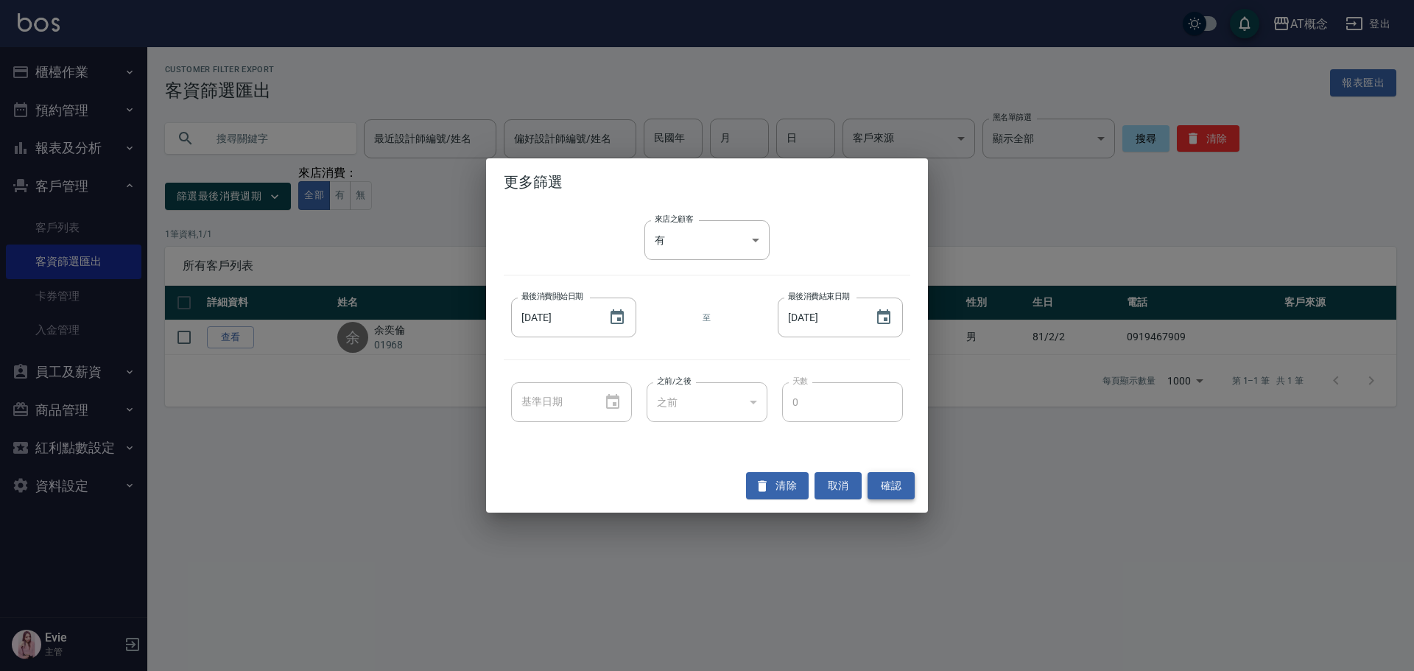
click at [884, 482] on button "確認" at bounding box center [891, 485] width 47 height 27
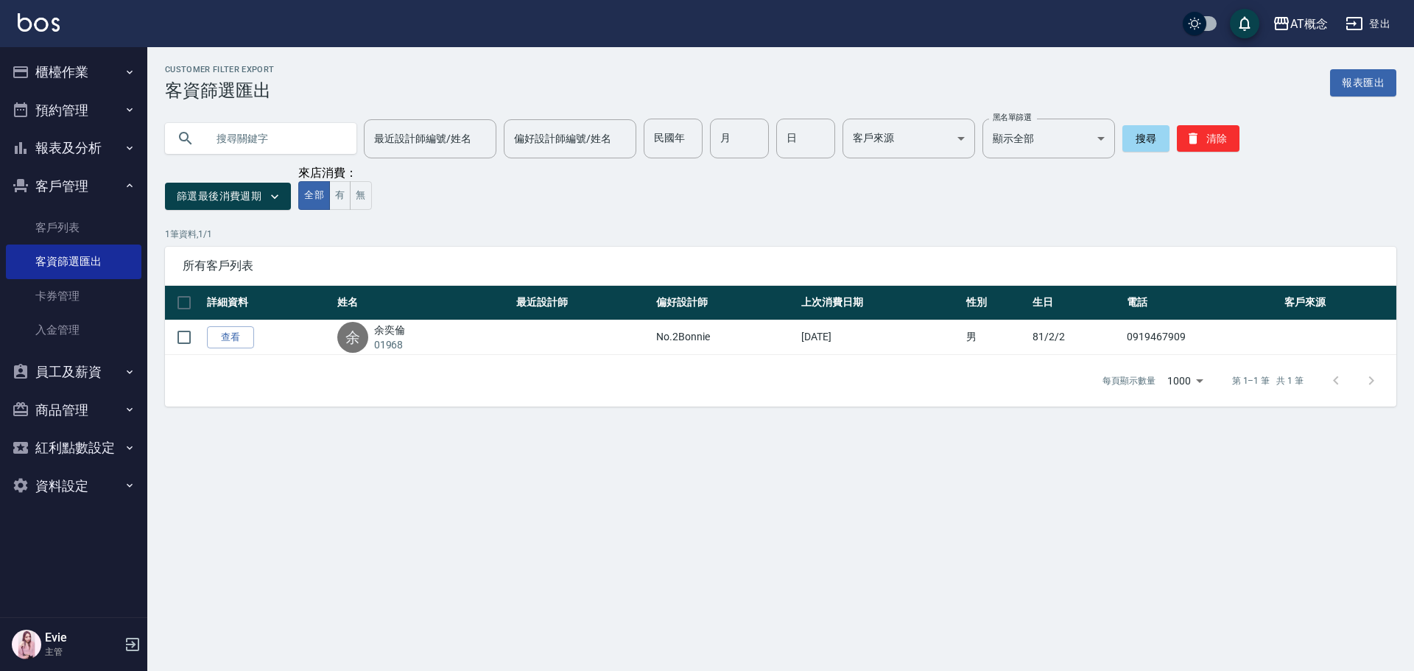
click at [292, 141] on input "text" at bounding box center [275, 139] width 138 height 40
click at [1140, 142] on button "搜尋" at bounding box center [1146, 138] width 47 height 27
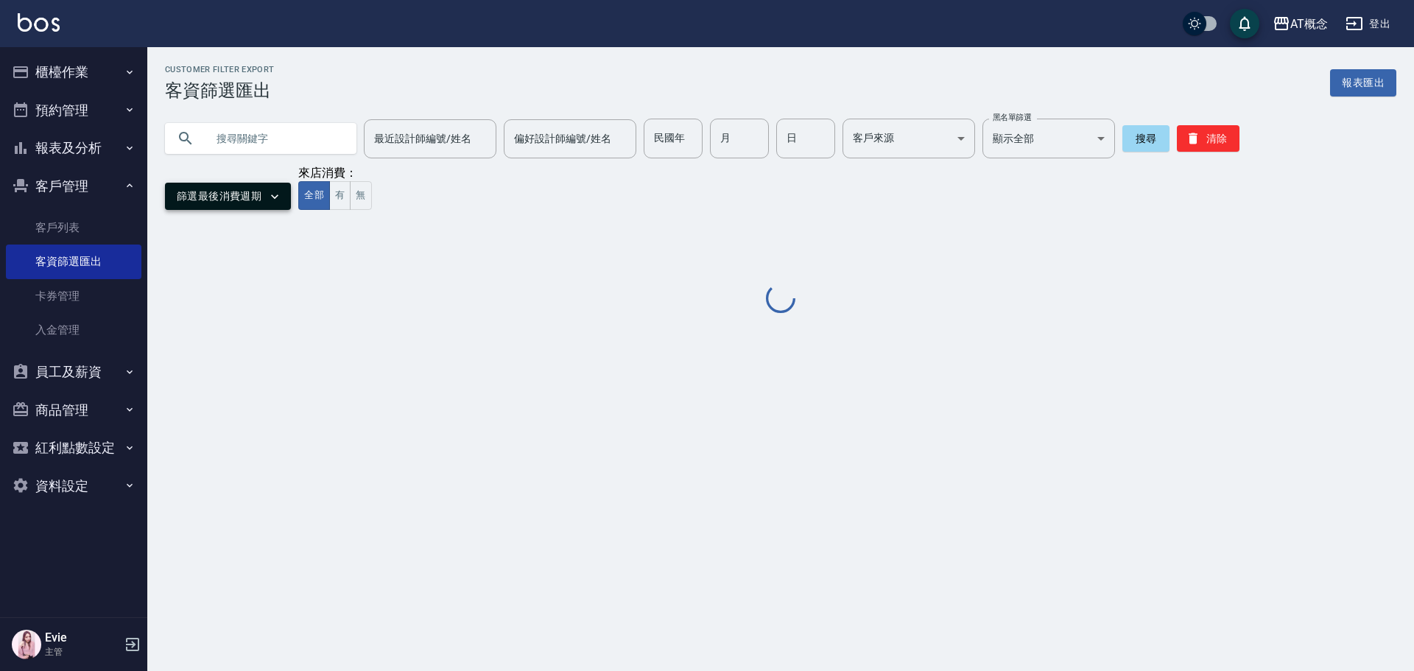
click at [248, 189] on button "篩選最後消費週期" at bounding box center [228, 196] width 126 height 27
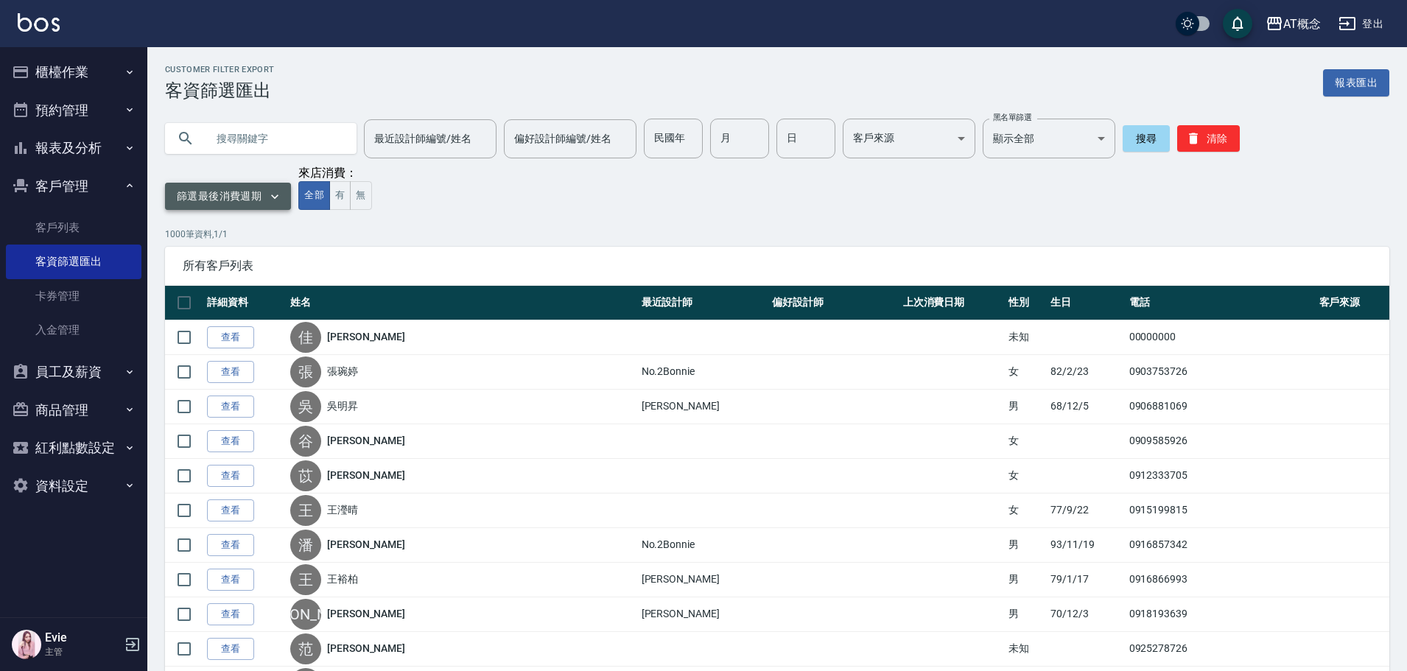
click at [259, 200] on button "篩選最後消費週期" at bounding box center [228, 196] width 126 height 27
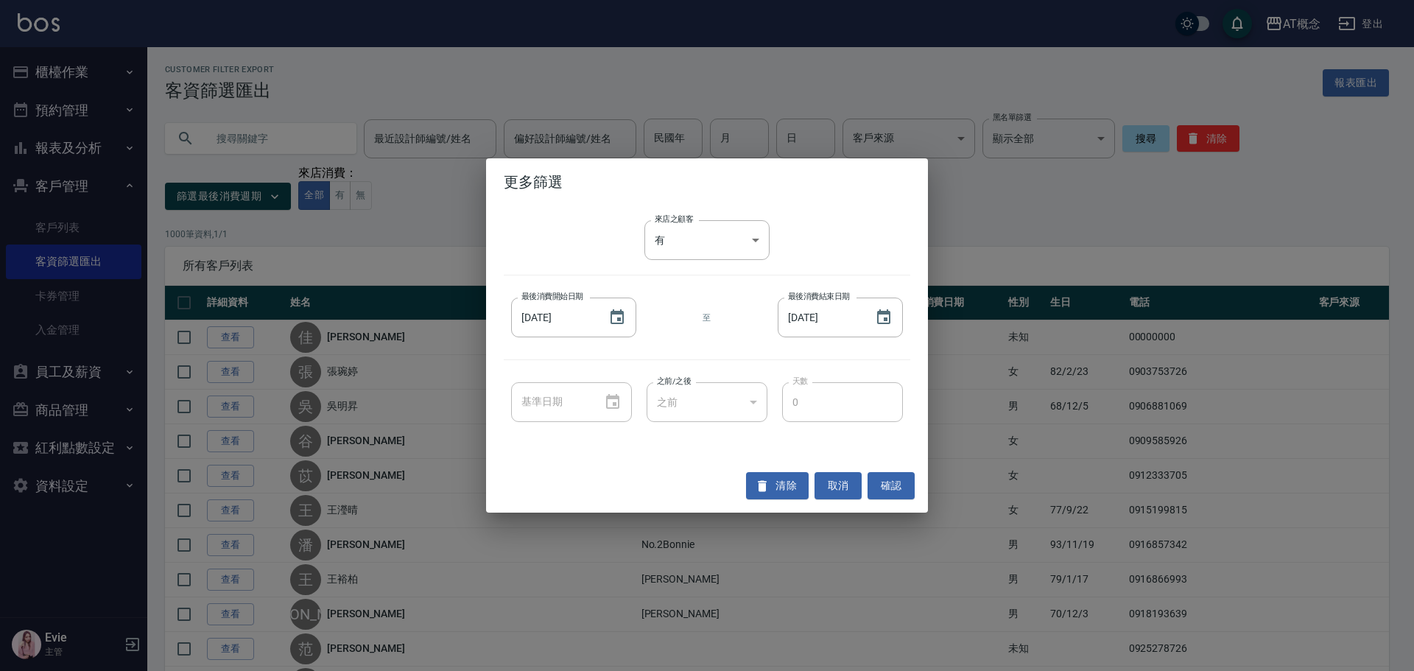
click at [875, 217] on div "來店之顧客 有 true 來店之顧客 最後消費開始日期 [DATE] 最後消費開始日期 至 最後消費結束日期 [DATE] 最後消費結束日期 基準日期 基準日…" at bounding box center [707, 332] width 442 height 253
click at [572, 319] on input "[DATE]" at bounding box center [552, 318] width 83 height 40
click at [816, 318] on input "[DATE]" at bounding box center [819, 318] width 83 height 40
click at [902, 485] on button "確認" at bounding box center [891, 485] width 47 height 27
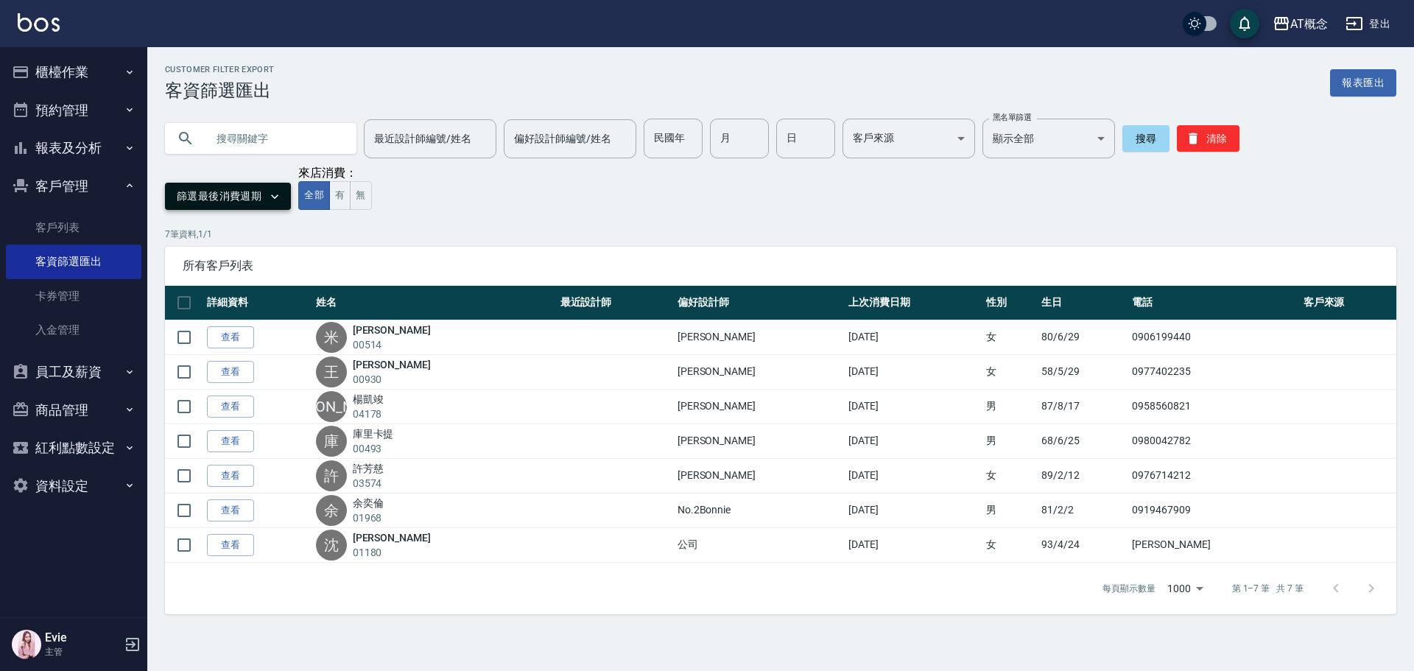
click at [206, 195] on button "篩選最後消費週期" at bounding box center [228, 196] width 126 height 27
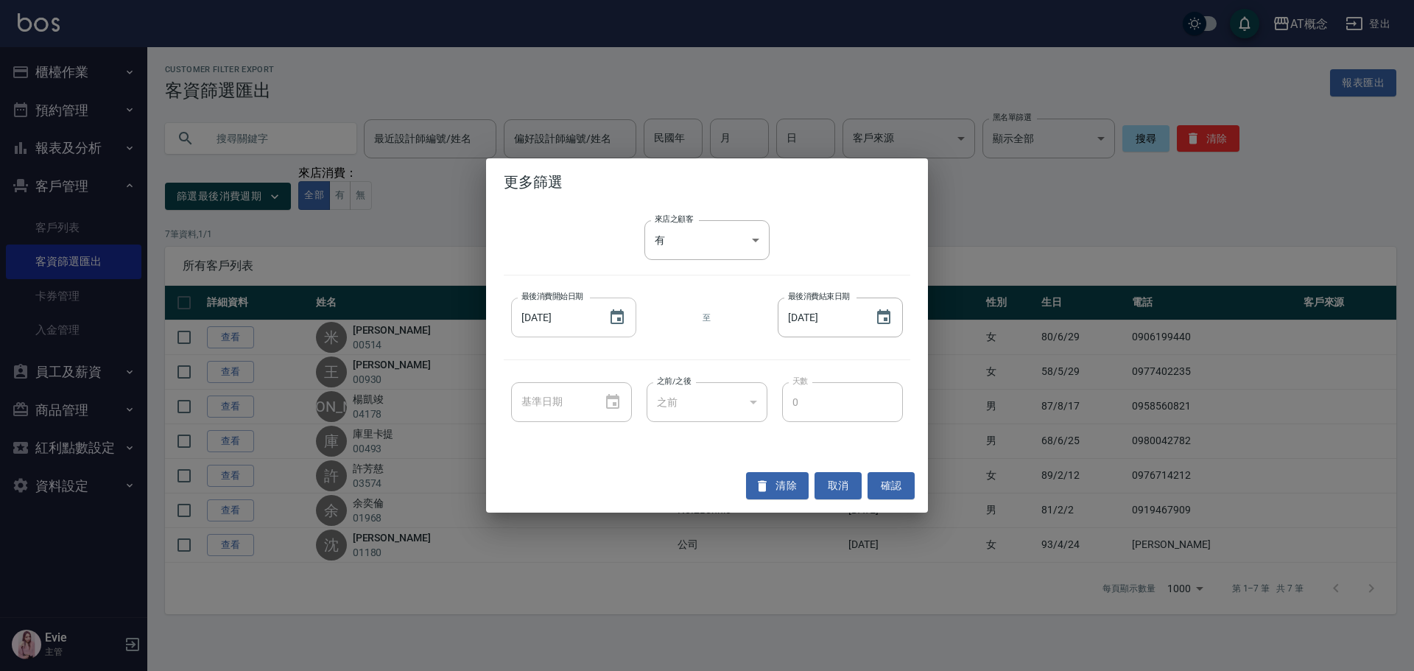
click at [561, 323] on input "[DATE]" at bounding box center [552, 318] width 83 height 40
click at [620, 318] on icon "Choose date, selected date is 2021-01-01" at bounding box center [617, 316] width 13 height 15
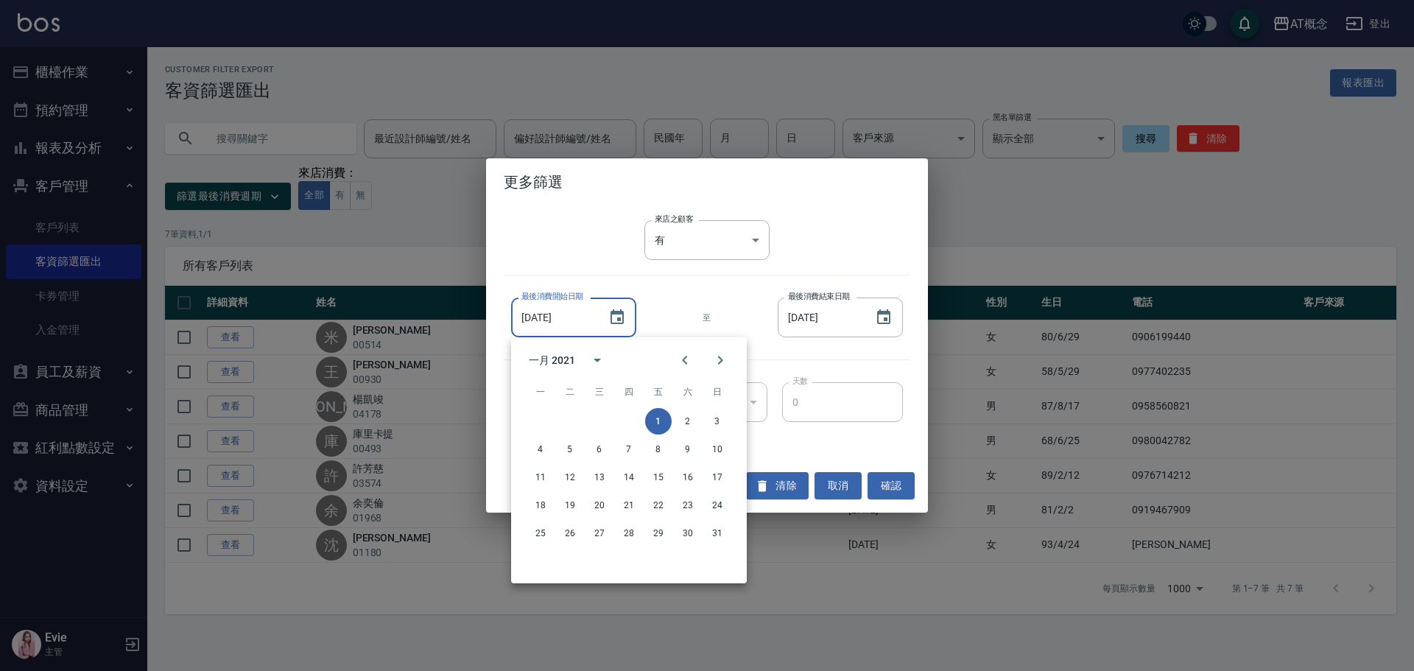
click at [557, 356] on div "一月 2021" at bounding box center [552, 360] width 46 height 15
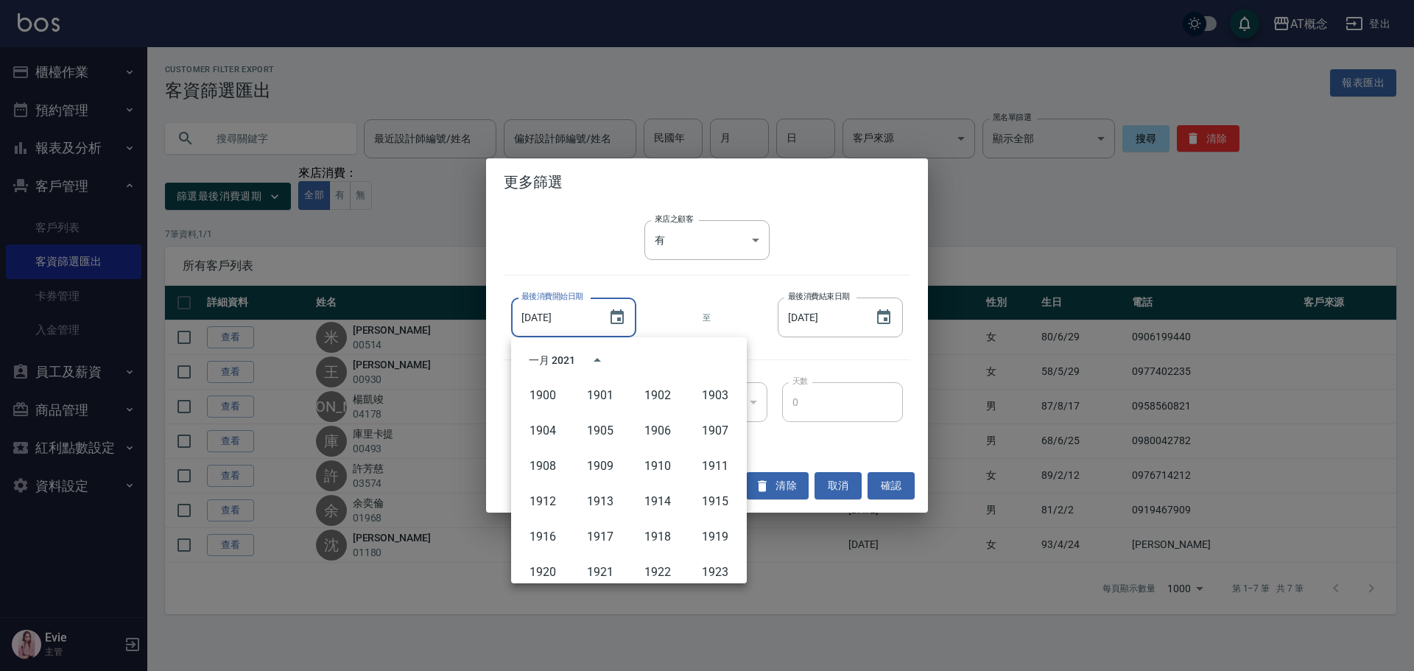
scroll to position [975, 0]
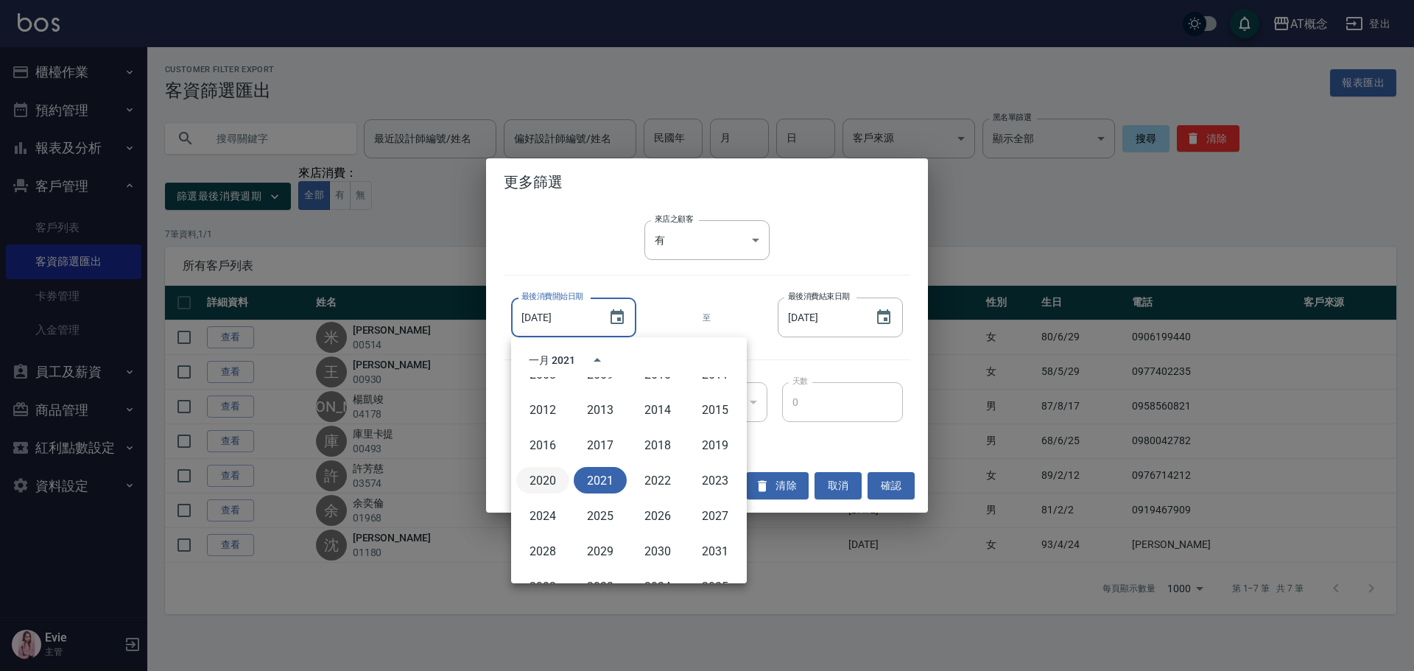
click at [540, 480] on button "2020" at bounding box center [542, 480] width 53 height 27
type input "[DATE]"
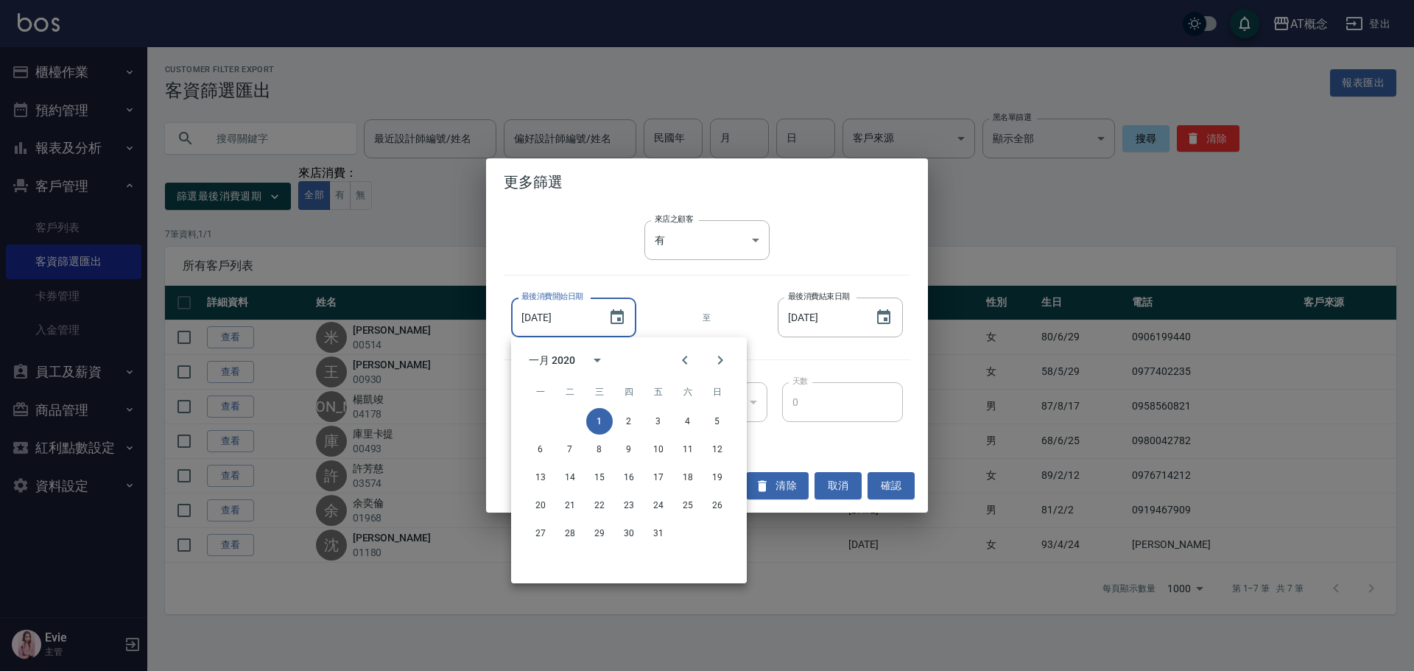
click at [723, 303] on div "最後消費開始日期 [DATE] 最後消費開始日期 至 最後消費結束日期 [DATE] 最後消費結束日期" at bounding box center [707, 317] width 407 height 55
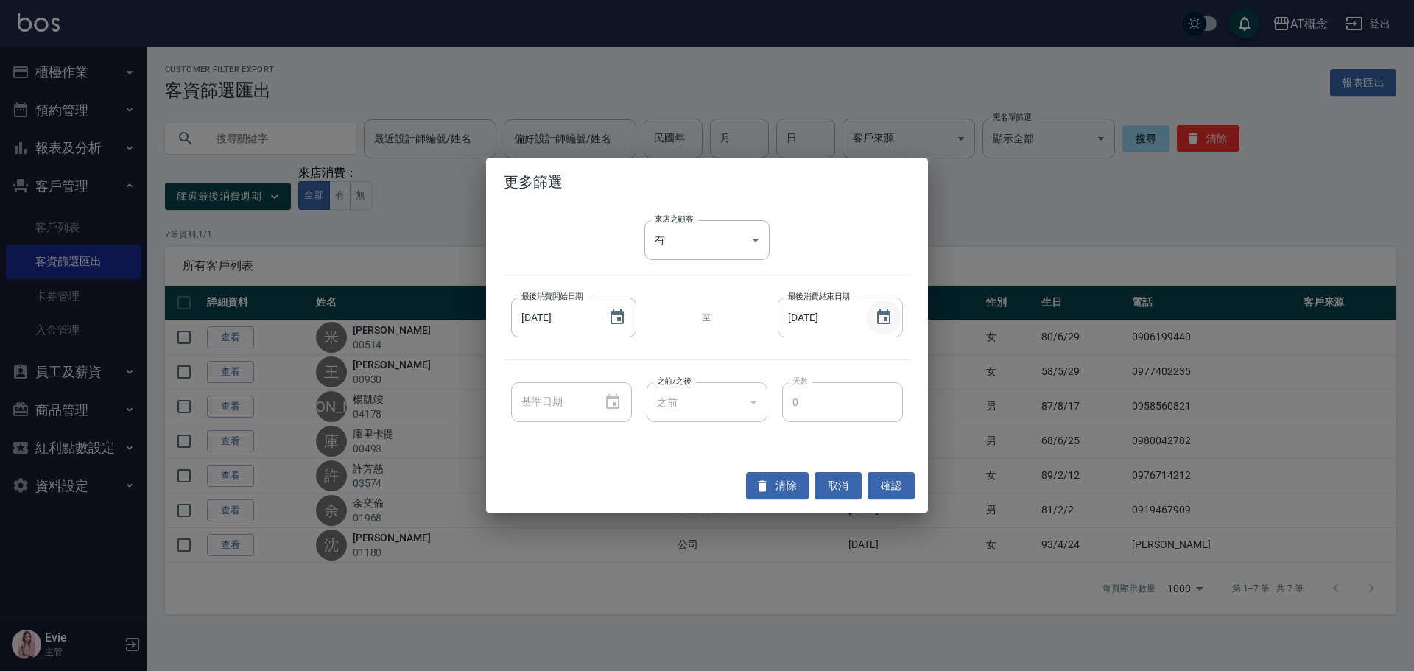
click at [883, 316] on icon "Choose date, selected date is 2021-12-31" at bounding box center [884, 318] width 18 height 18
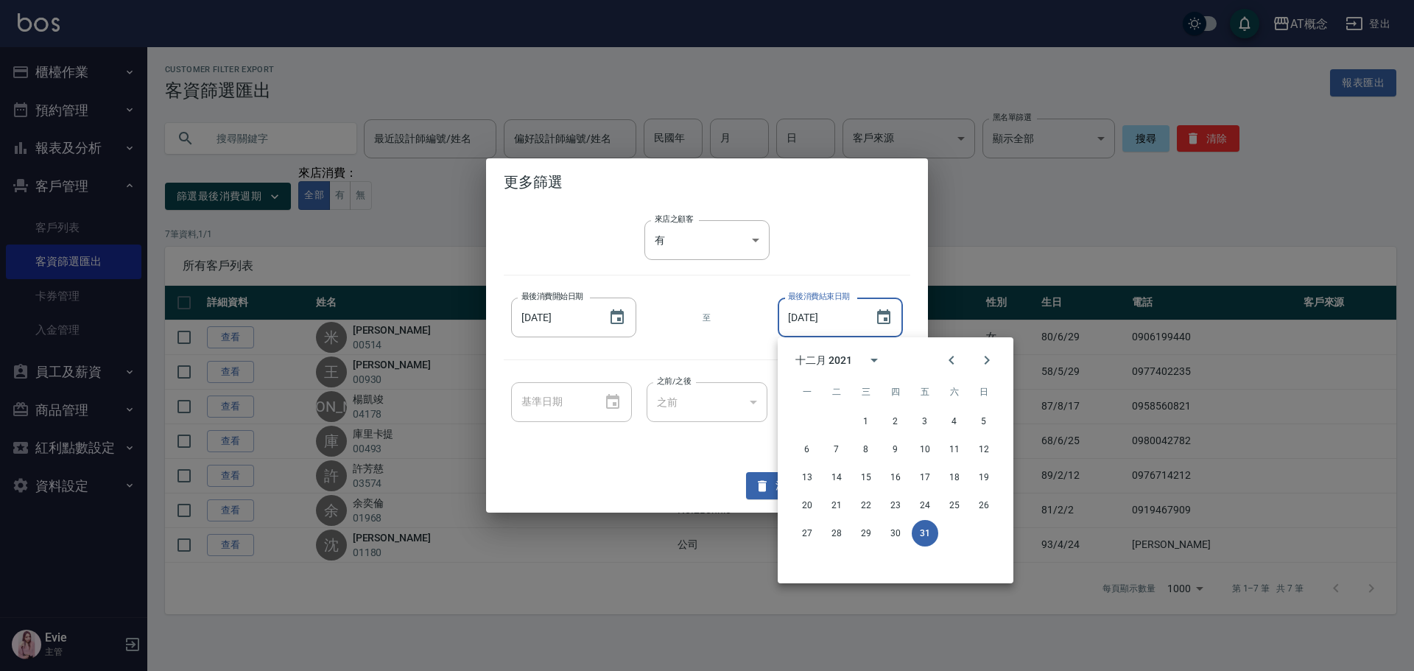
click at [847, 362] on div "十二月 2021" at bounding box center [824, 360] width 57 height 15
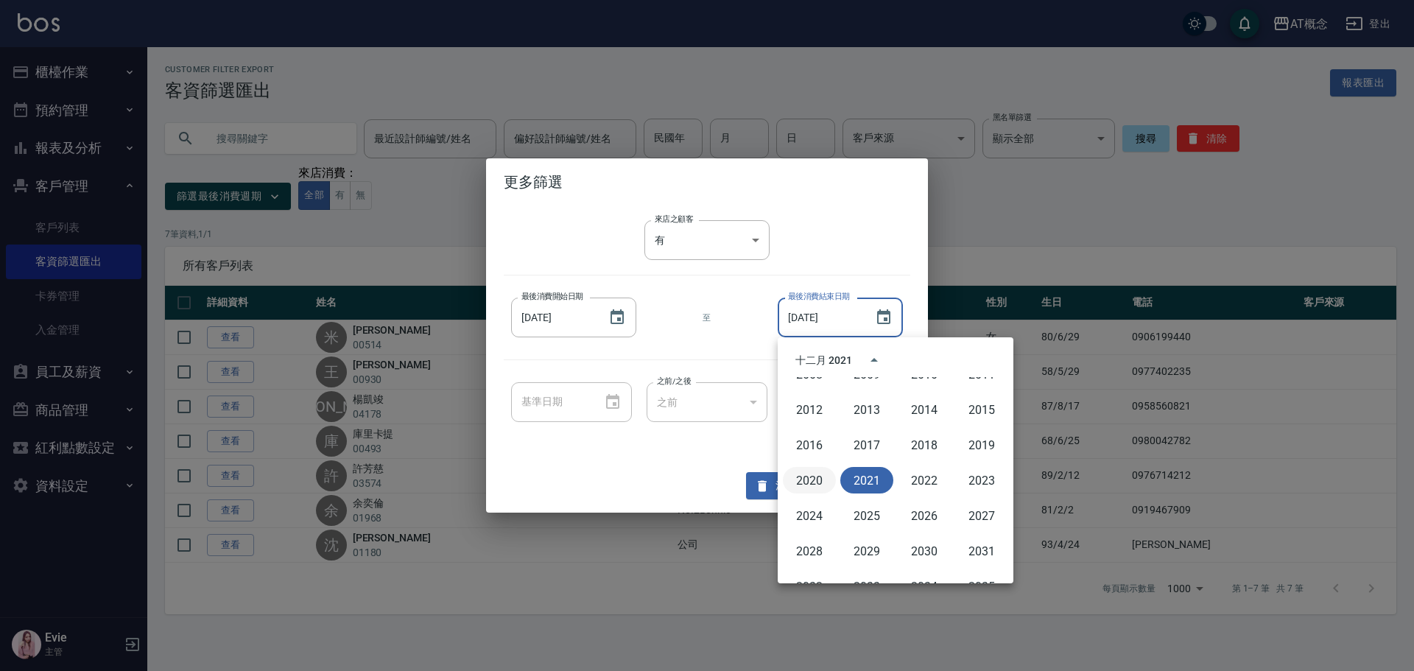
click at [797, 486] on button "2020" at bounding box center [809, 480] width 53 height 27
type input "[DATE]"
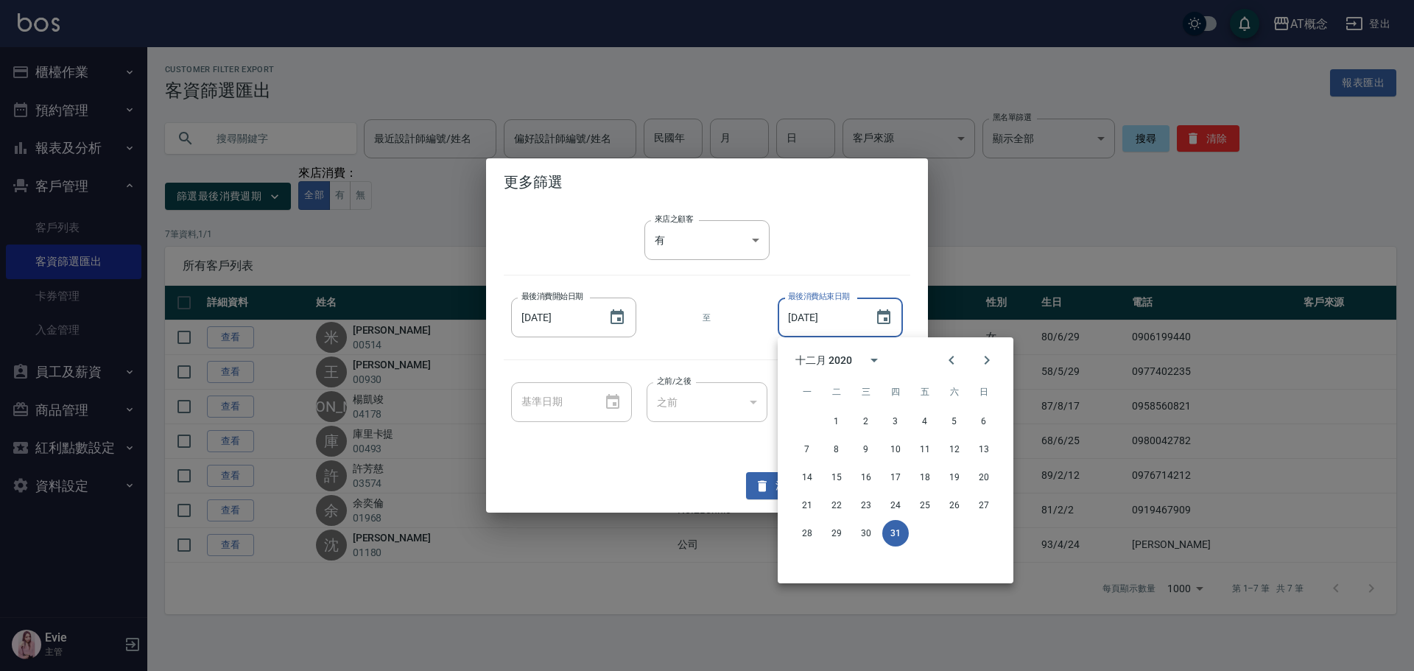
click at [715, 295] on div "最後消費開始日期 [DATE] 最後消費開始日期 至 最後消費結束日期 [DATE] 最後消費結束日期" at bounding box center [707, 317] width 407 height 55
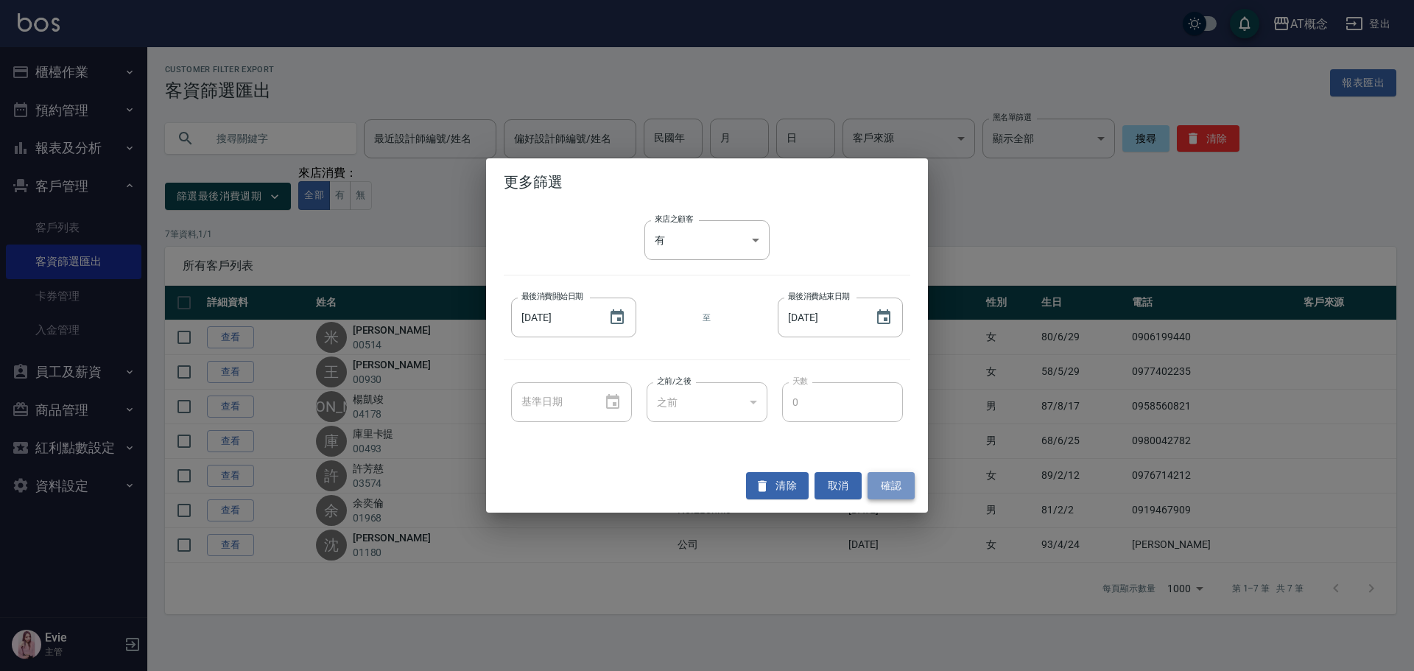
click at [898, 486] on button "確認" at bounding box center [891, 485] width 47 height 27
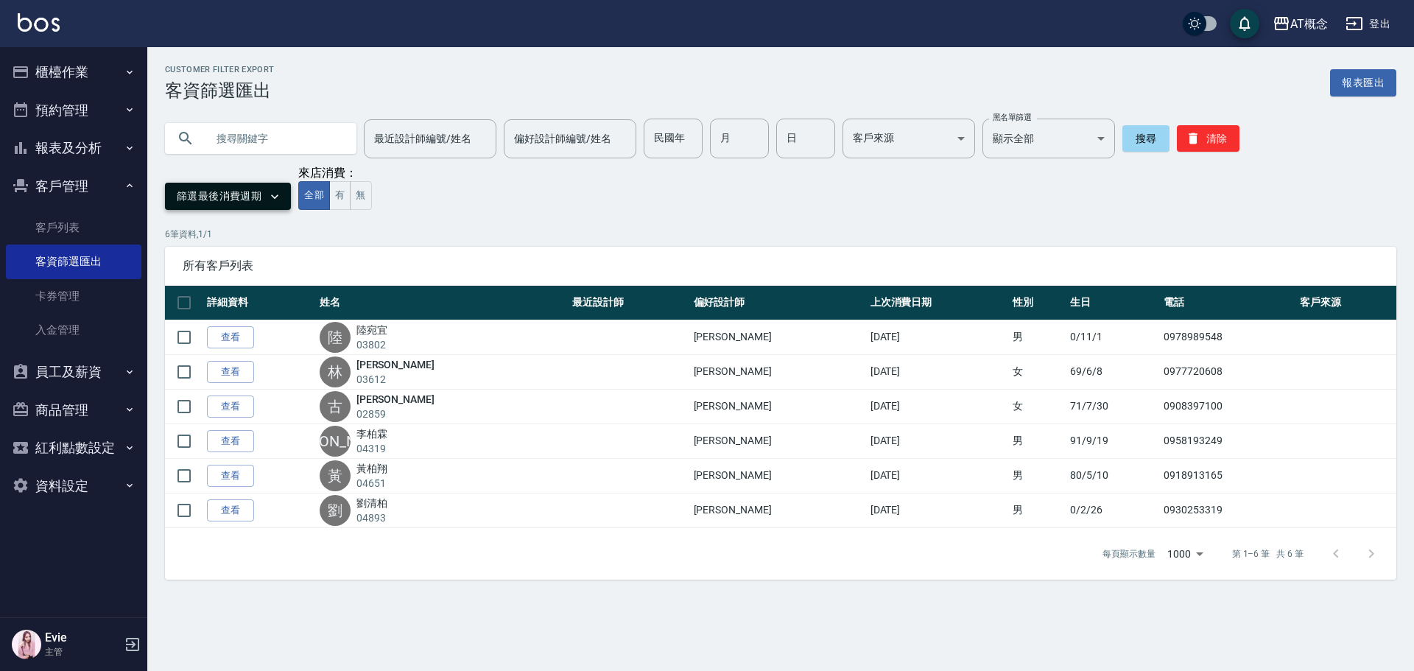
click at [201, 193] on button "篩選最後消費週期" at bounding box center [228, 196] width 126 height 27
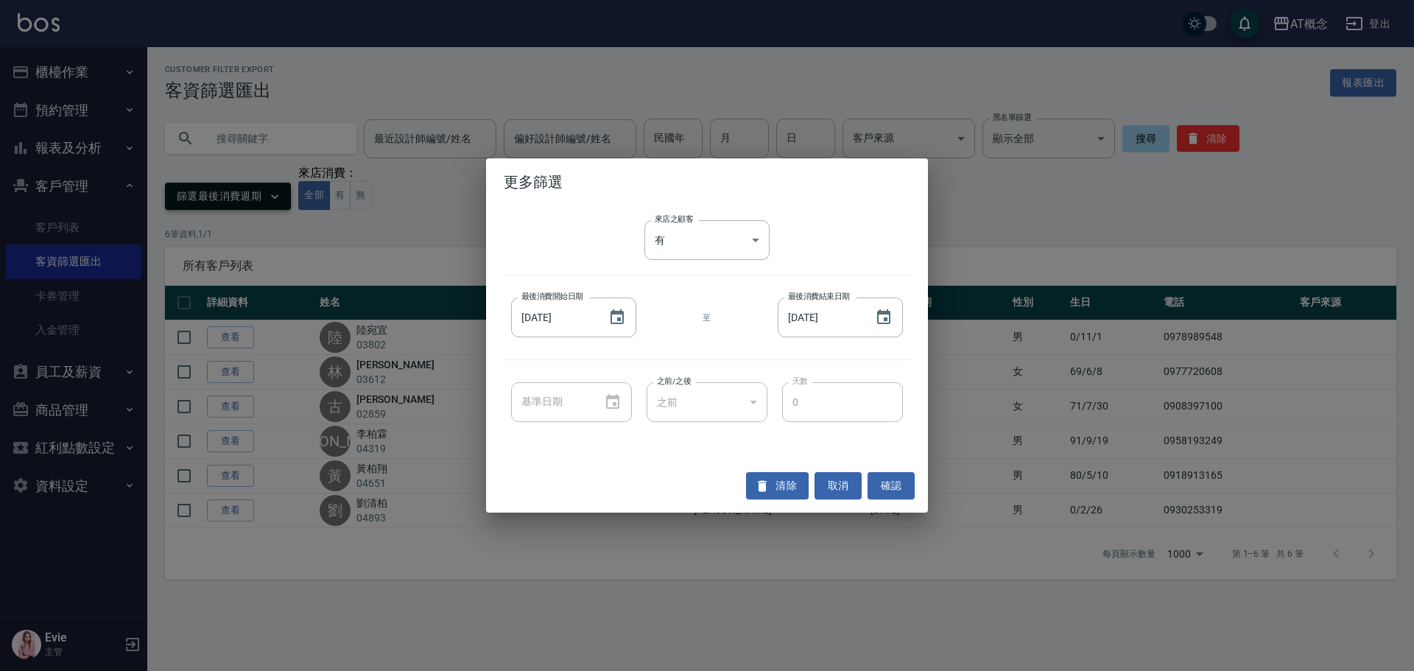
click at [201, 193] on div "更多篩選 來店之顧客 有 true 來店之顧客 最後消費開始日期 [DATE] 最後消費開始日期 至 最後消費結束日期 [DATE] 最後消費結束日期 基準日…" at bounding box center [707, 335] width 1414 height 671
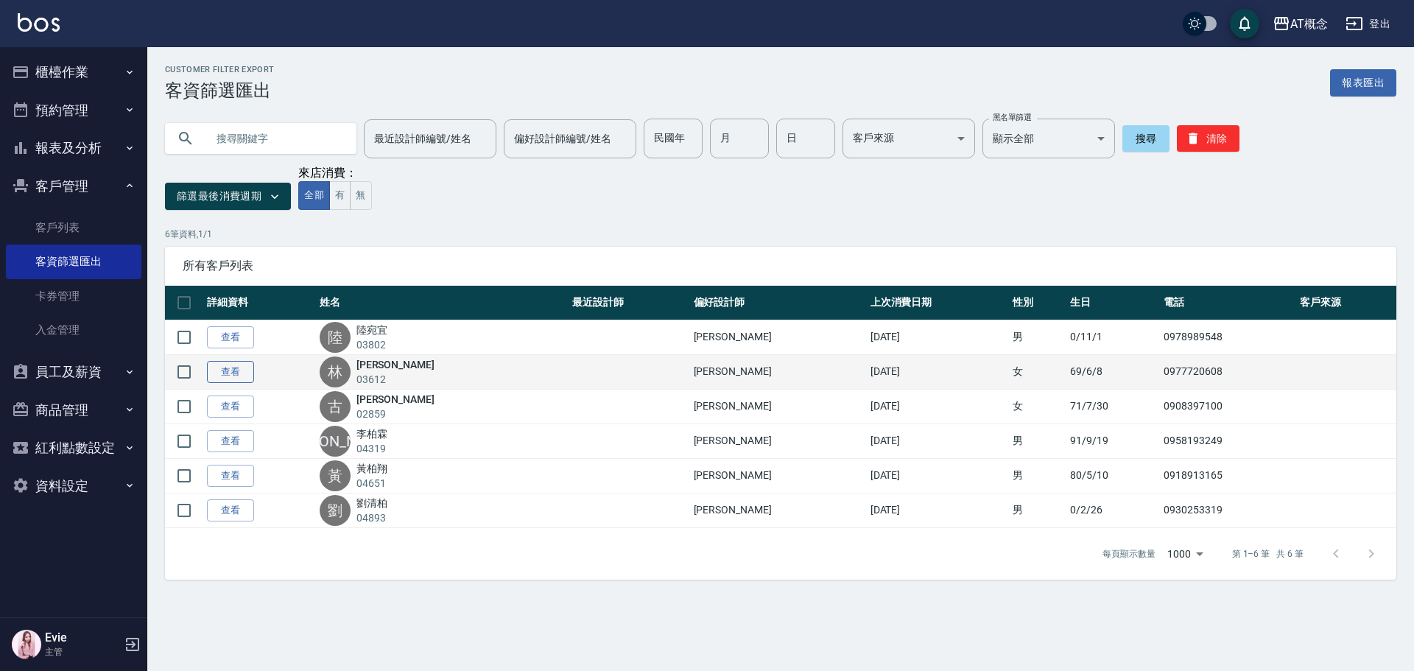
click at [215, 380] on link "查看" at bounding box center [230, 372] width 47 height 23
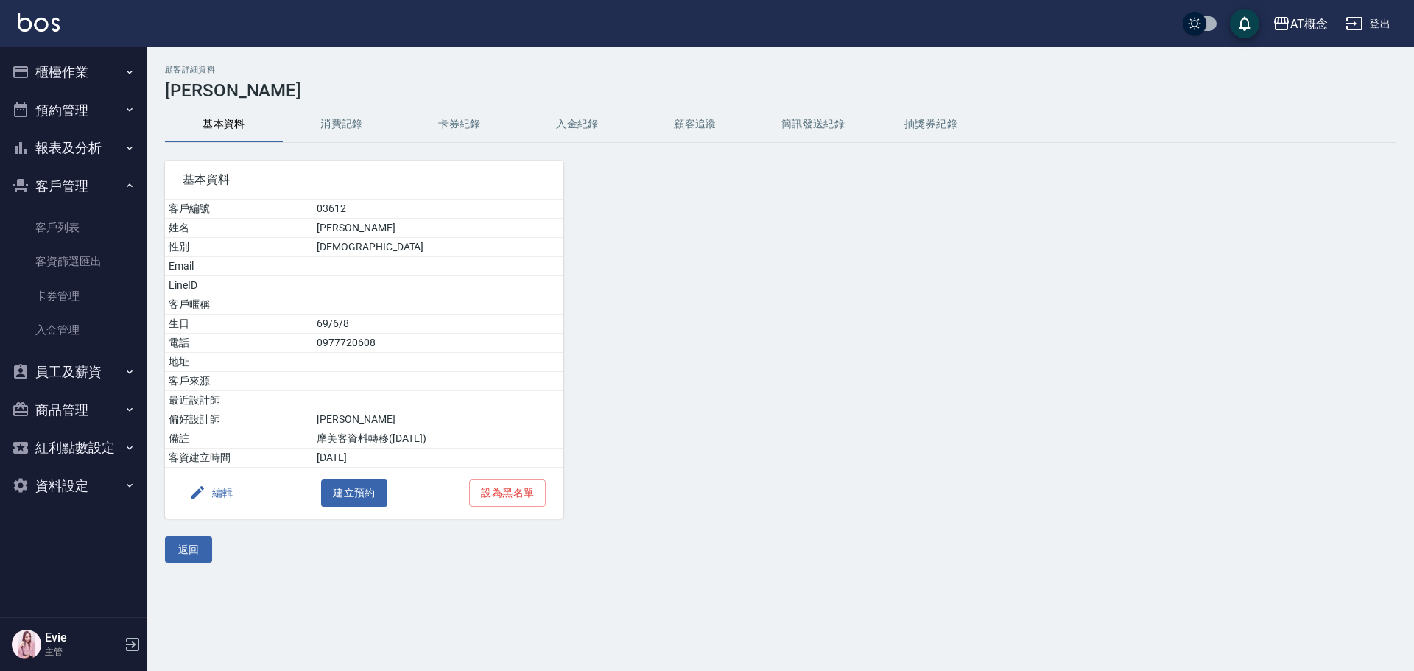
click at [350, 125] on button "消費記錄" at bounding box center [342, 124] width 118 height 35
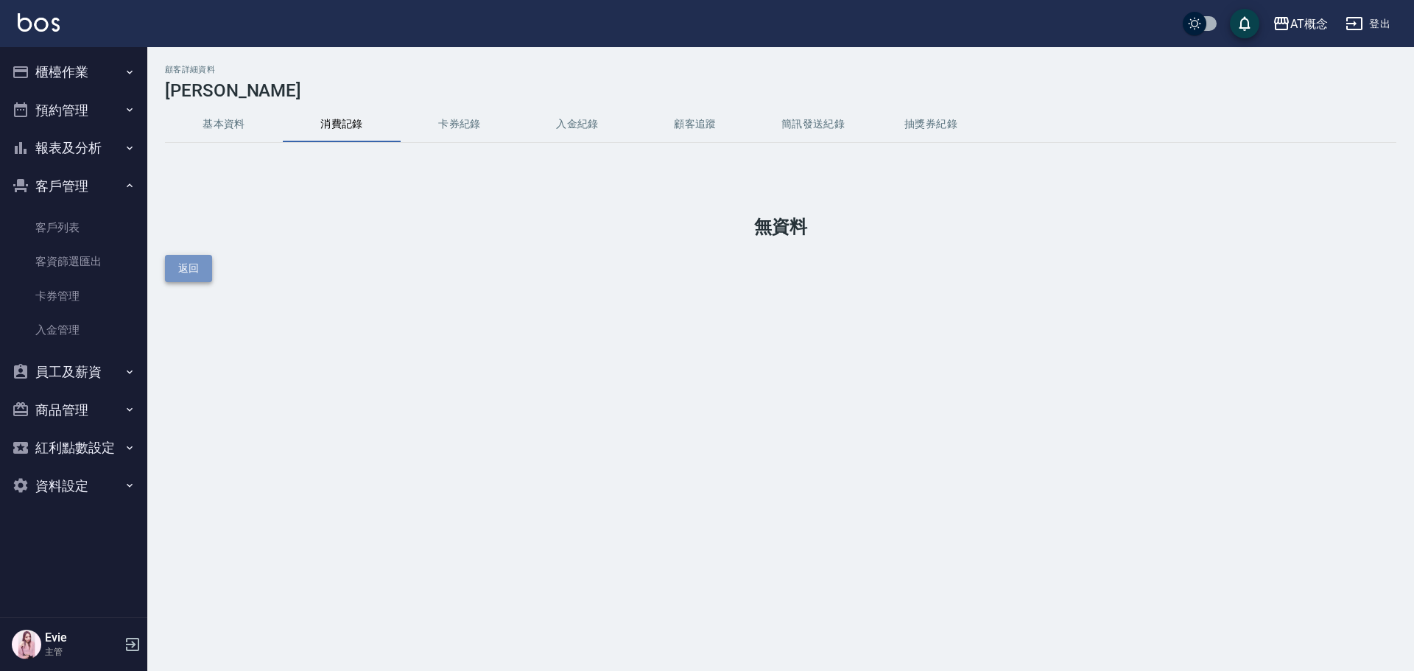
click at [190, 265] on button "返回" at bounding box center [188, 268] width 47 height 27
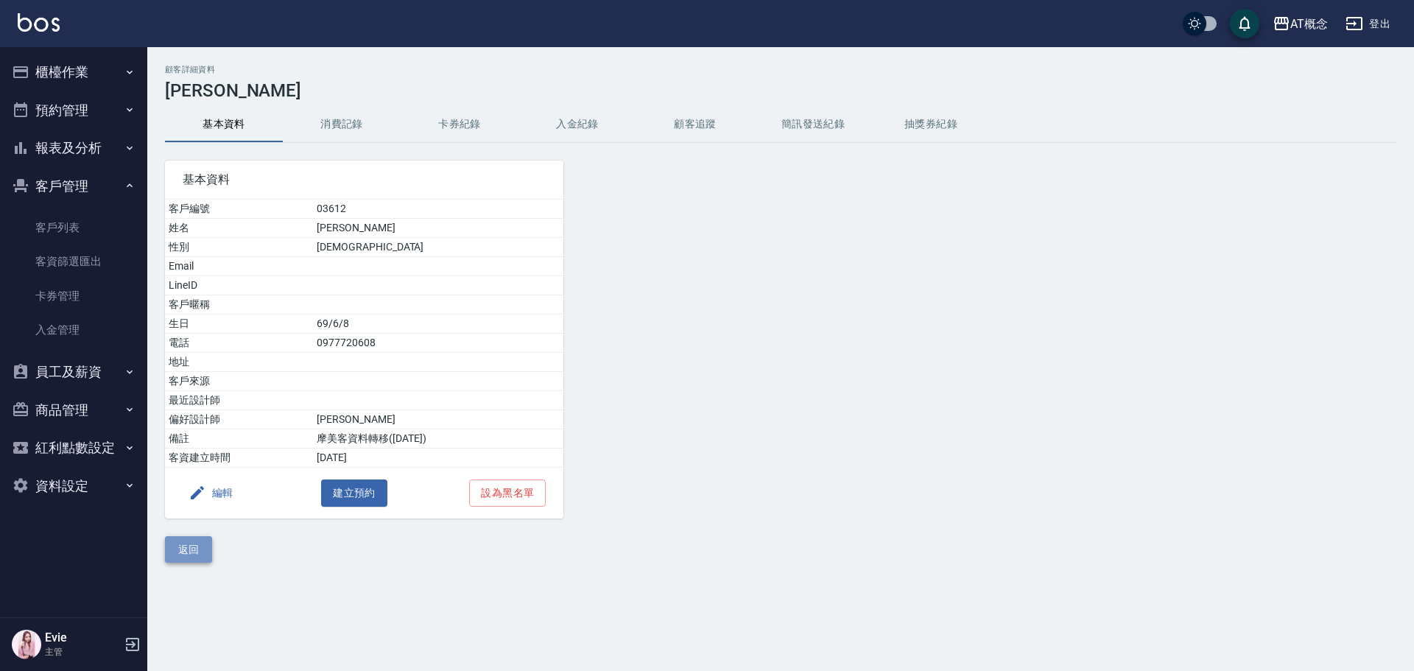
click at [183, 549] on button "返回" at bounding box center [188, 549] width 47 height 27
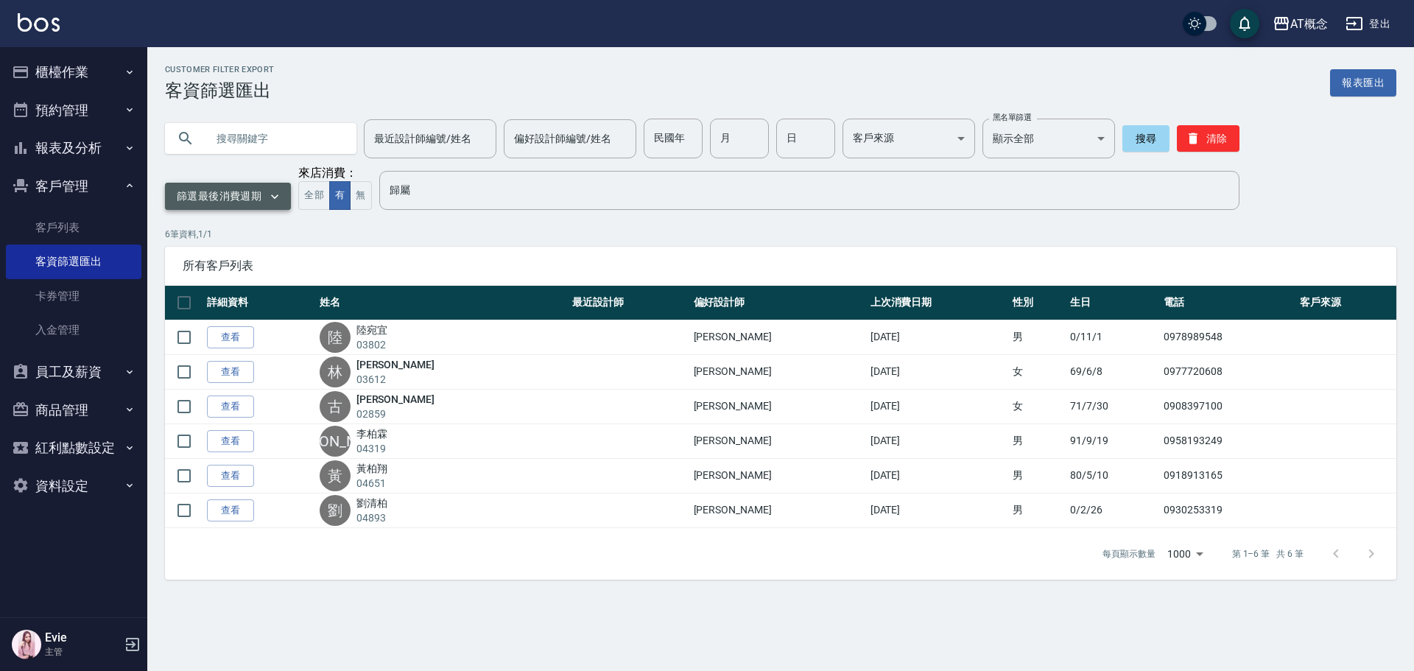
click at [206, 194] on button "篩選最後消費週期" at bounding box center [228, 196] width 126 height 27
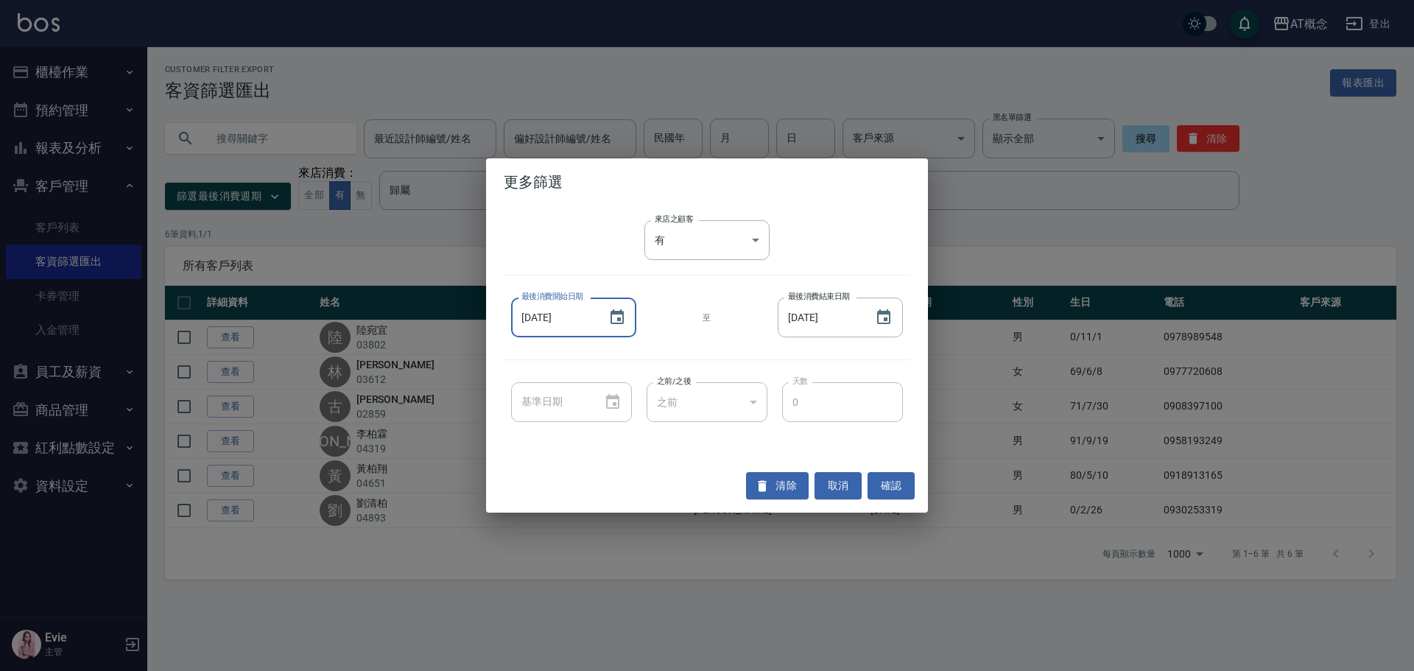
click at [550, 321] on input "[DATE]" at bounding box center [552, 318] width 83 height 40
click at [614, 313] on icon "Choose date, selected date is 2020-01-01" at bounding box center [617, 316] width 13 height 15
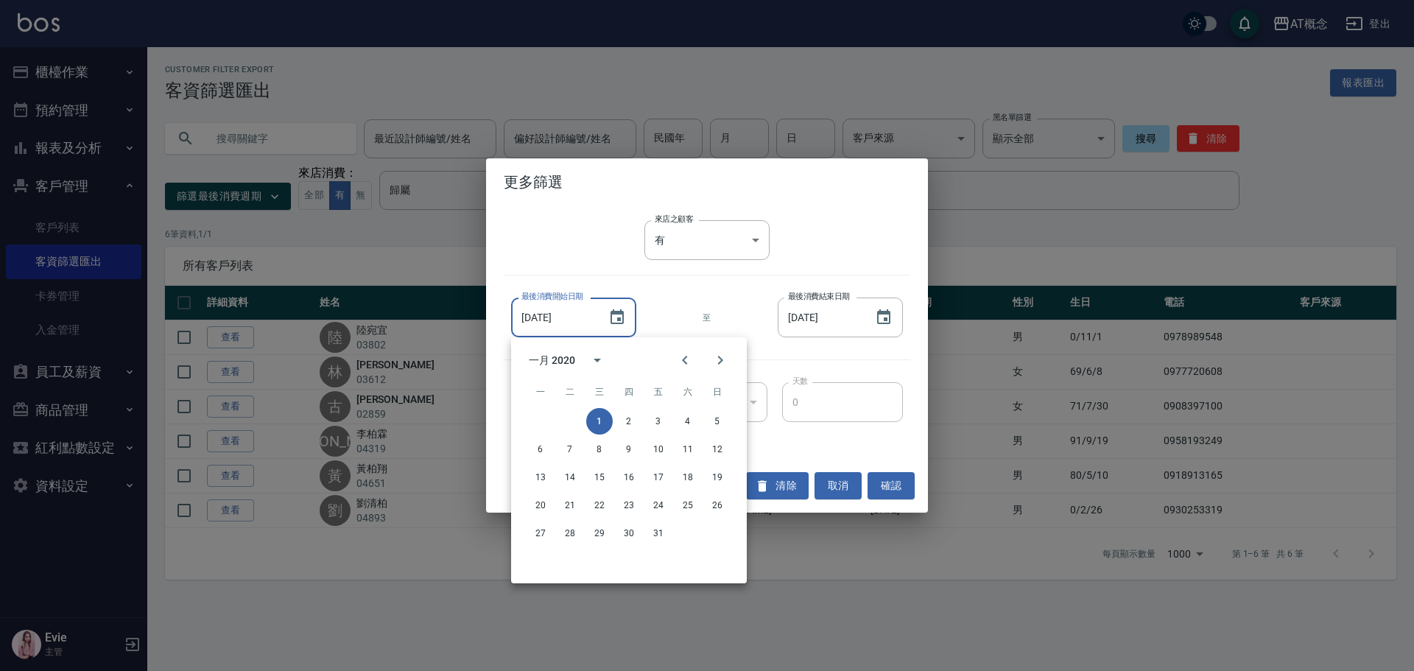
drag, startPoint x: 550, startPoint y: 352, endPoint x: 561, endPoint y: 357, distance: 11.9
click at [555, 354] on div "一月 2020" at bounding box center [552, 360] width 46 height 15
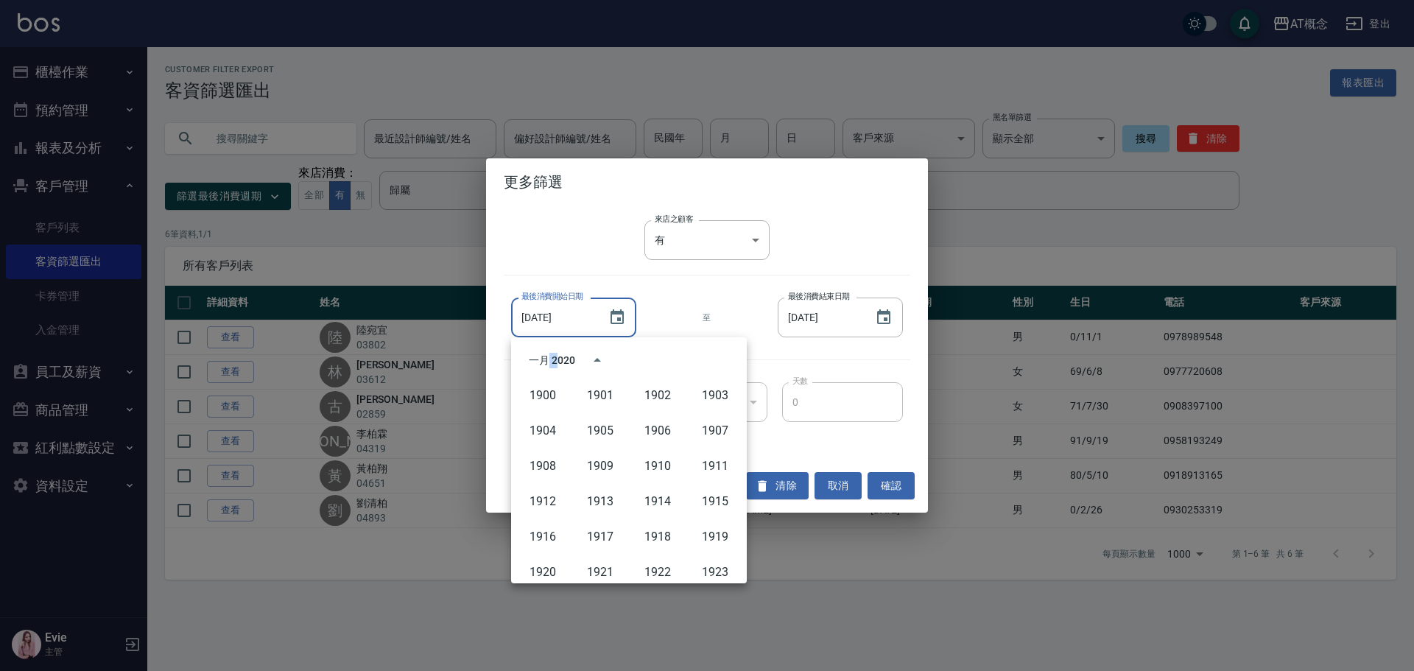
scroll to position [975, 0]
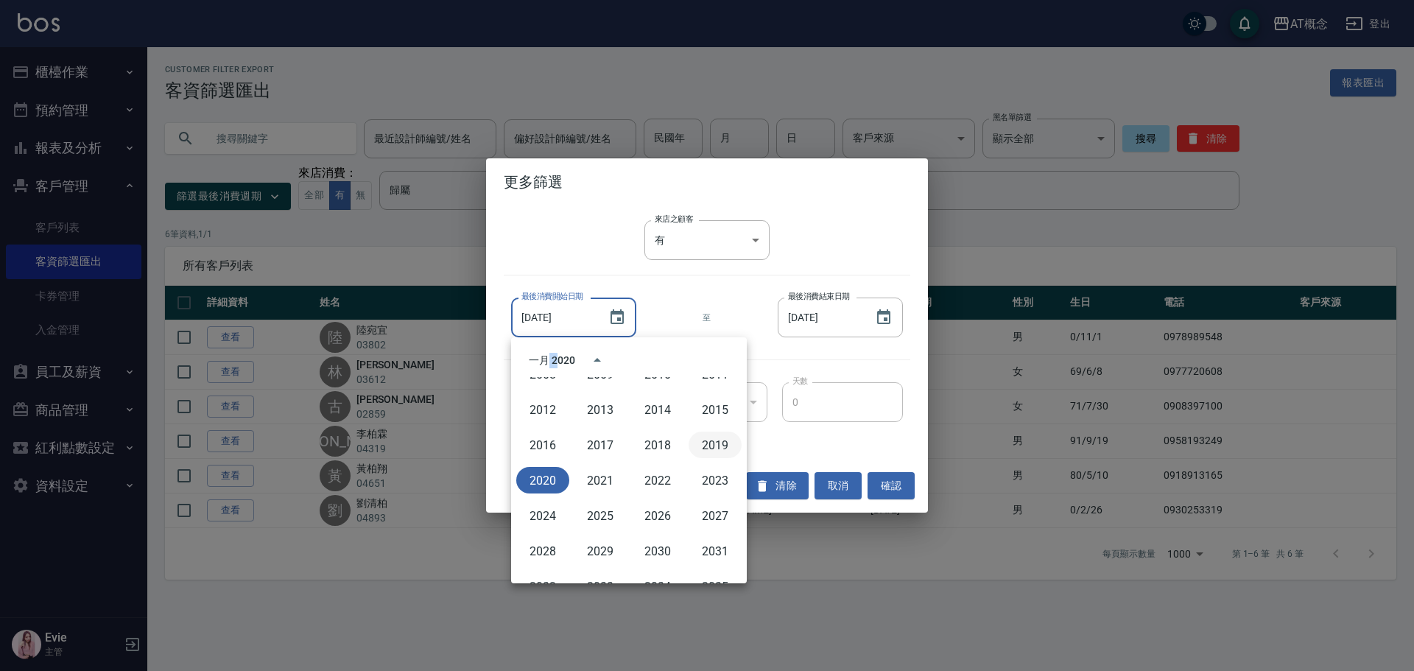
click at [704, 450] on button "2019" at bounding box center [715, 445] width 53 height 27
type input "[DATE]"
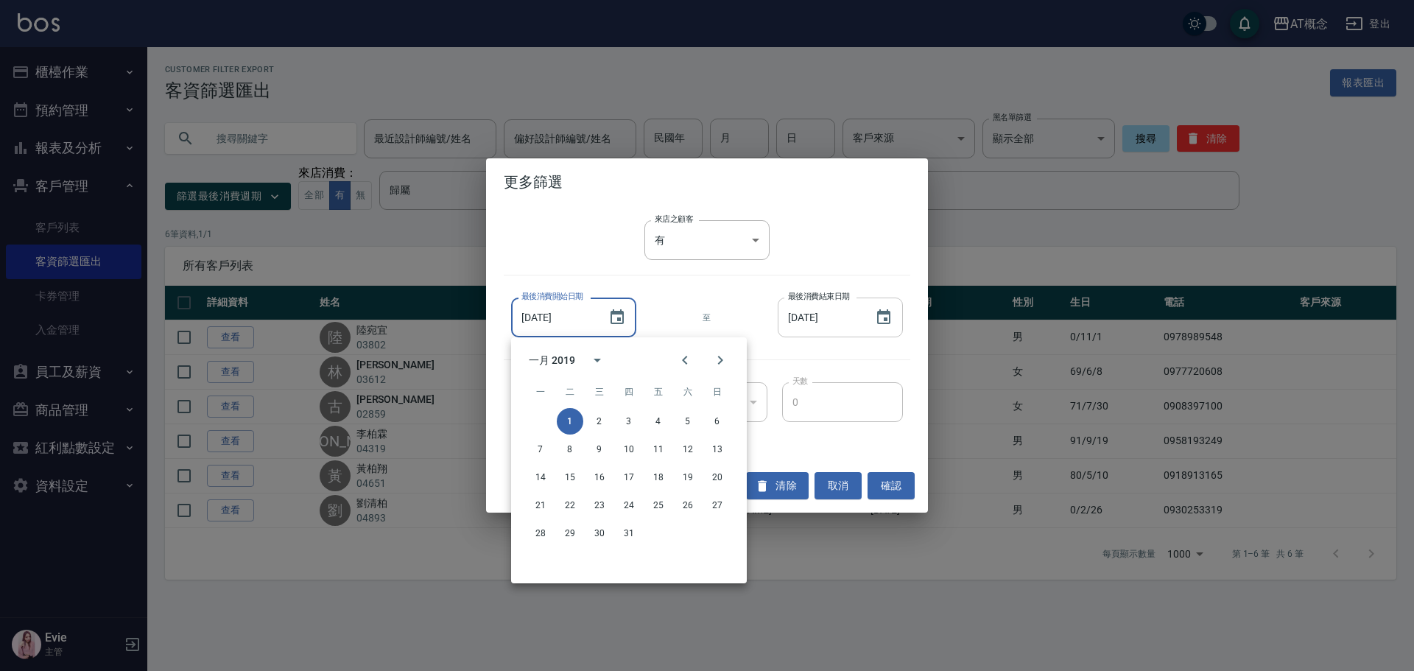
click at [827, 325] on input "[DATE]" at bounding box center [819, 318] width 83 height 40
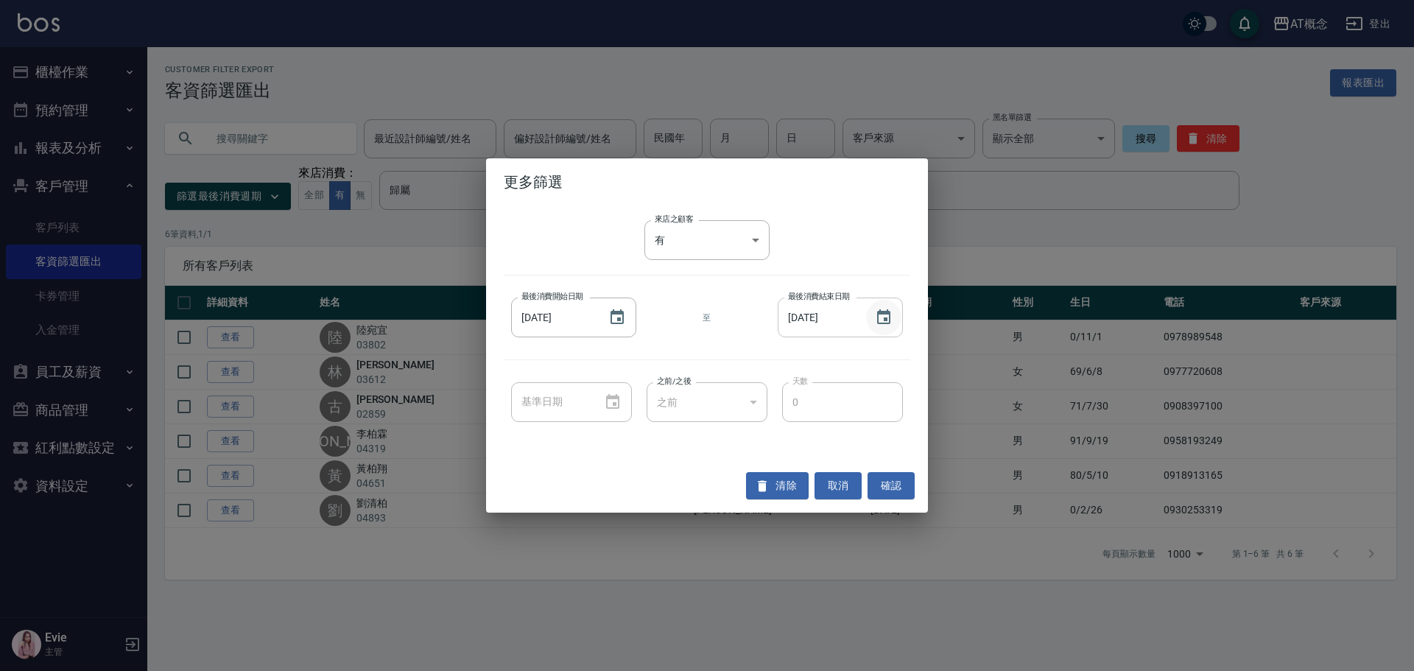
click at [883, 316] on icon "Choose date, selected date is 2020-12-31" at bounding box center [884, 318] width 18 height 18
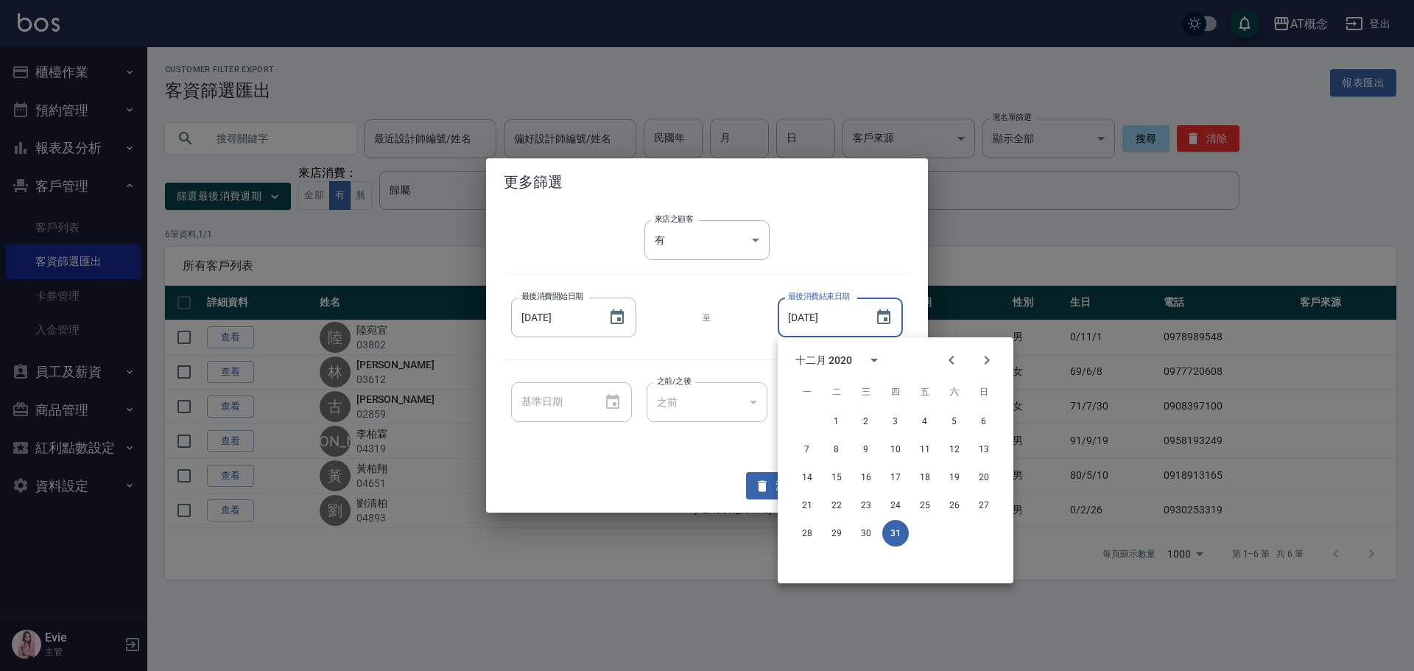
click at [843, 359] on div "十二月 2020" at bounding box center [824, 360] width 57 height 15
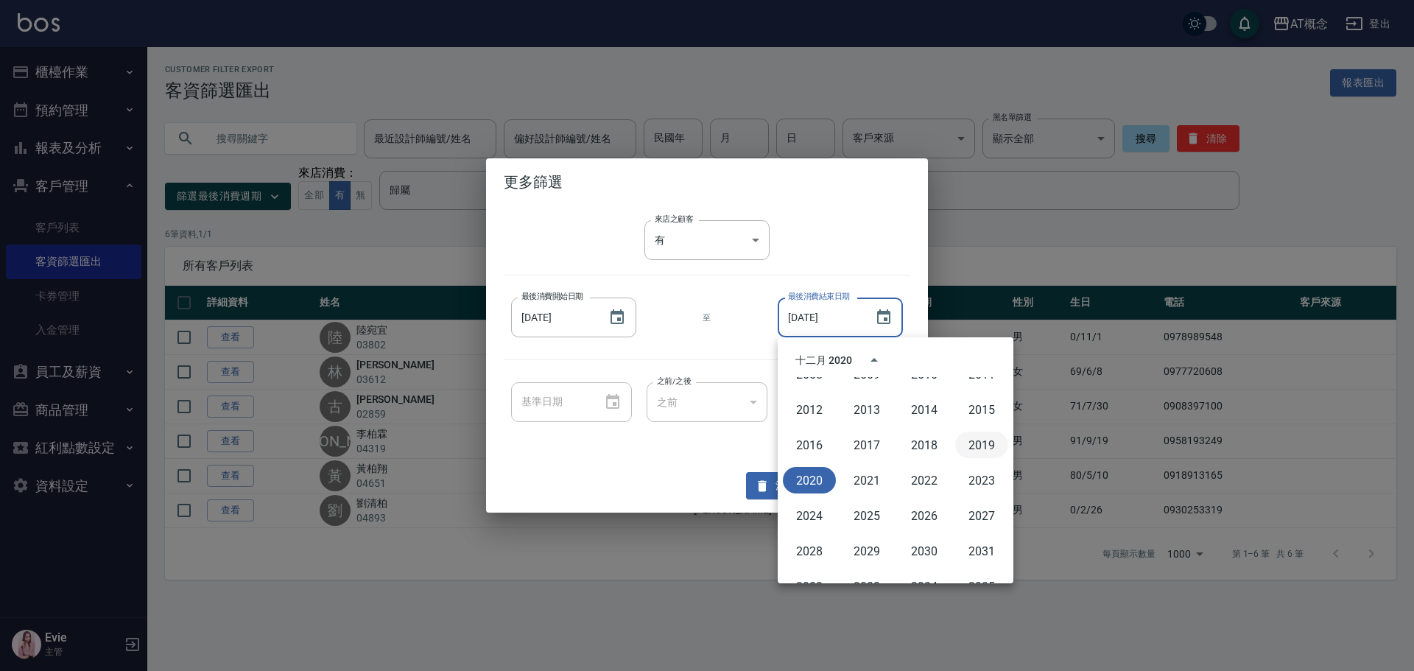
click at [979, 441] on button "2019" at bounding box center [981, 445] width 53 height 27
type input "[DATE]"
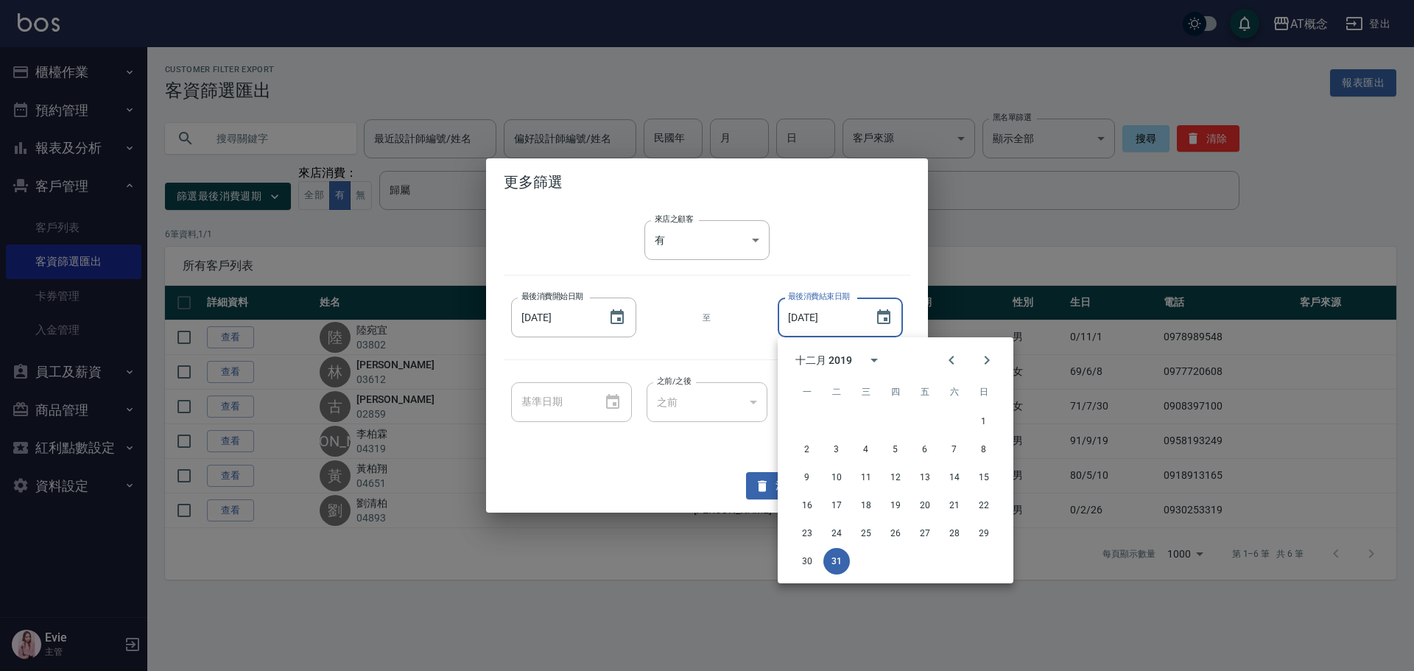
drag, startPoint x: 725, startPoint y: 326, endPoint x: 783, endPoint y: 373, distance: 75.4
click at [728, 329] on div "最後消費開始日期 [DATE] 最後消費開始日期 至 最後消費結束日期 [DATE] 最後消費結束日期" at bounding box center [707, 317] width 407 height 55
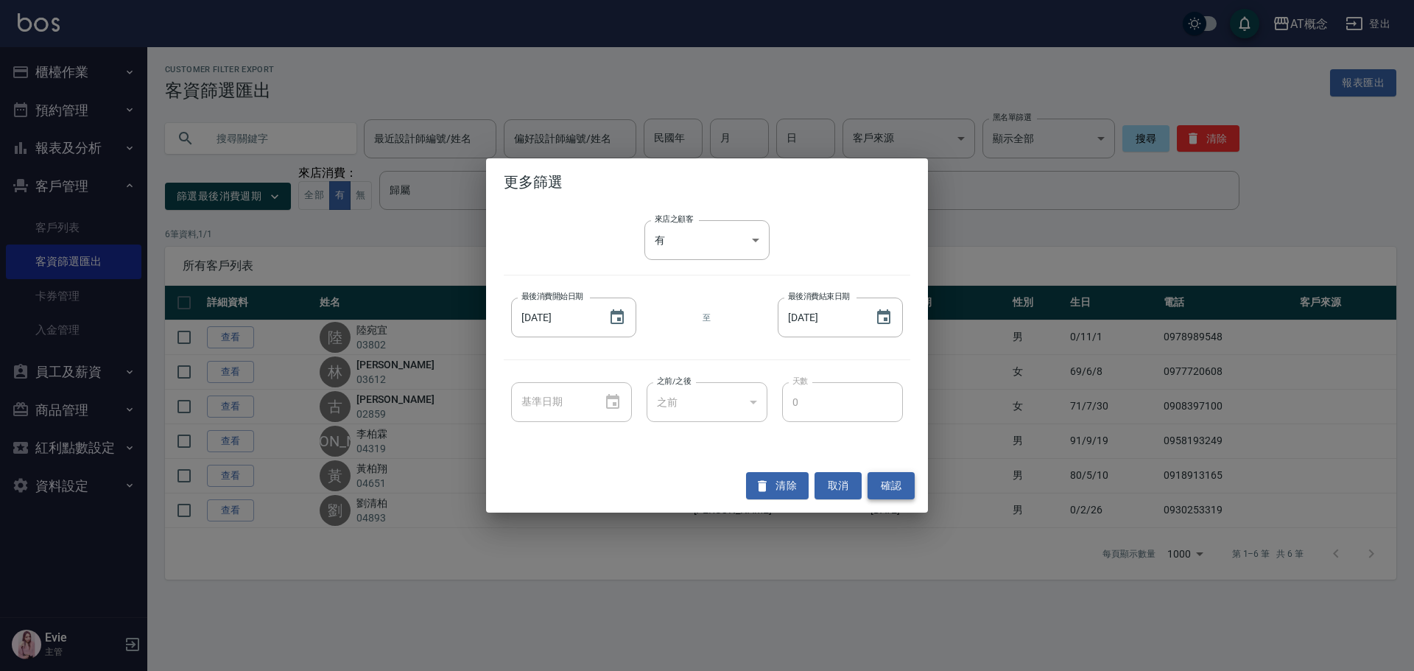
click at [890, 485] on button "確認" at bounding box center [891, 485] width 47 height 27
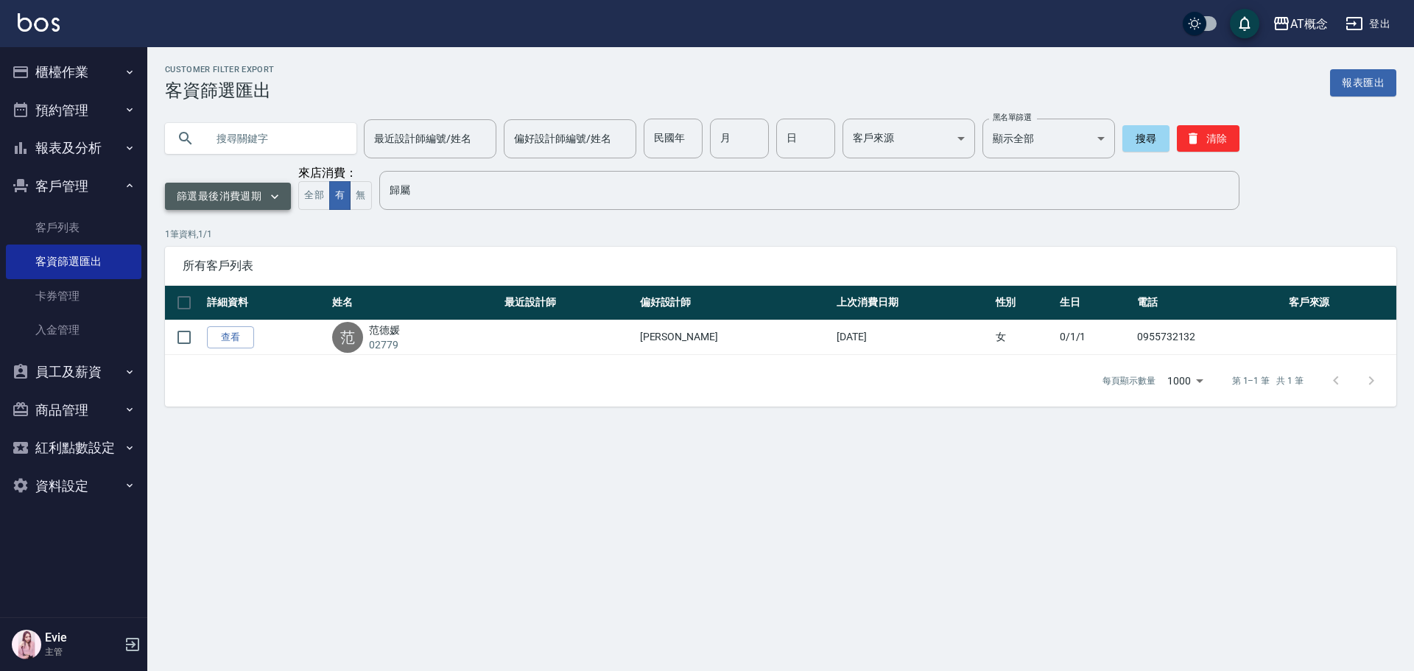
click at [220, 199] on button "篩選最後消費週期" at bounding box center [228, 196] width 126 height 27
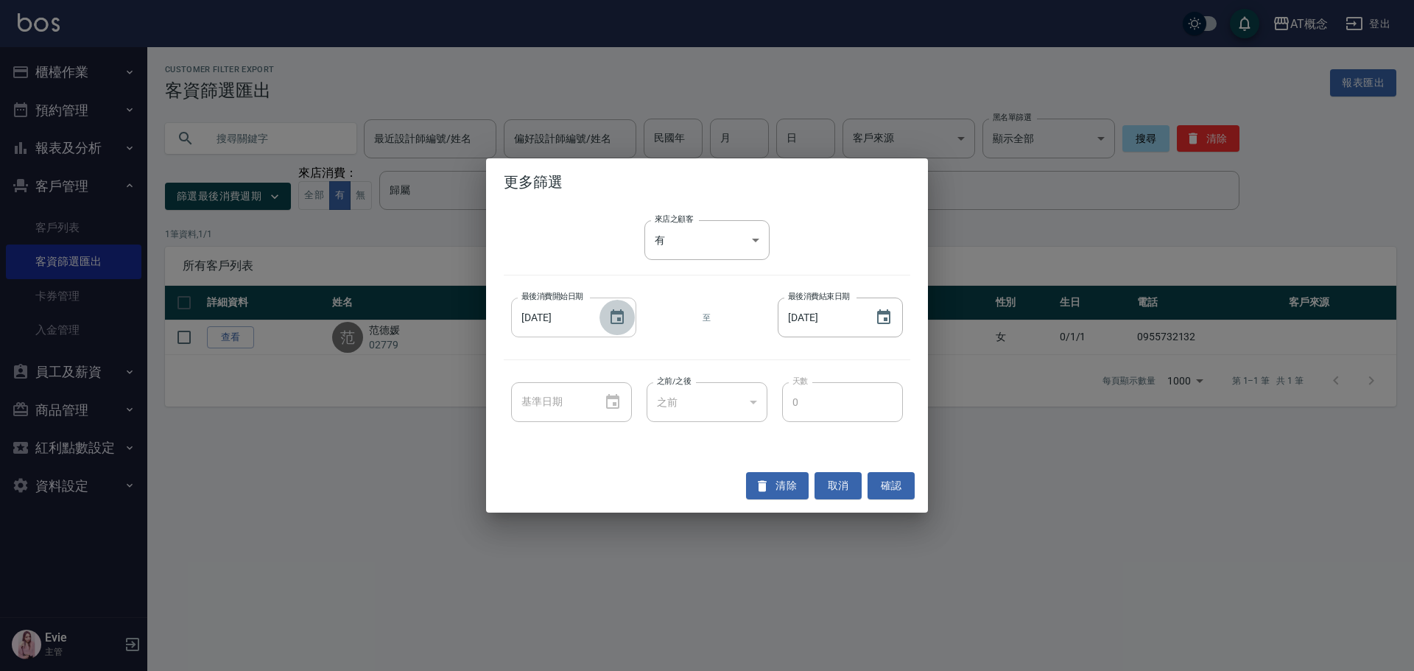
click at [614, 316] on icon "Choose date, selected date is 2019-01-01" at bounding box center [617, 318] width 18 height 18
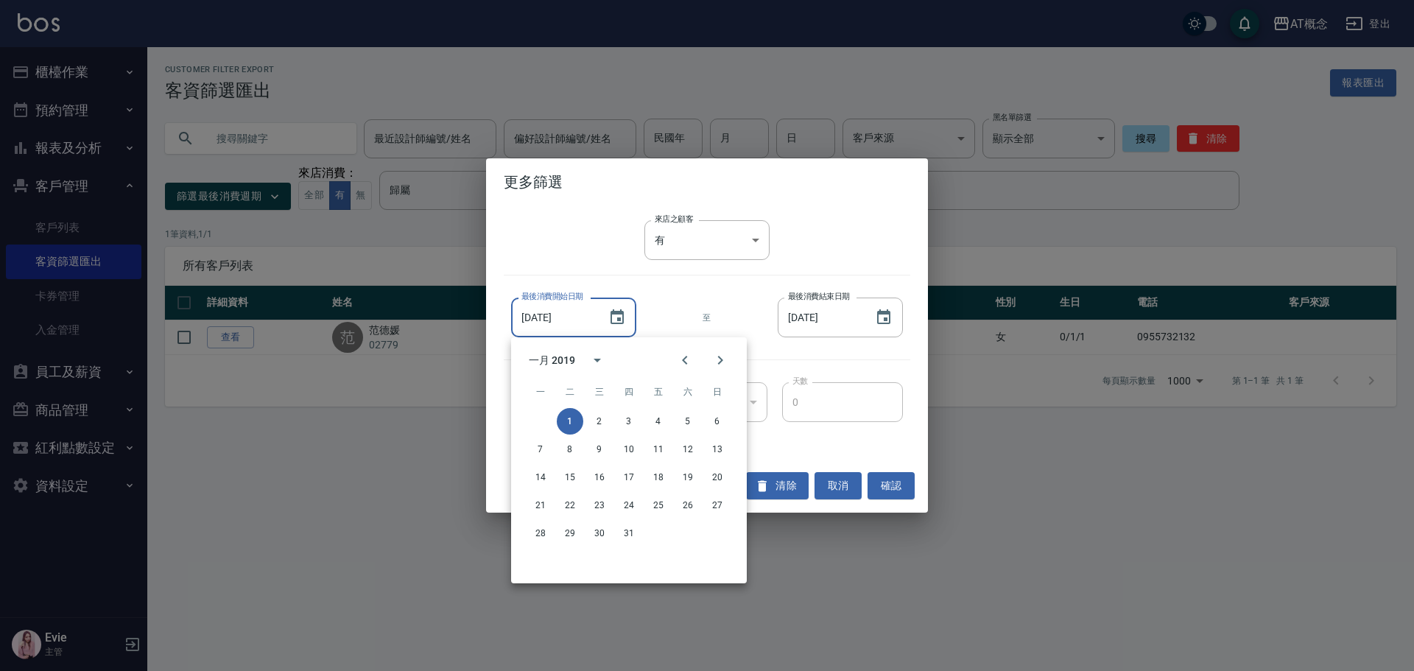
click at [566, 359] on div "一月 2019" at bounding box center [552, 360] width 46 height 15
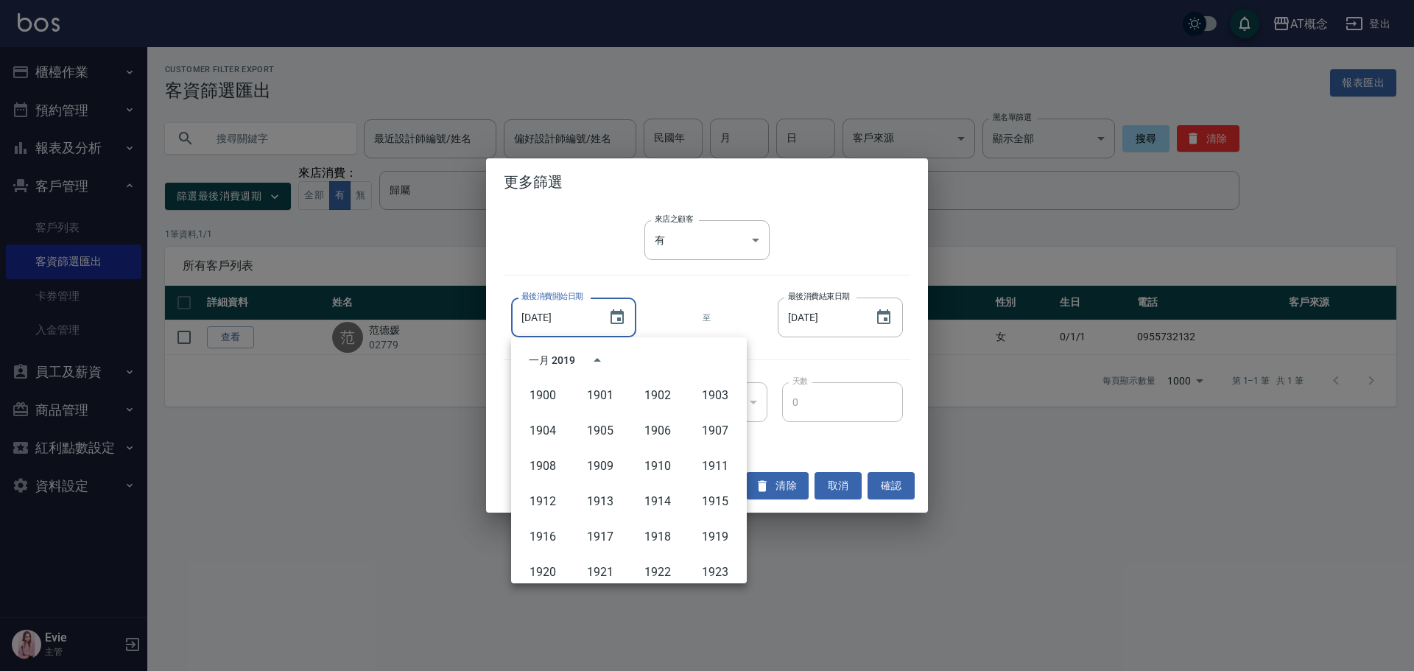
scroll to position [940, 0]
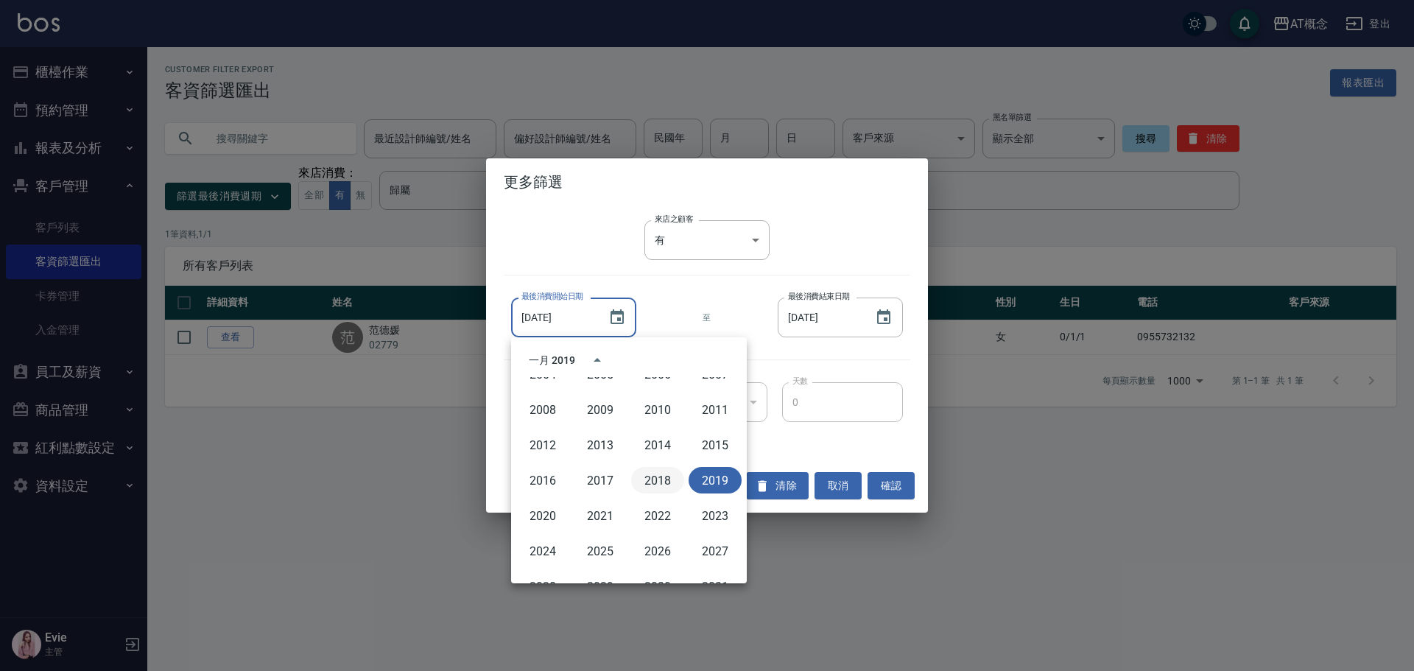
click at [644, 471] on button "2018" at bounding box center [657, 480] width 53 height 27
type input "[DATE]"
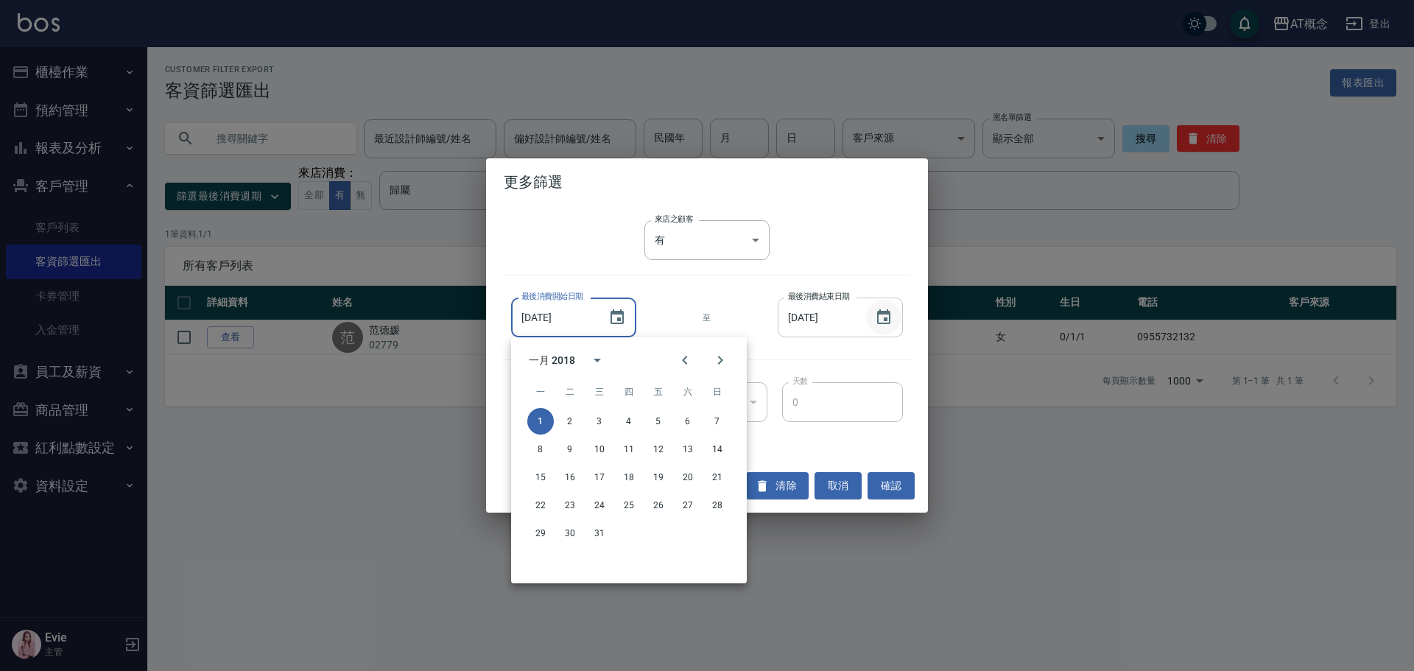
click at [882, 314] on icon "Choose date, selected date is 2019-12-31" at bounding box center [883, 316] width 13 height 15
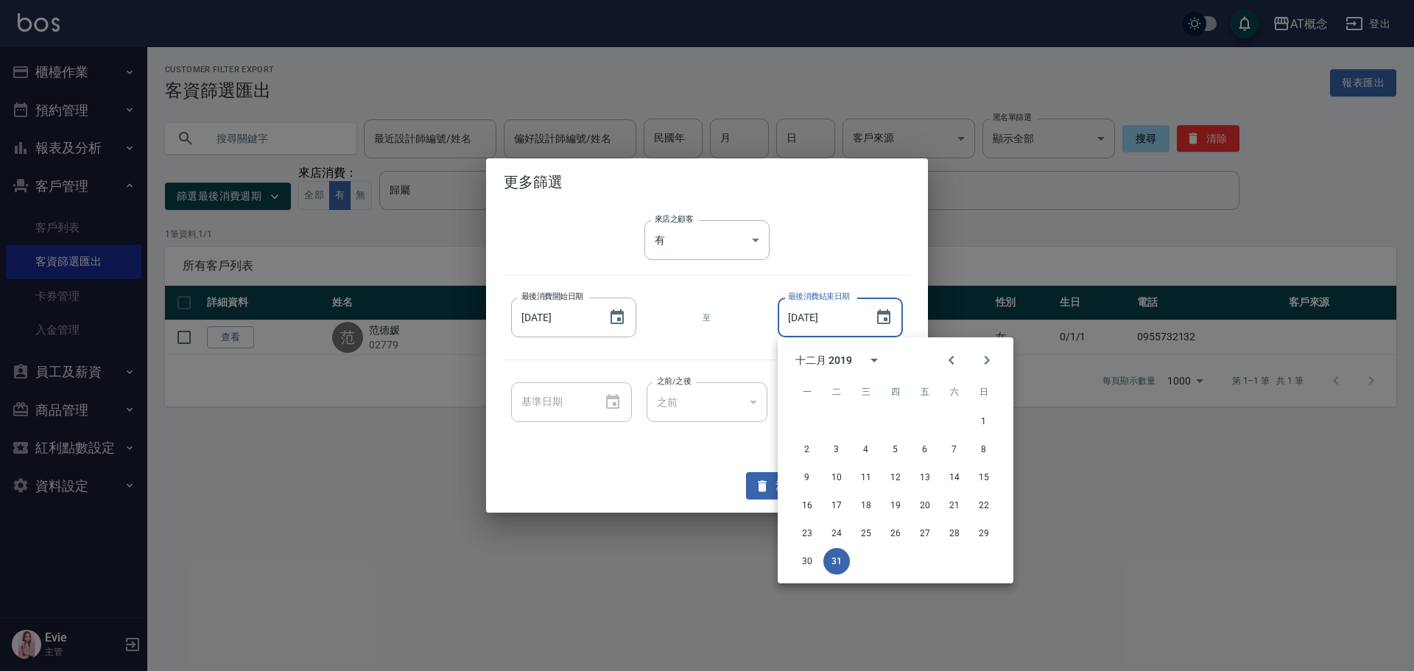
click at [840, 362] on div "十二月 2019" at bounding box center [824, 360] width 57 height 15
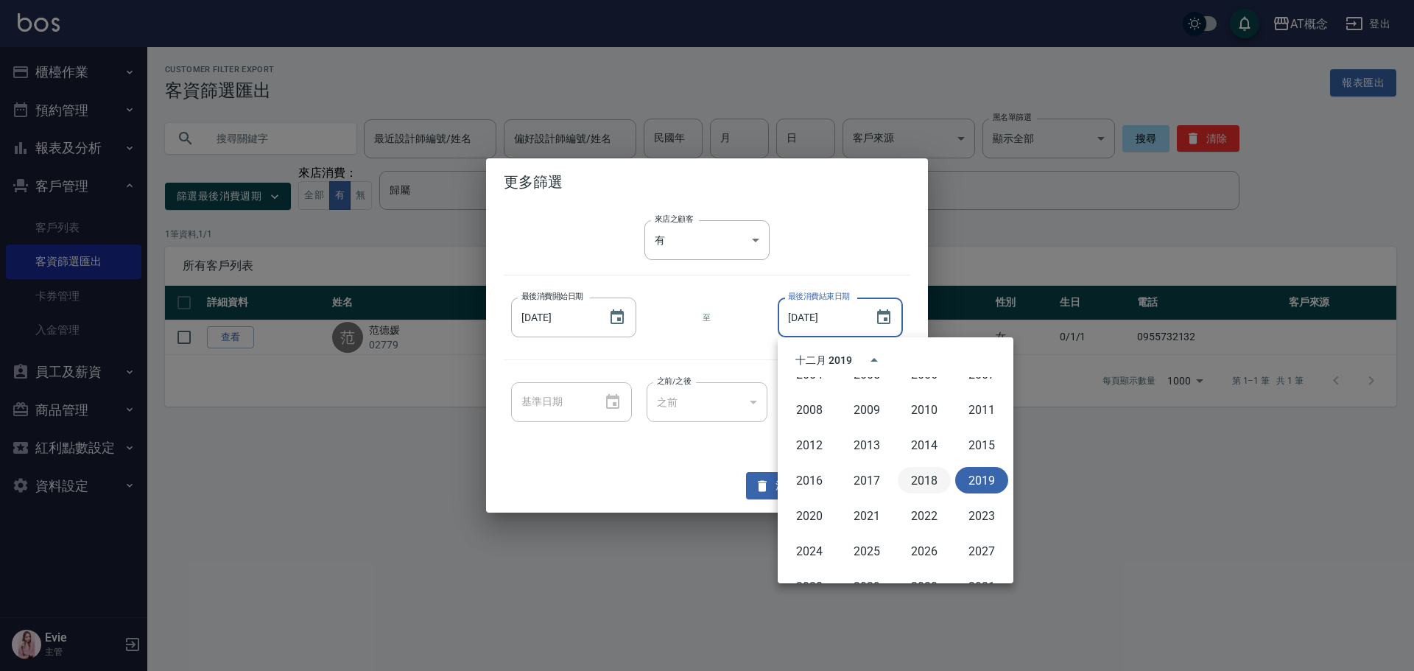
click at [920, 480] on button "2018" at bounding box center [924, 480] width 53 height 27
type input "[DATE]"
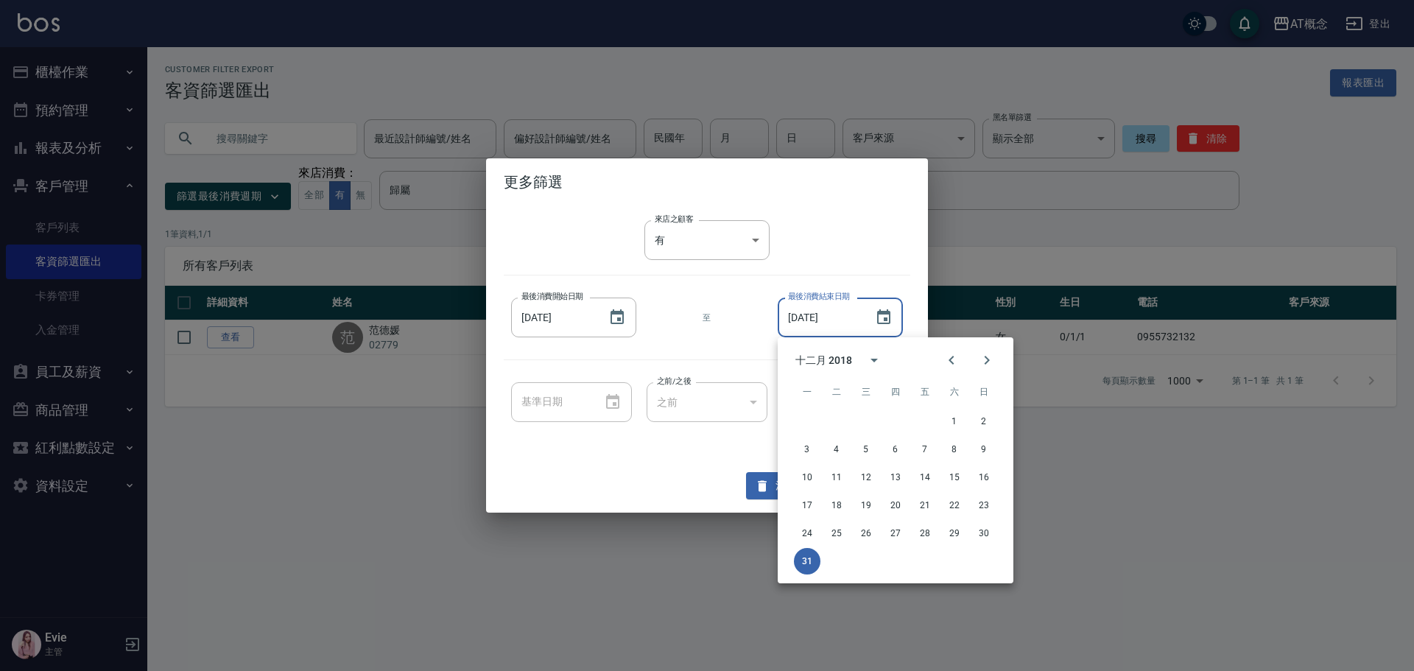
click at [743, 343] on div "最後消費開始日期 [DATE] 最後消費開始日期 至 最後消費結束日期 [DATE] 最後消費結束日期" at bounding box center [707, 317] width 407 height 55
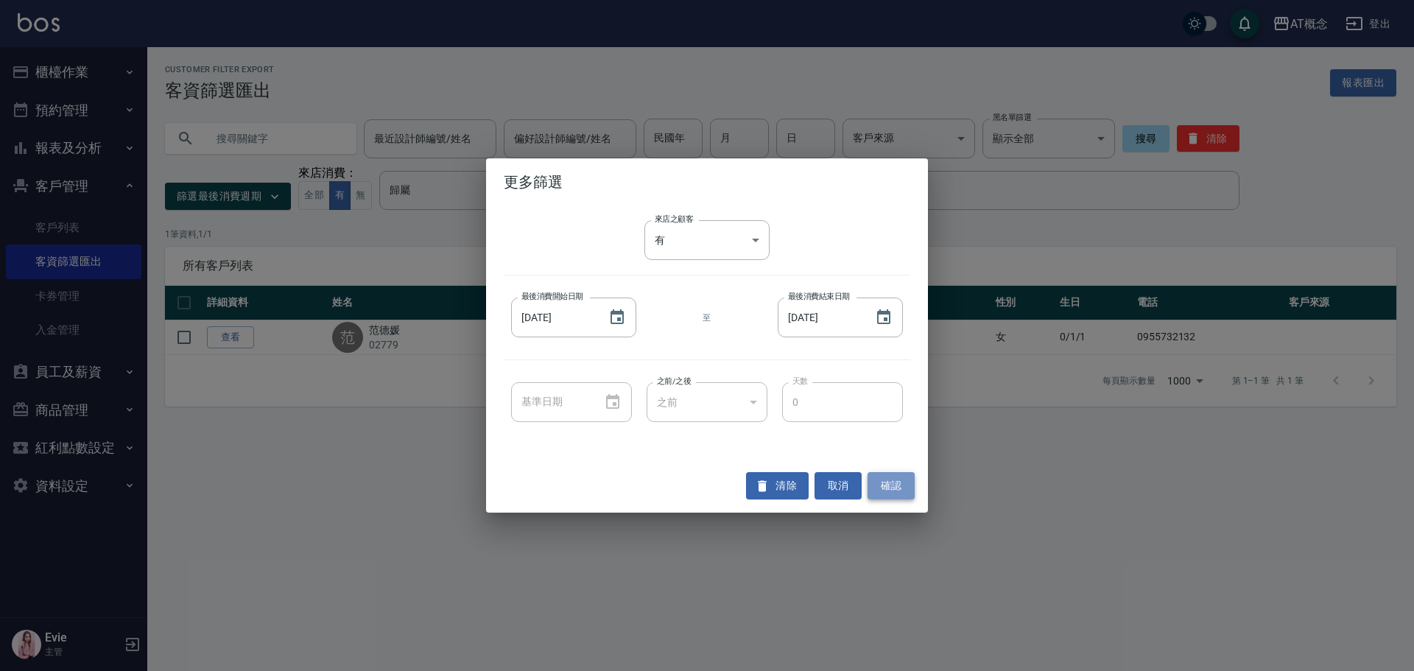
click at [896, 491] on button "確認" at bounding box center [891, 485] width 47 height 27
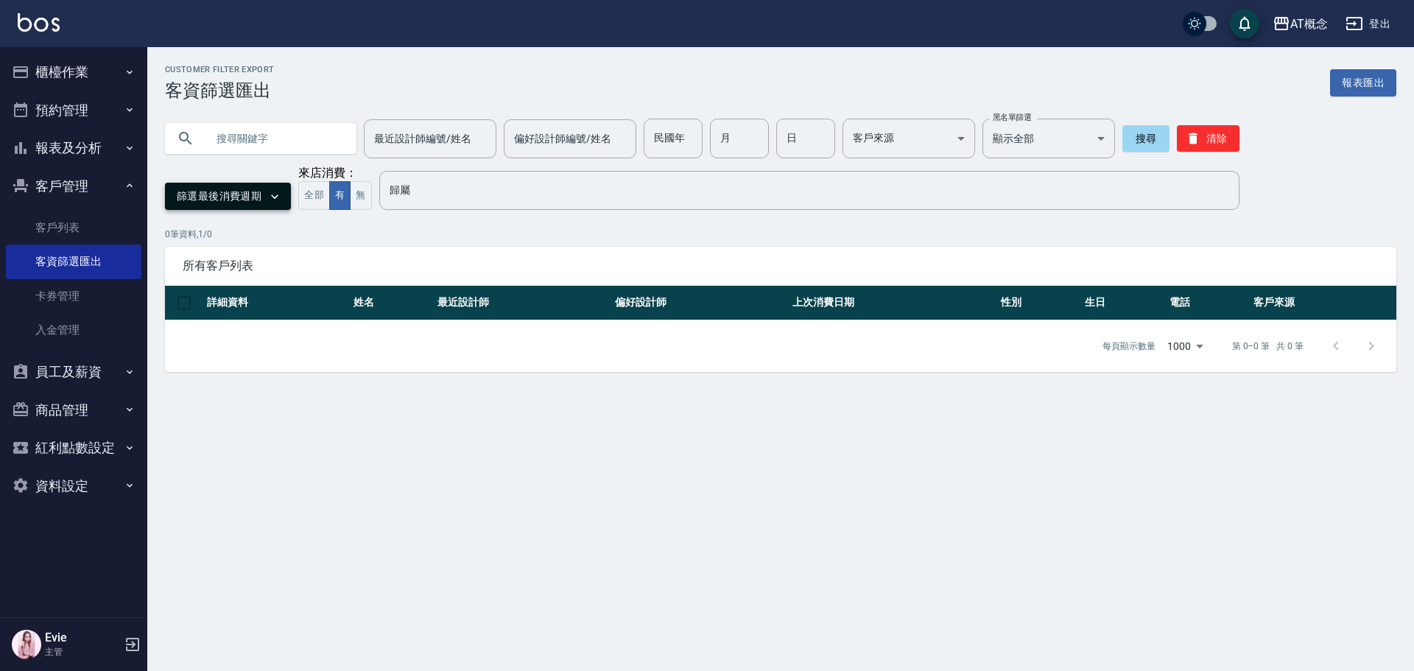
click at [241, 201] on button "篩選最後消費週期" at bounding box center [228, 196] width 126 height 27
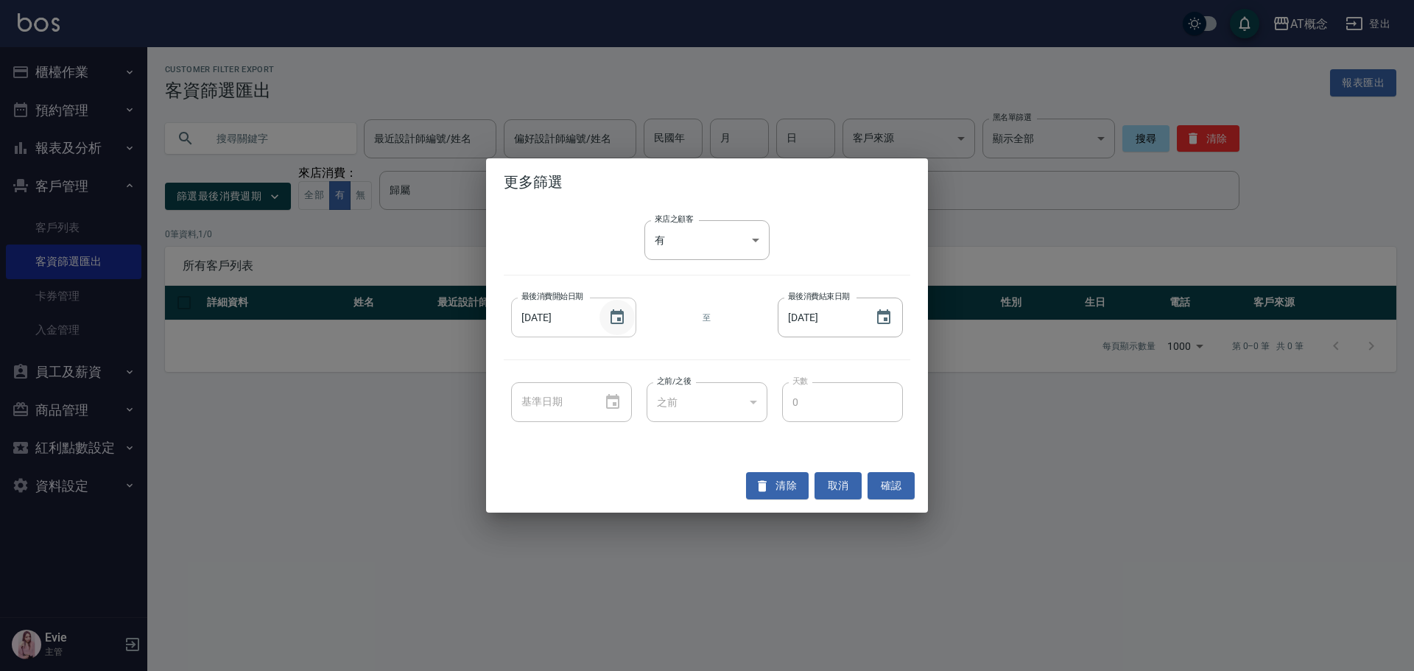
click at [617, 316] on icon "Choose date, selected date is 2018-01-01" at bounding box center [617, 318] width 18 height 18
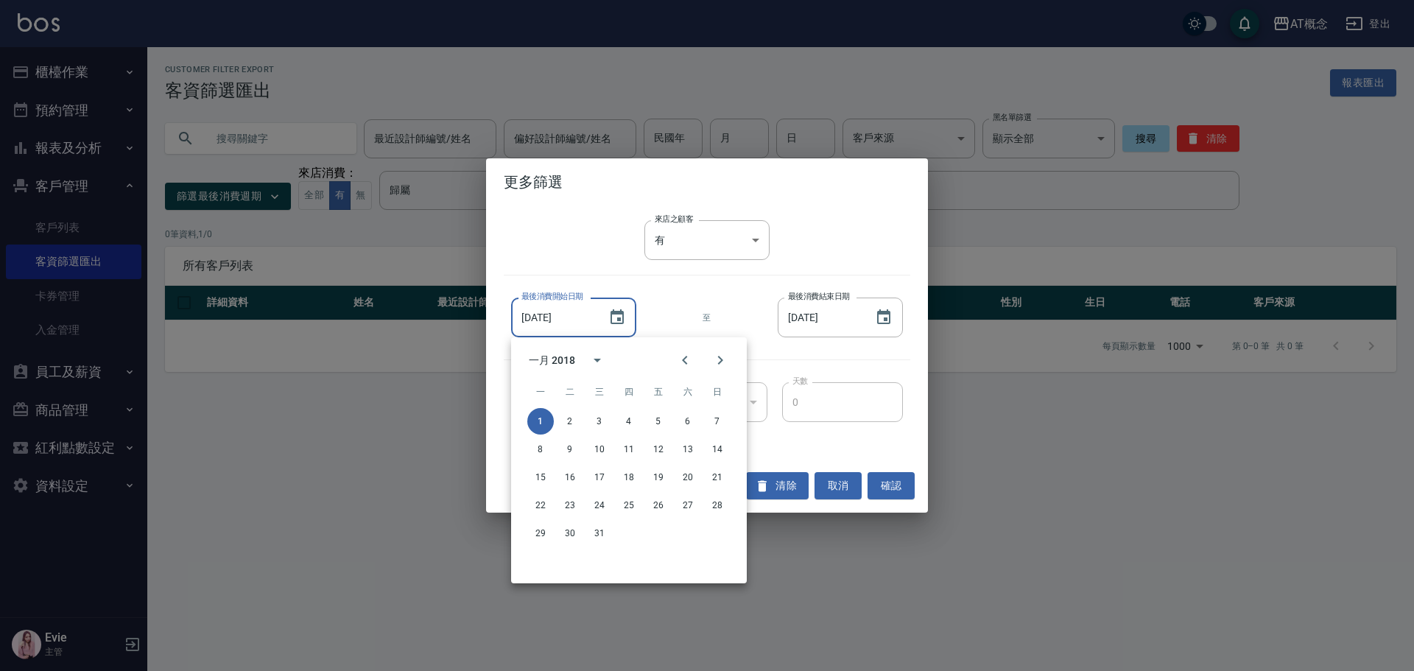
click at [566, 358] on div "一月 2018" at bounding box center [552, 360] width 46 height 15
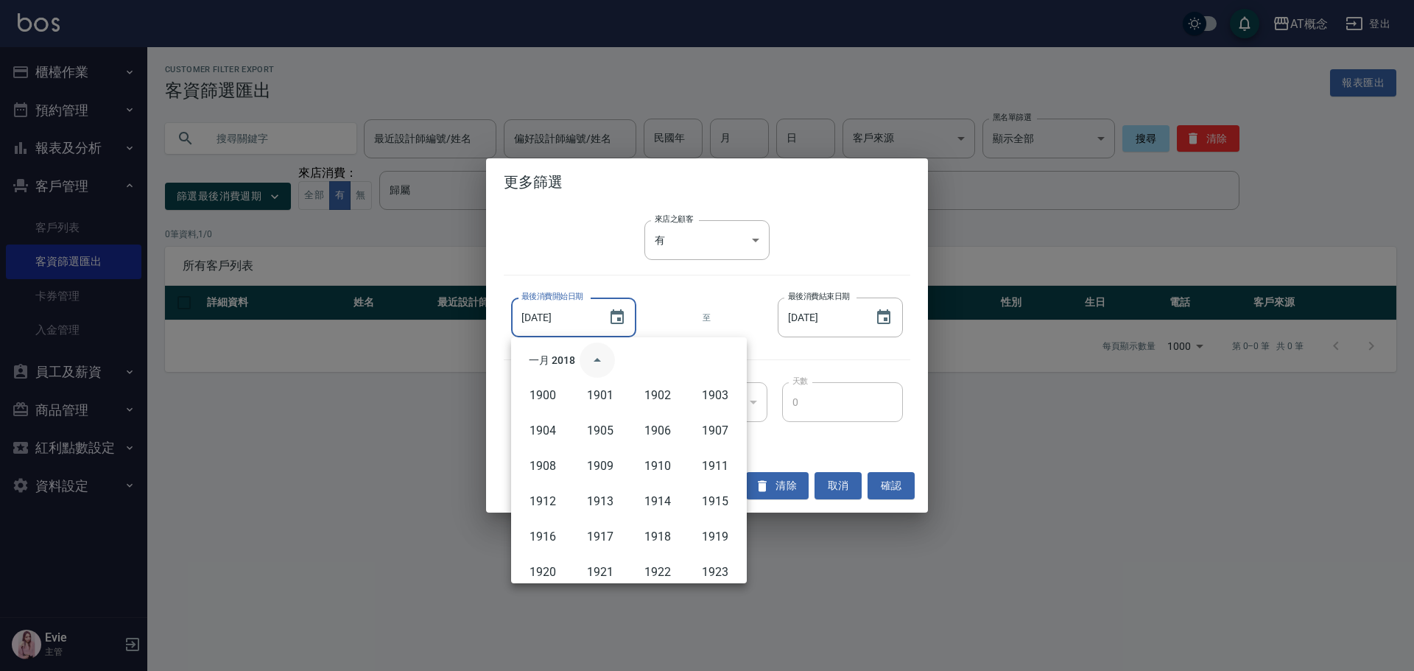
scroll to position [940, 0]
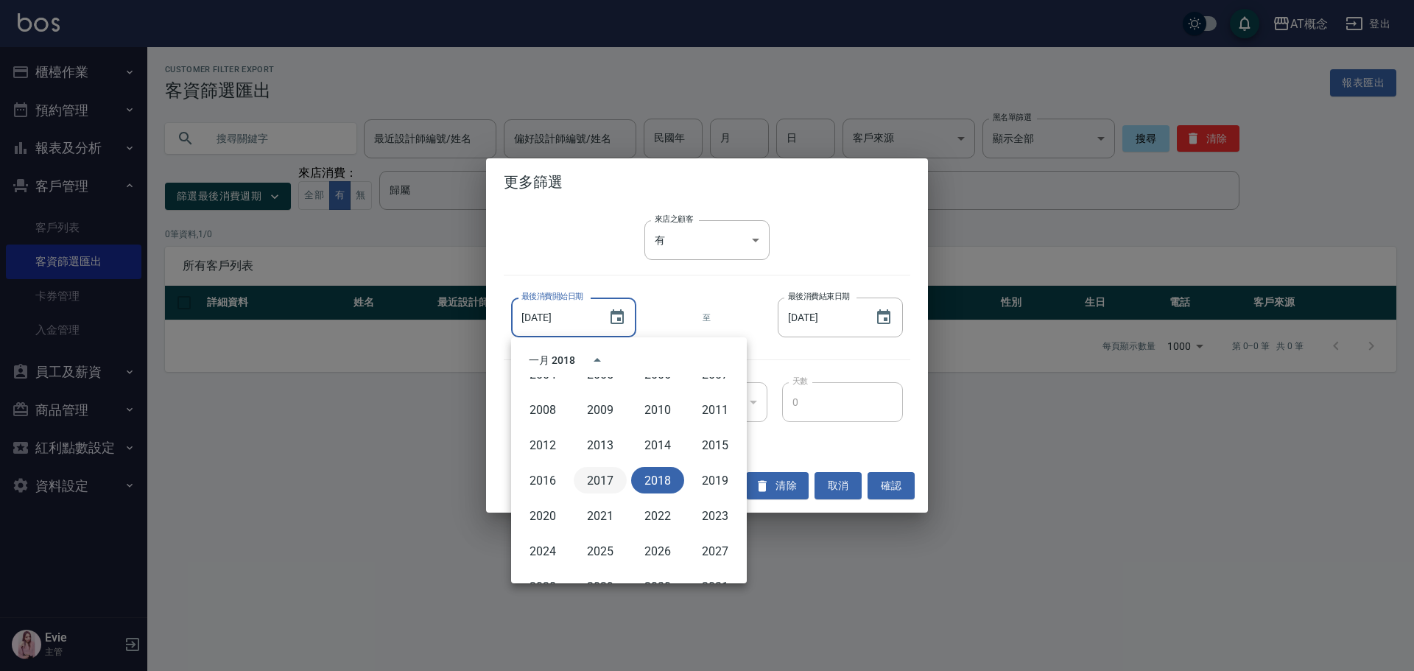
click at [592, 479] on button "2017" at bounding box center [600, 480] width 53 height 27
type input "[DATE]"
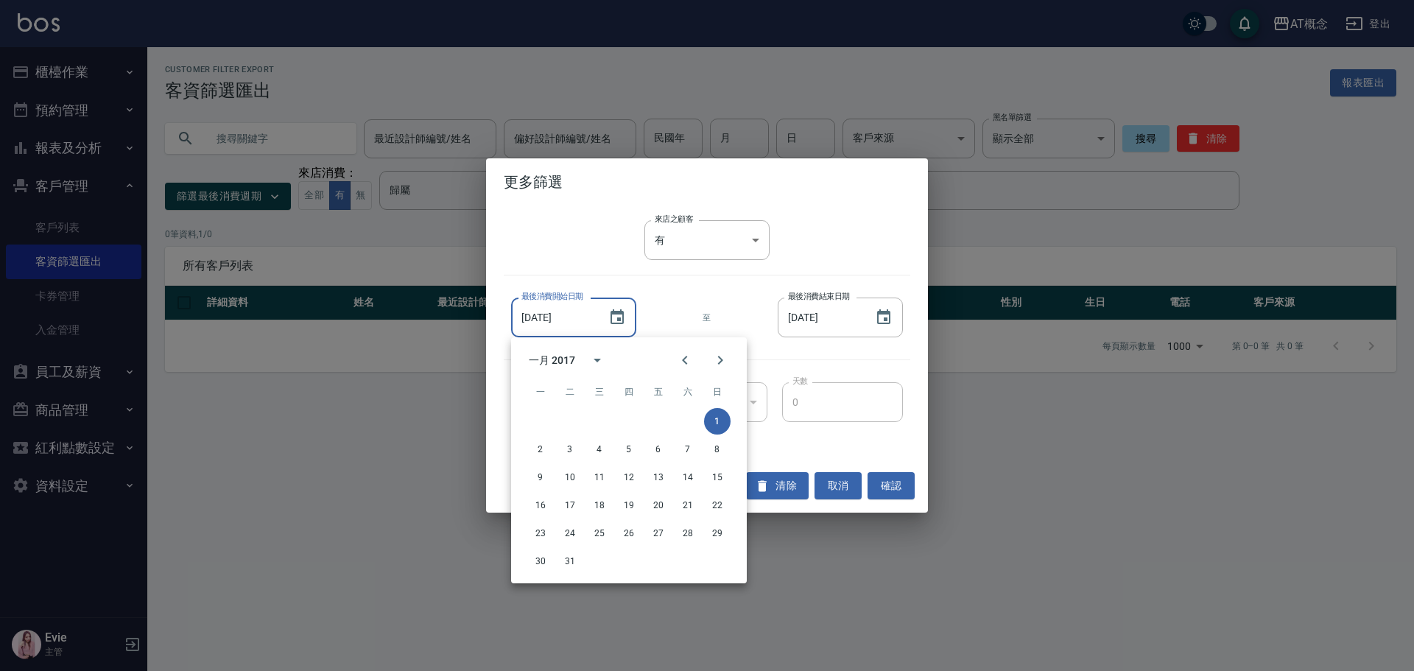
click at [670, 287] on div "來店之顧客 有 true 來店之顧客 最後消費開始日期 [DATE] 最後消費開始日期 至 最後消費結束日期 [DATE] 最後消費結束日期 基準日期 基準日…" at bounding box center [707, 332] width 442 height 253
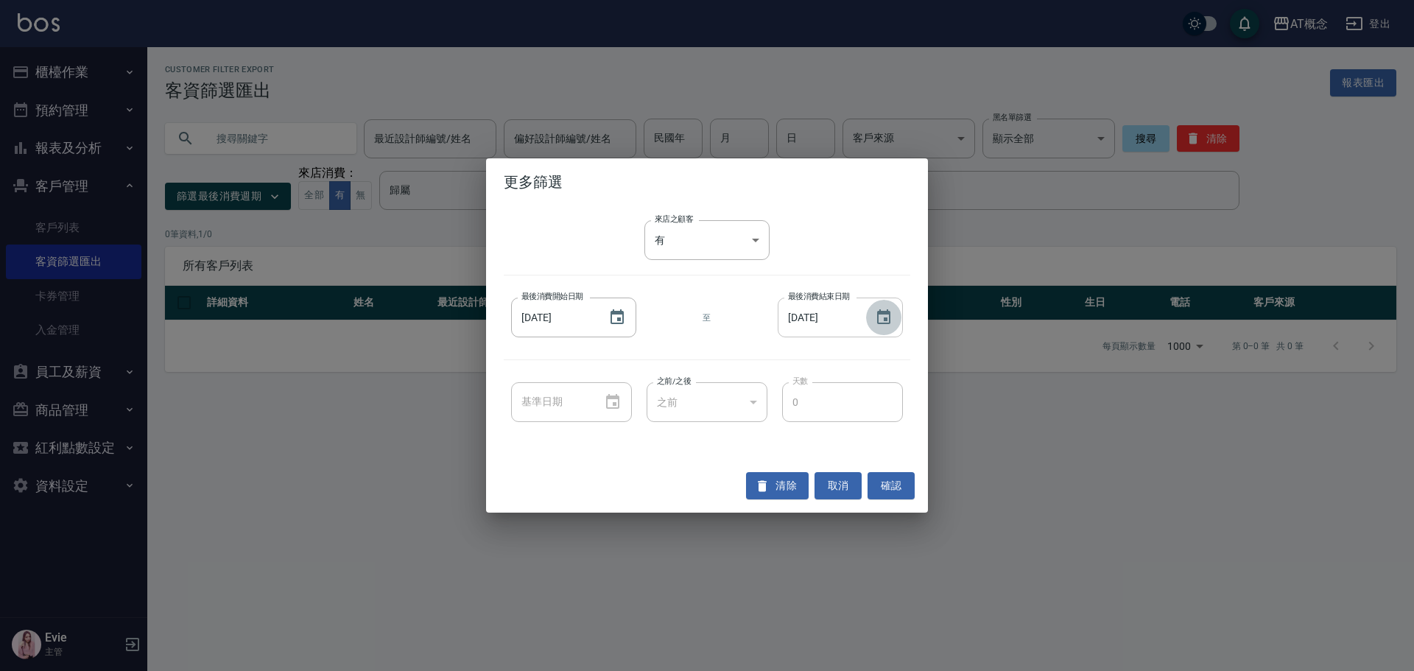
click at [885, 317] on icon "Choose date, selected date is 2018-12-31" at bounding box center [884, 318] width 18 height 18
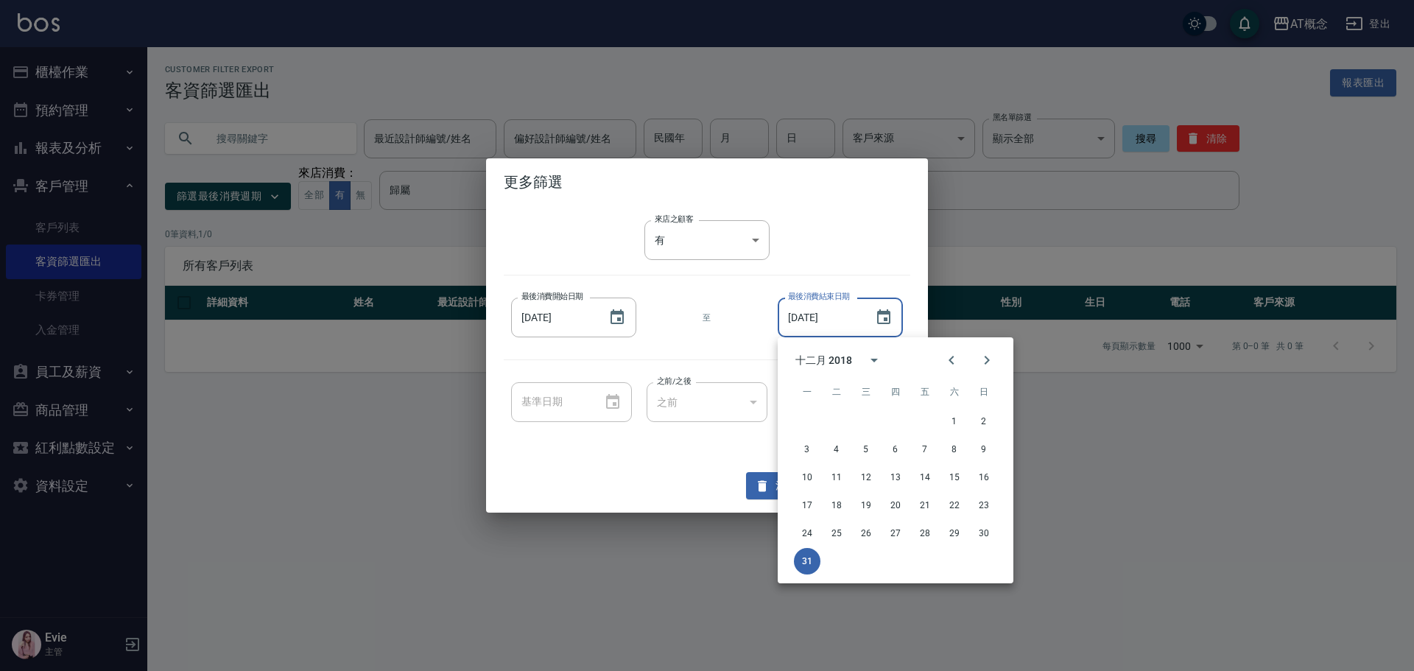
click at [832, 355] on div "十二月 2018" at bounding box center [824, 360] width 57 height 15
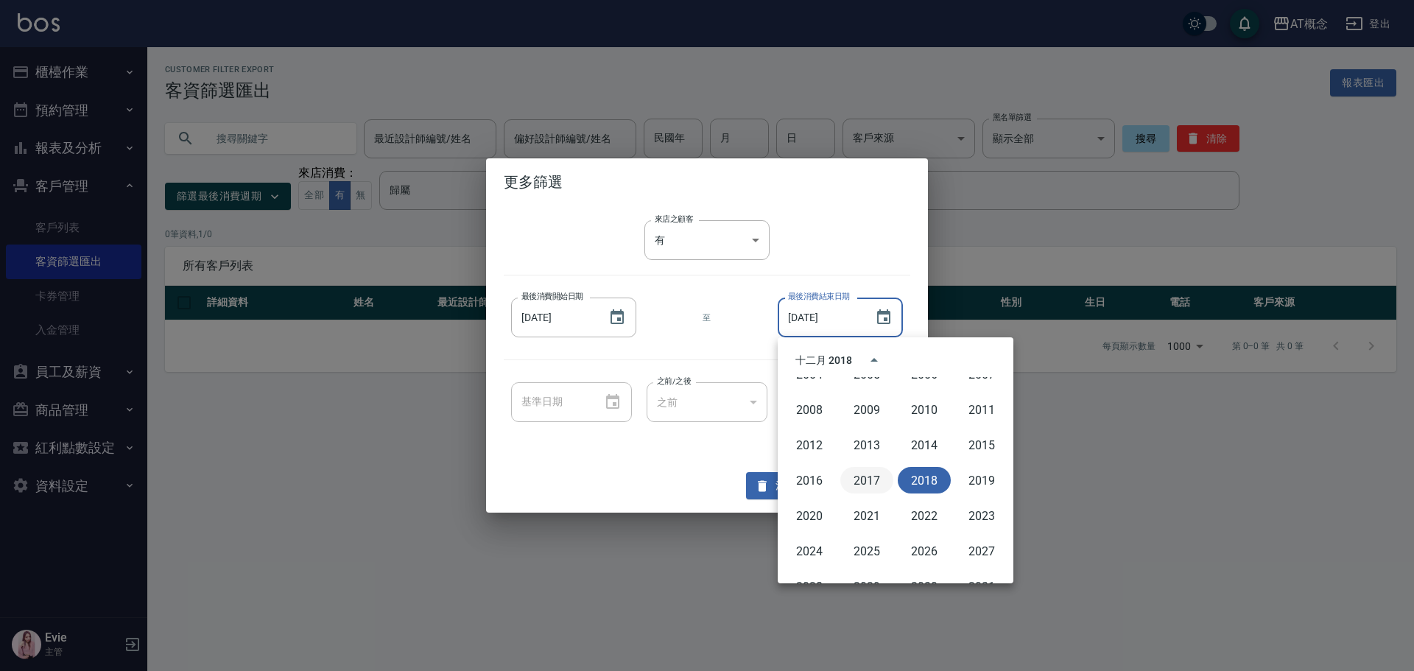
click at [874, 485] on button "2017" at bounding box center [867, 480] width 53 height 27
type input "[DATE]"
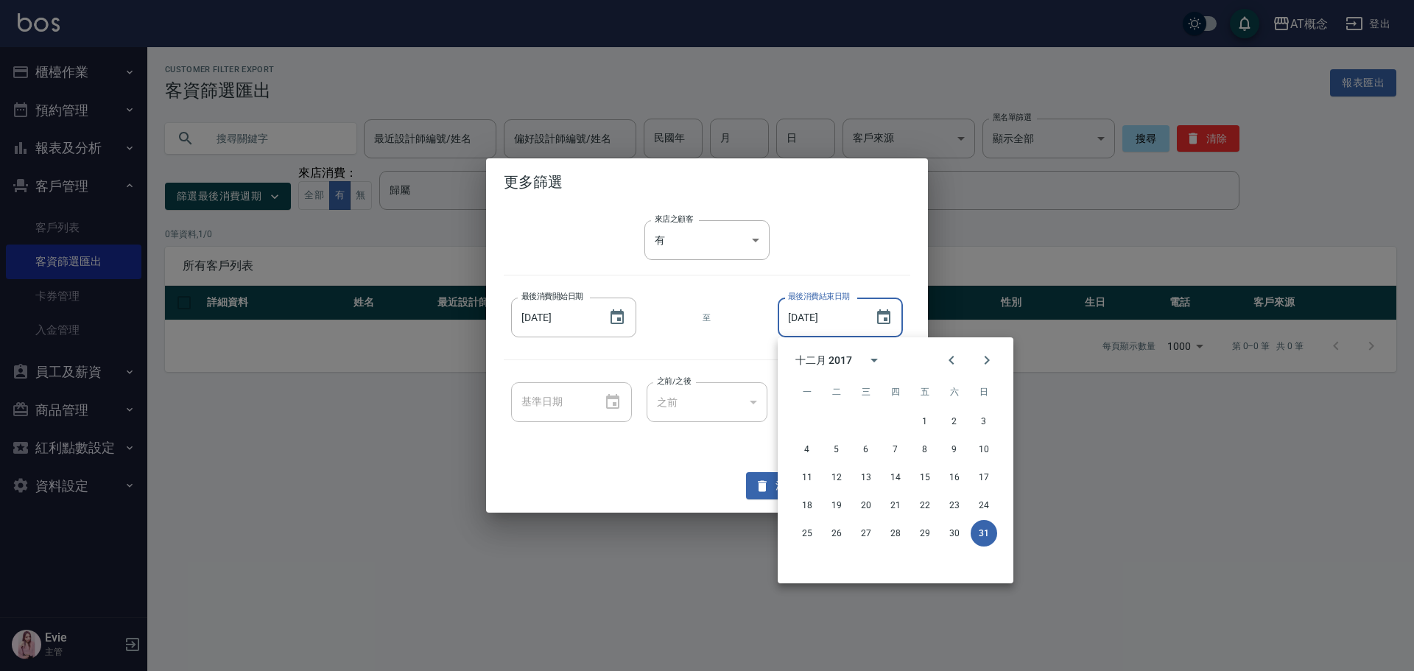
click at [683, 462] on div "更多篩選 來店之顧客 有 true 來店之顧客 最後消費開始日期 [DATE] 最後消費開始日期 至 最後消費結束日期 [DATE] 最後消費結束日期 基準日…" at bounding box center [707, 335] width 442 height 354
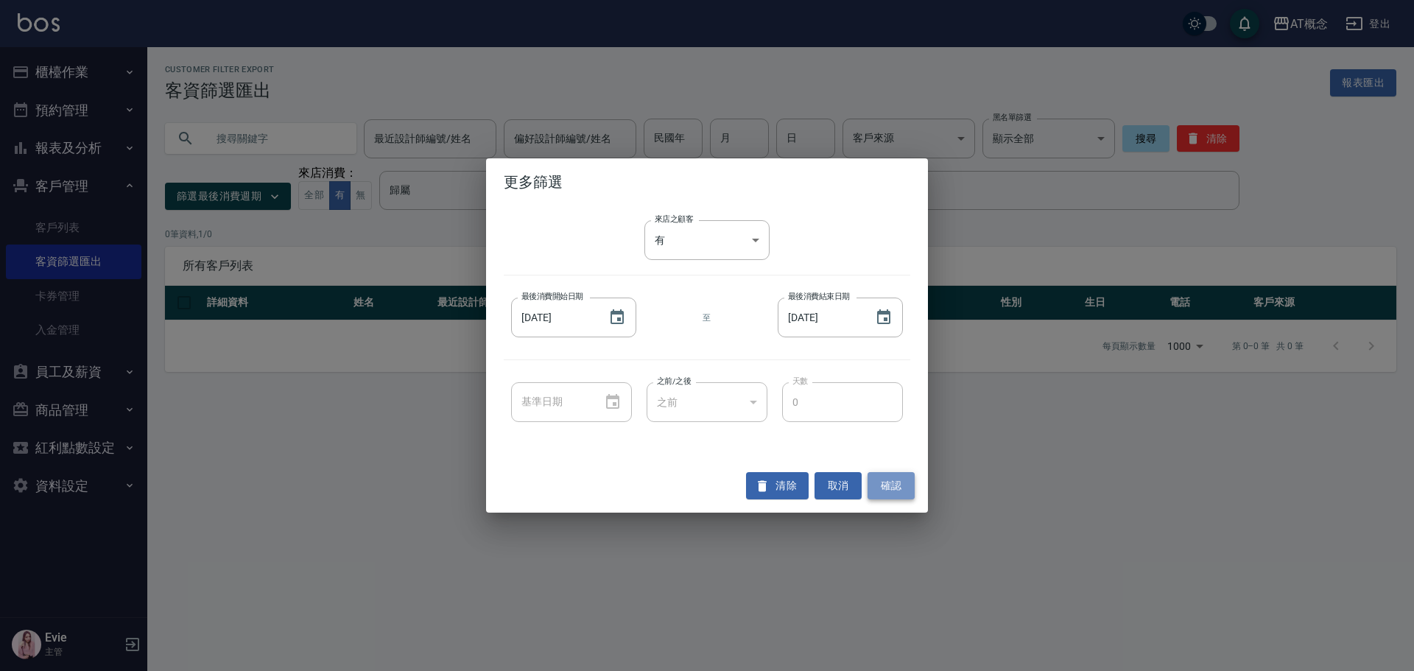
click at [898, 474] on button "確認" at bounding box center [891, 485] width 47 height 27
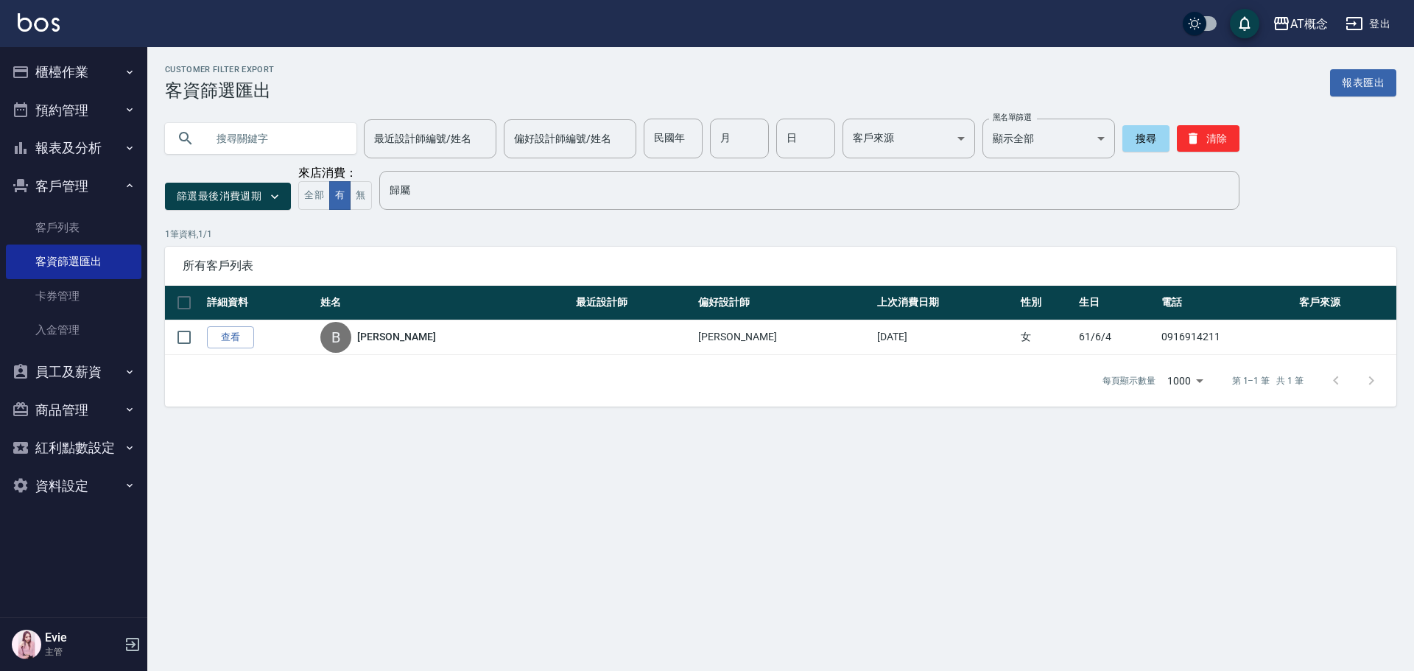
click at [903, 547] on div "Customer Filter Export 客資篩選匯出 報表匯出 最近設計師編號/姓名 最近設計師編號/姓名 偏好設計師編號/姓名 偏好設計師編號/姓名 …" at bounding box center [707, 335] width 1414 height 671
click at [54, 215] on link "客戶列表" at bounding box center [74, 228] width 136 height 34
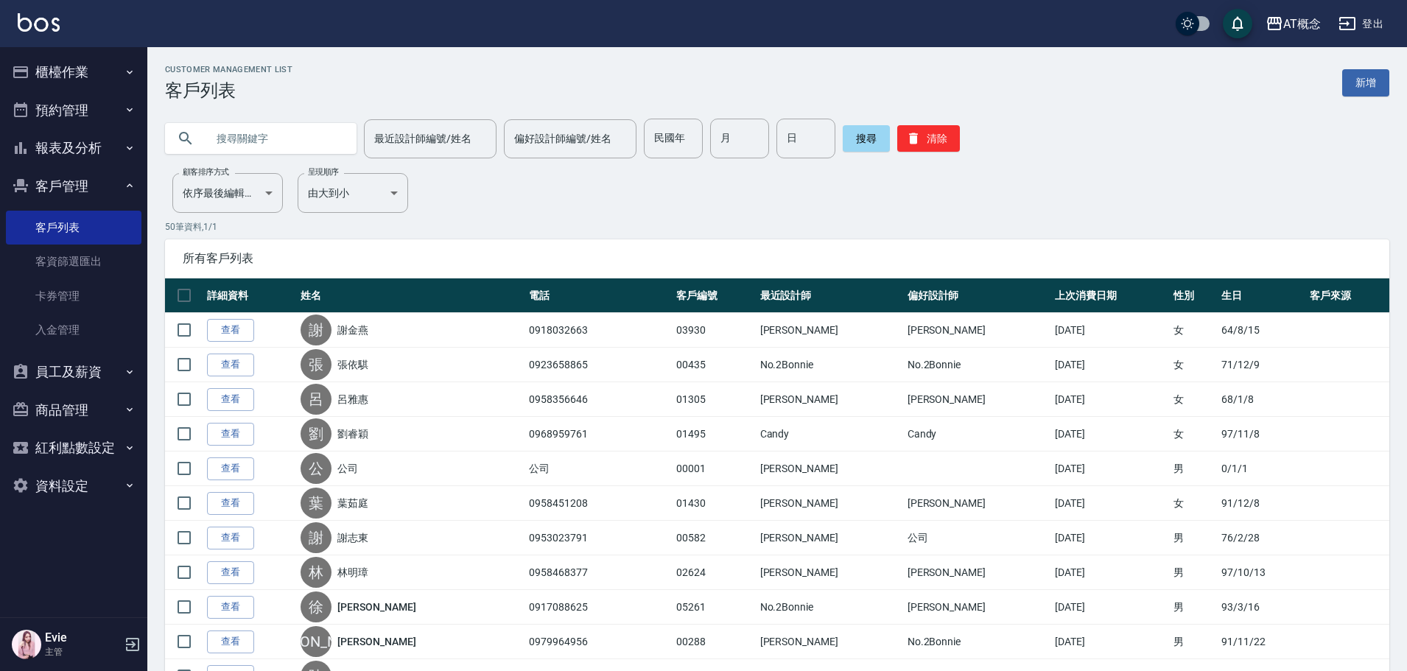
click at [279, 143] on input "text" at bounding box center [275, 139] width 138 height 40
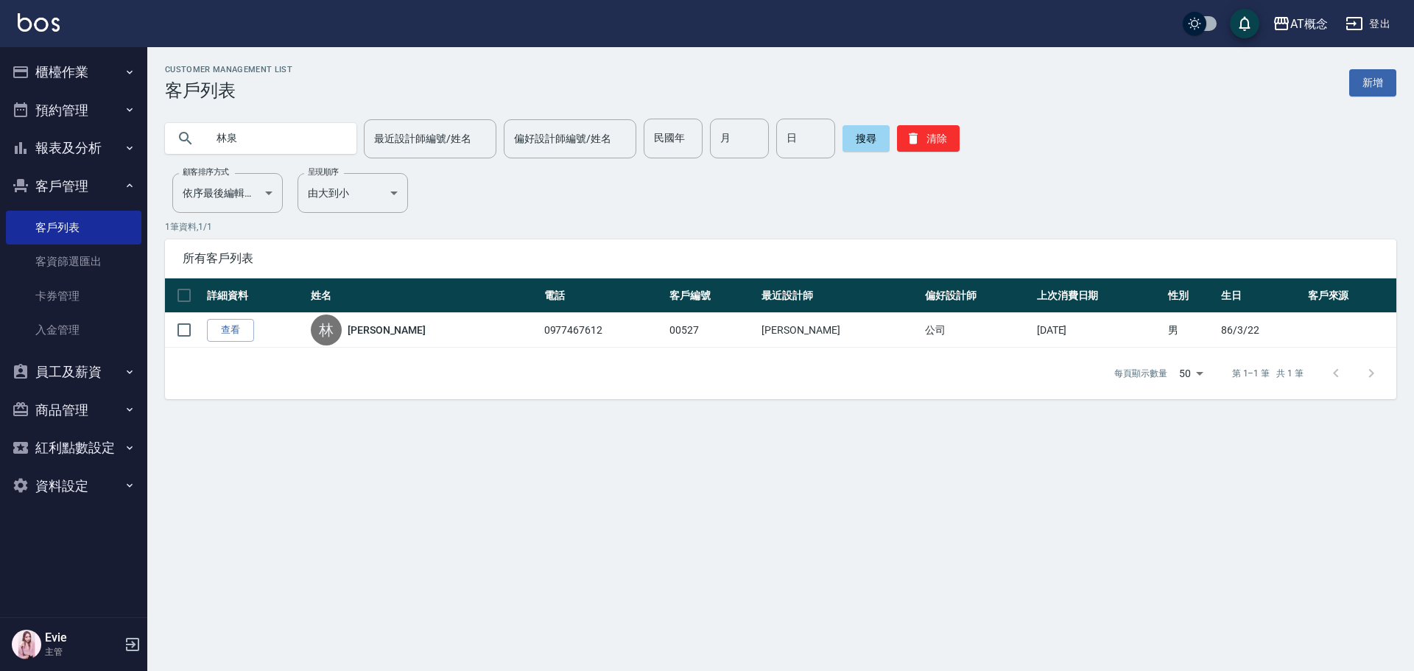
type input "林"
type input "[PERSON_NAME]"
